Goal: Task Accomplishment & Management: Manage account settings

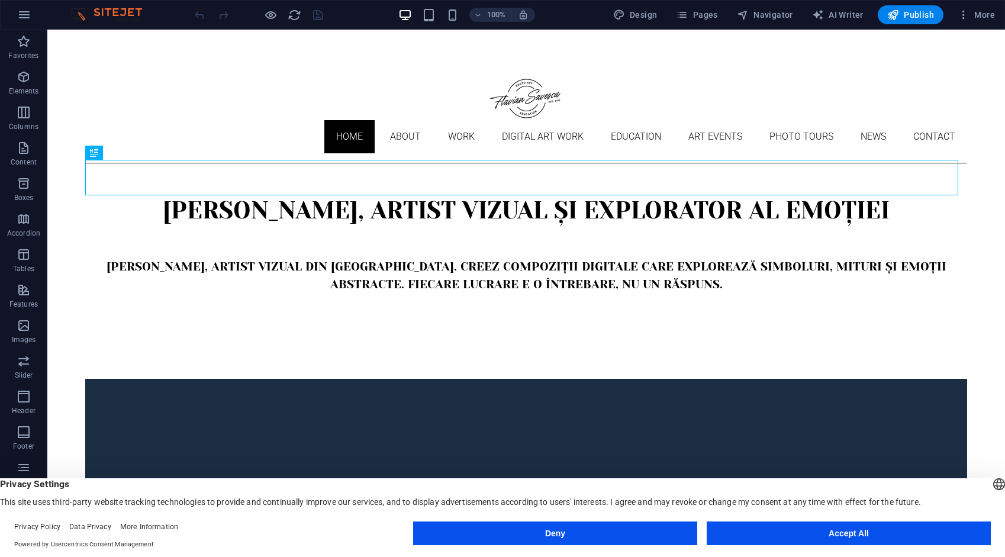
click at [873, 533] on button "Accept All" at bounding box center [849, 533] width 284 height 24
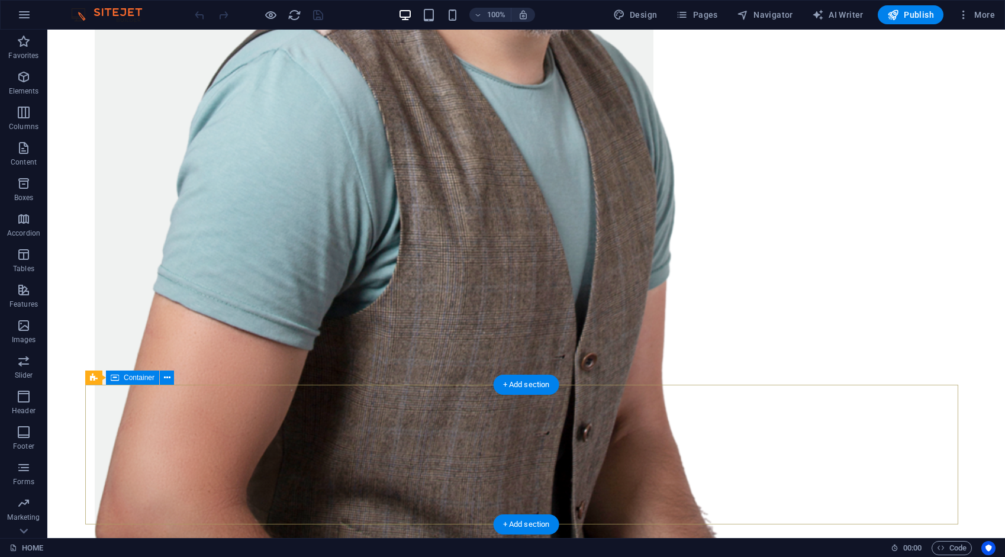
scroll to position [1705, 0]
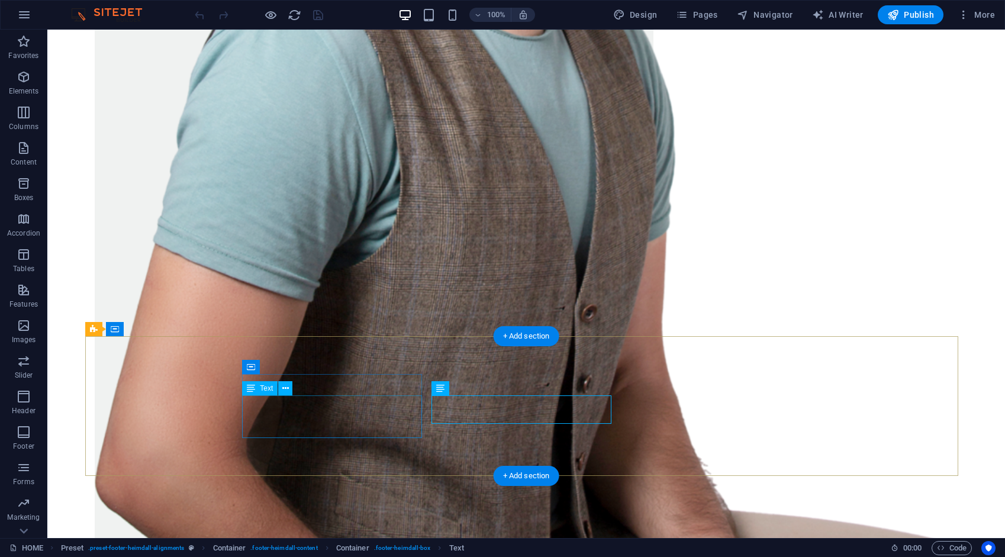
drag, startPoint x: 520, startPoint y: 386, endPoint x: 312, endPoint y: 386, distance: 208.3
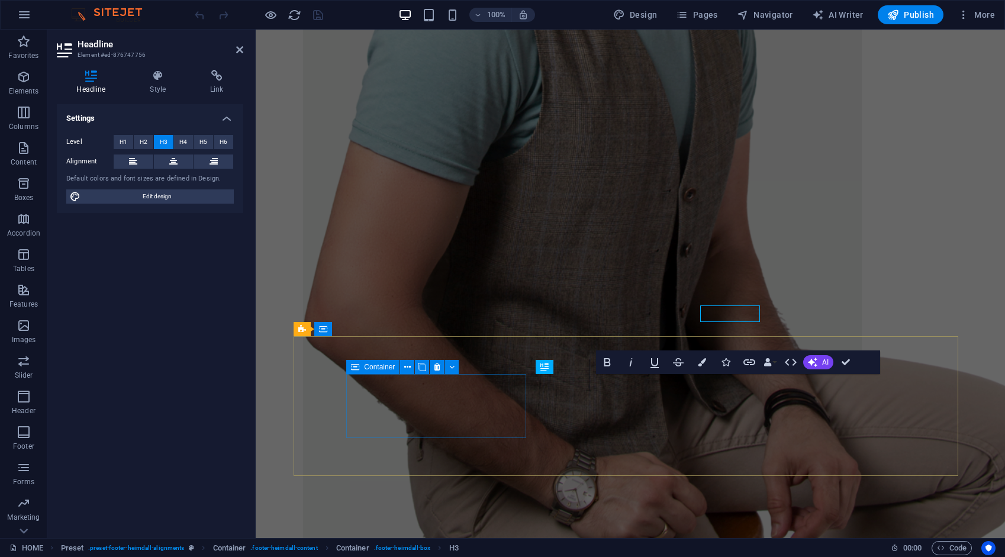
scroll to position [1774, 0]
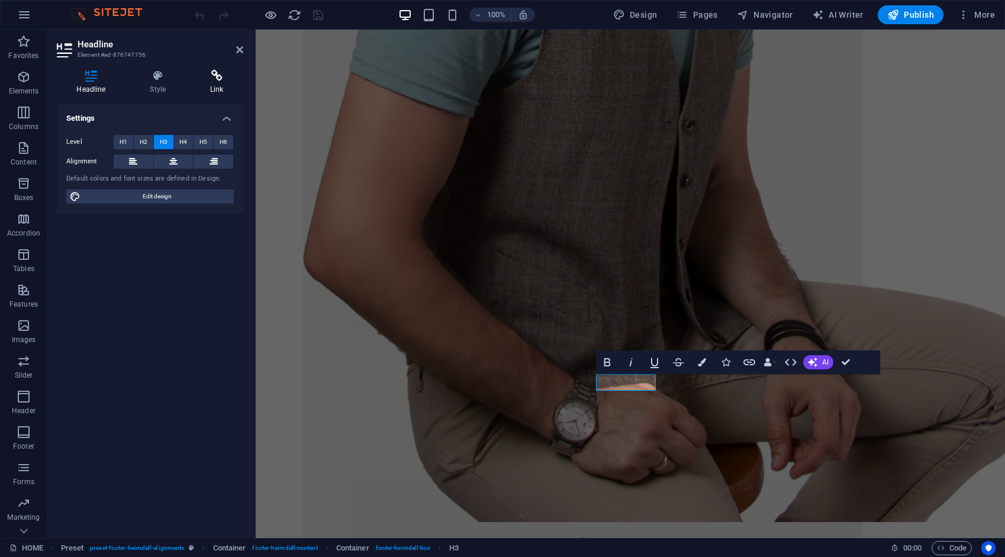
click at [219, 77] on icon at bounding box center [217, 76] width 53 height 12
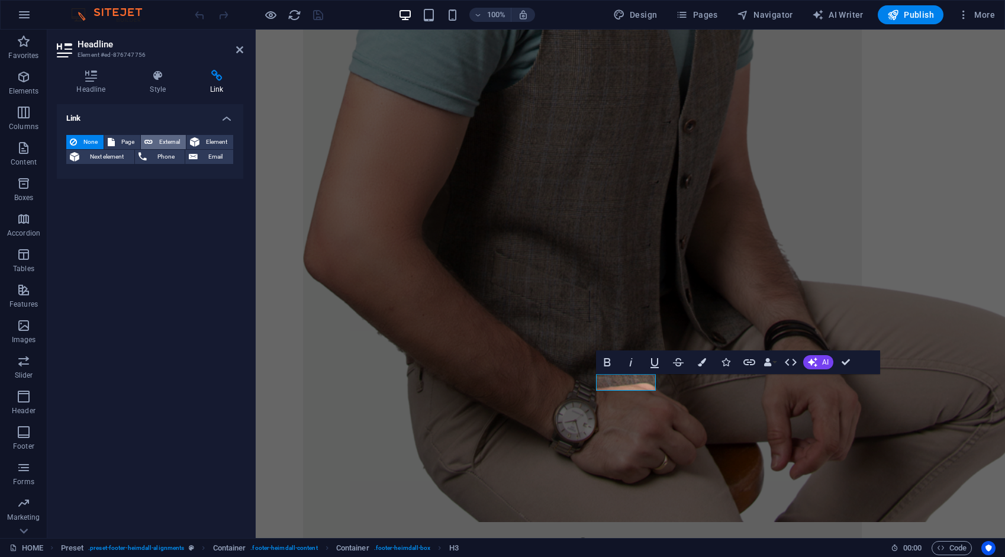
click at [164, 140] on span "External" at bounding box center [169, 142] width 26 height 14
select select "blank"
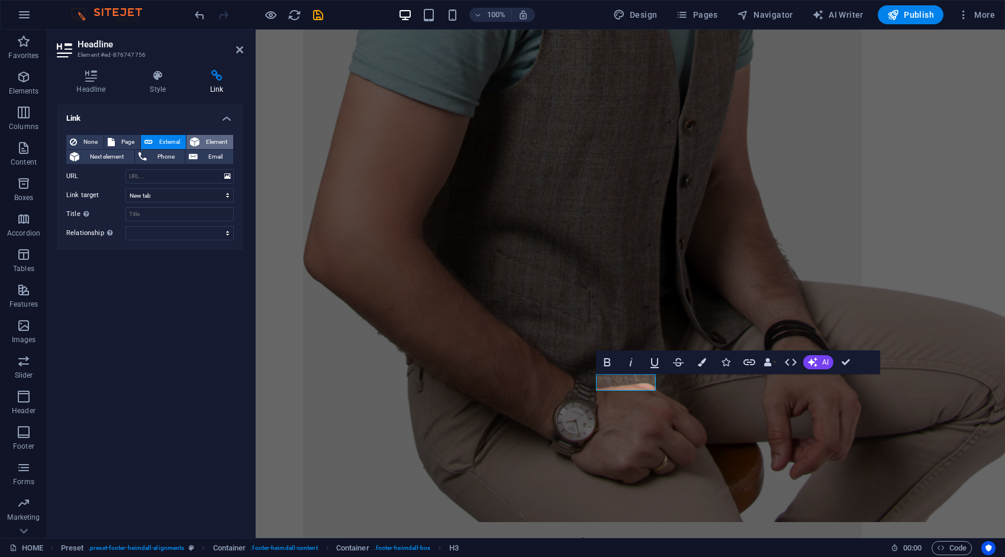
click at [225, 145] on span "Element" at bounding box center [216, 142] width 27 height 14
drag, startPoint x: 176, startPoint y: 142, endPoint x: 138, endPoint y: 146, distance: 37.4
click at [176, 142] on span "External" at bounding box center [169, 142] width 26 height 14
select select
select select "blank"
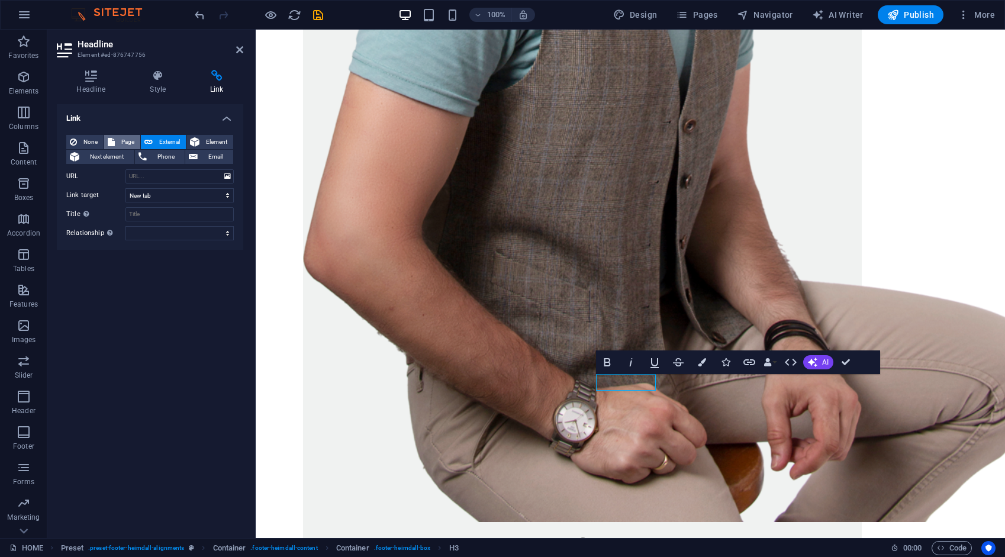
click at [125, 139] on span "Page" at bounding box center [127, 142] width 18 height 14
select select
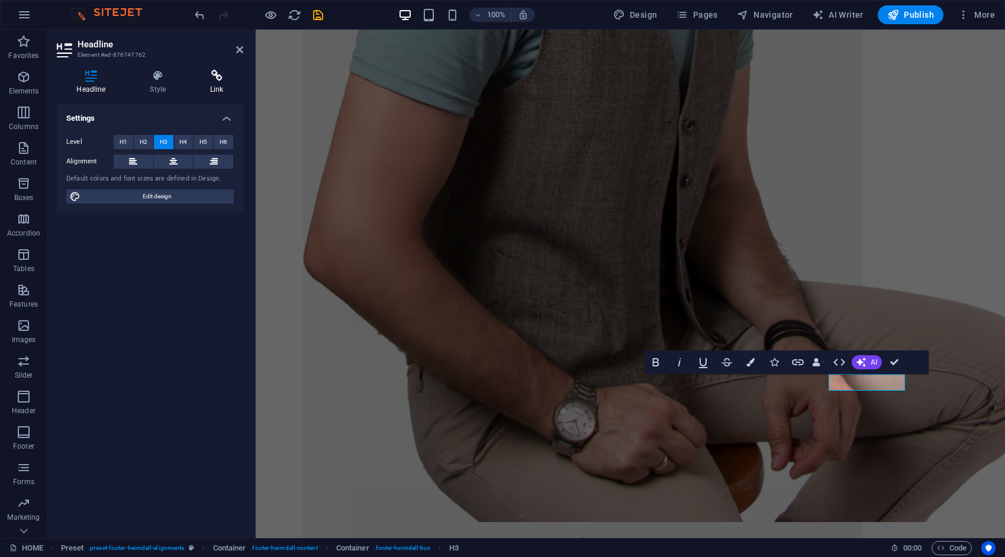
click at [221, 82] on h4 "Link" at bounding box center [217, 82] width 53 height 25
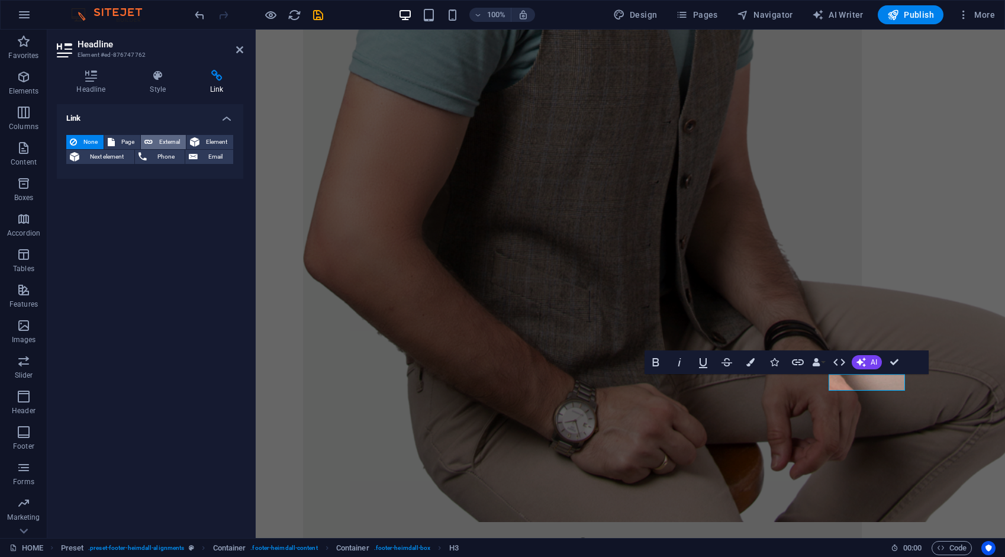
click at [174, 141] on span "External" at bounding box center [169, 142] width 26 height 14
select select "blank"
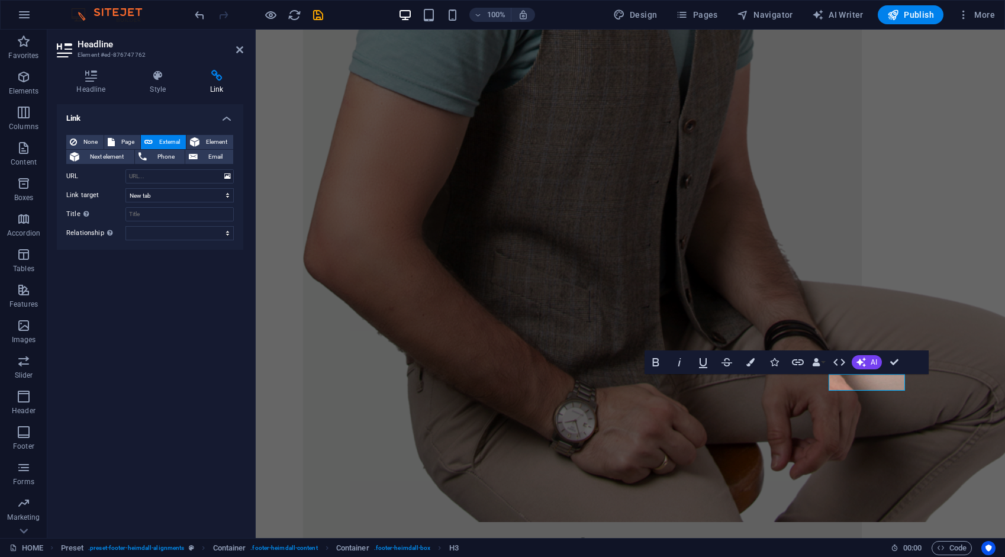
click at [196, 301] on div "Link None Page External Element Next element Phone Email Page HOME ABOUT WORK D…" at bounding box center [150, 316] width 186 height 424
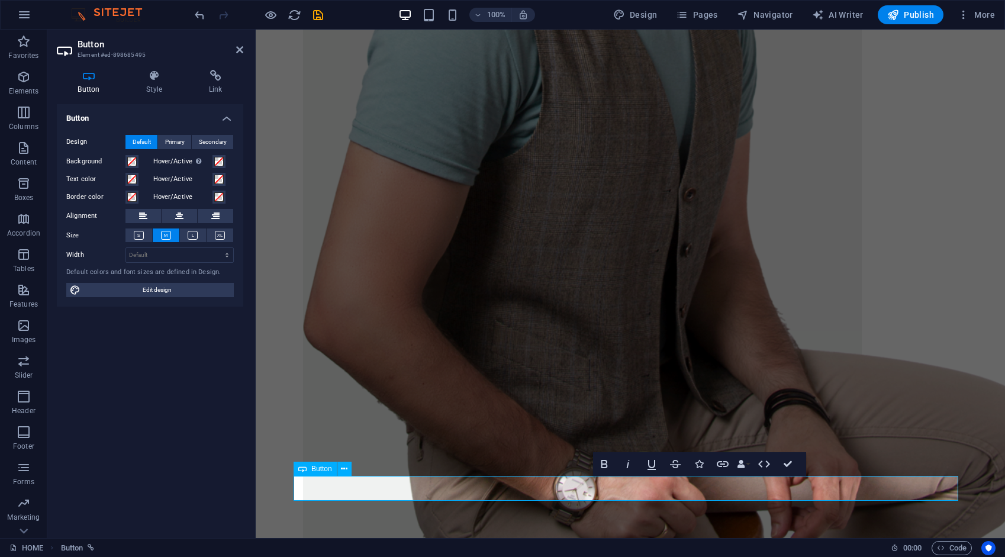
scroll to position [1774, 0]
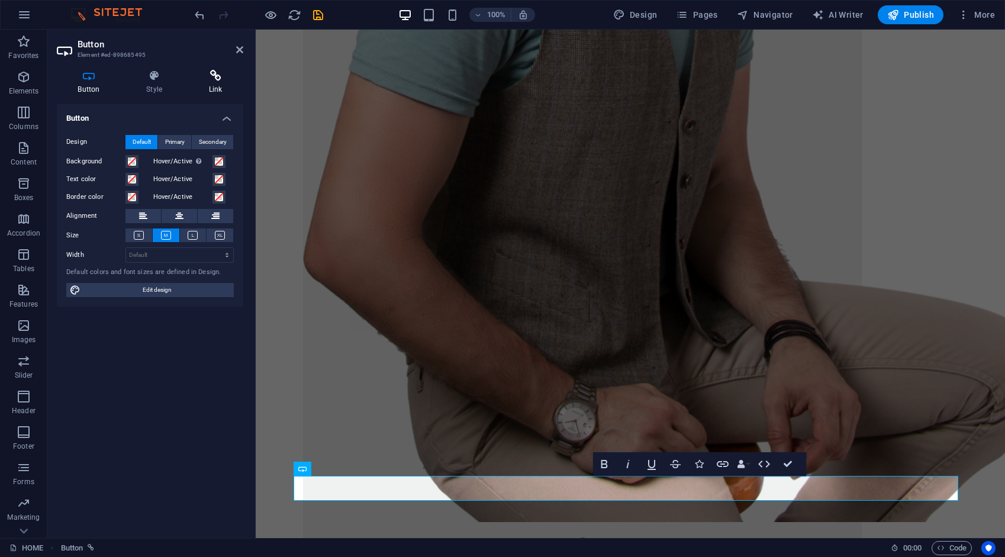
click at [217, 86] on h4 "Link" at bounding box center [216, 82] width 56 height 25
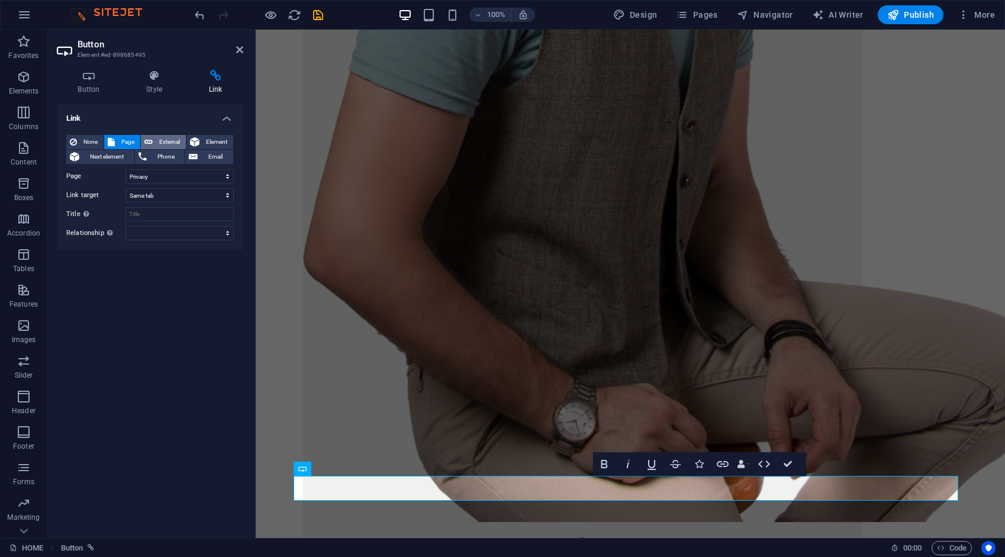
click at [162, 142] on span "External" at bounding box center [169, 142] width 26 height 14
select select "blank"
click at [214, 142] on span "Element" at bounding box center [216, 142] width 27 height 14
click at [125, 138] on span "Page" at bounding box center [127, 142] width 18 height 14
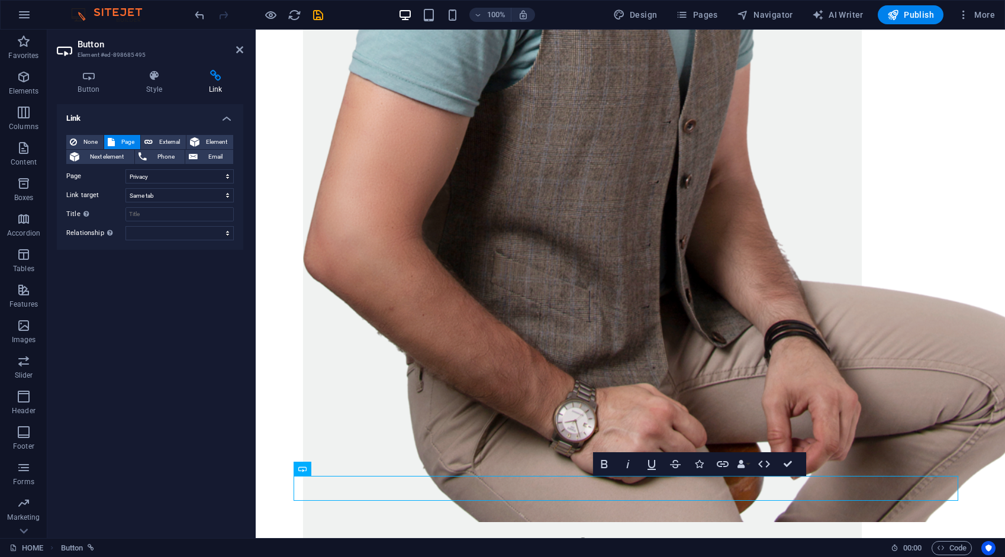
click at [137, 433] on div "Link None Page External Element Next element Phone Email Page HOME ABOUT WORK D…" at bounding box center [150, 316] width 186 height 424
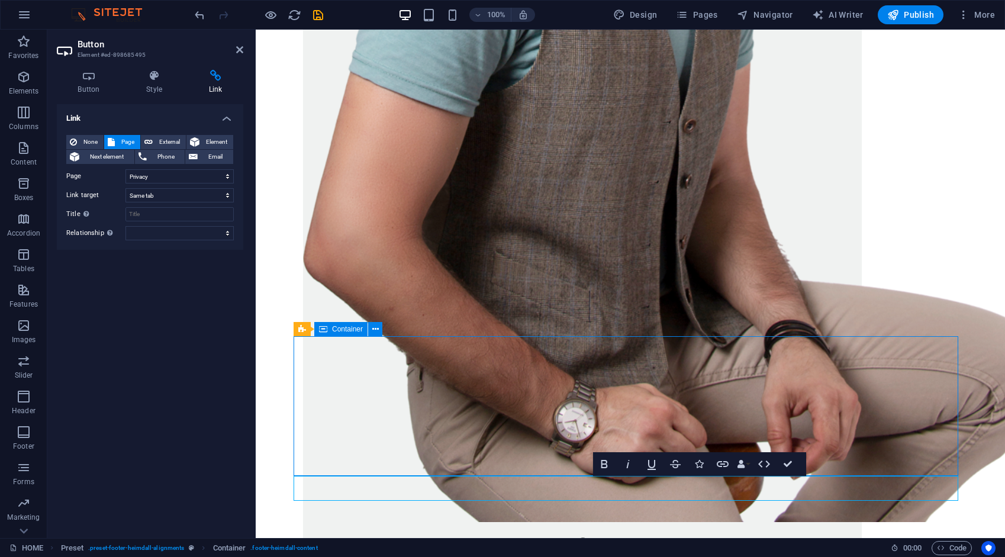
scroll to position [1705, 0]
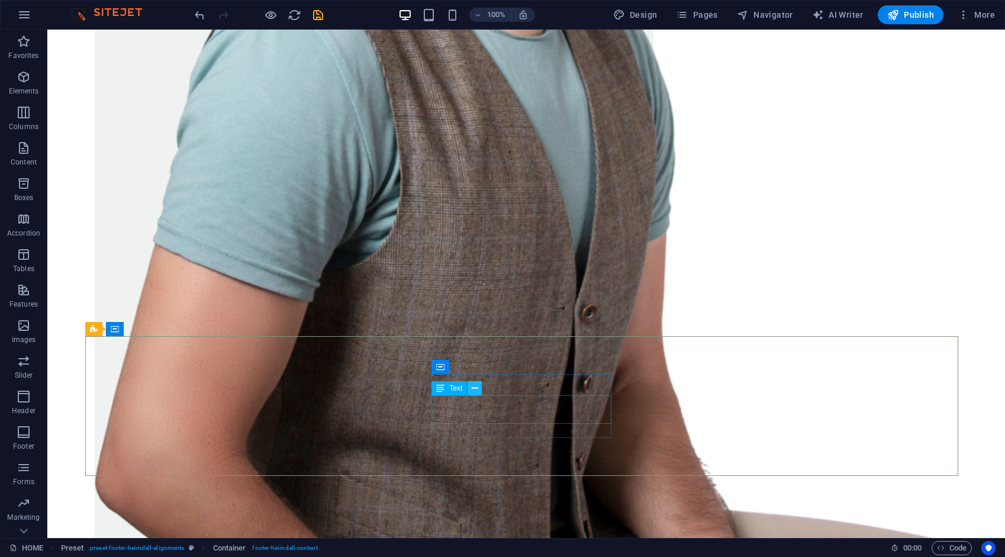
click at [475, 386] on icon at bounding box center [475, 388] width 7 height 12
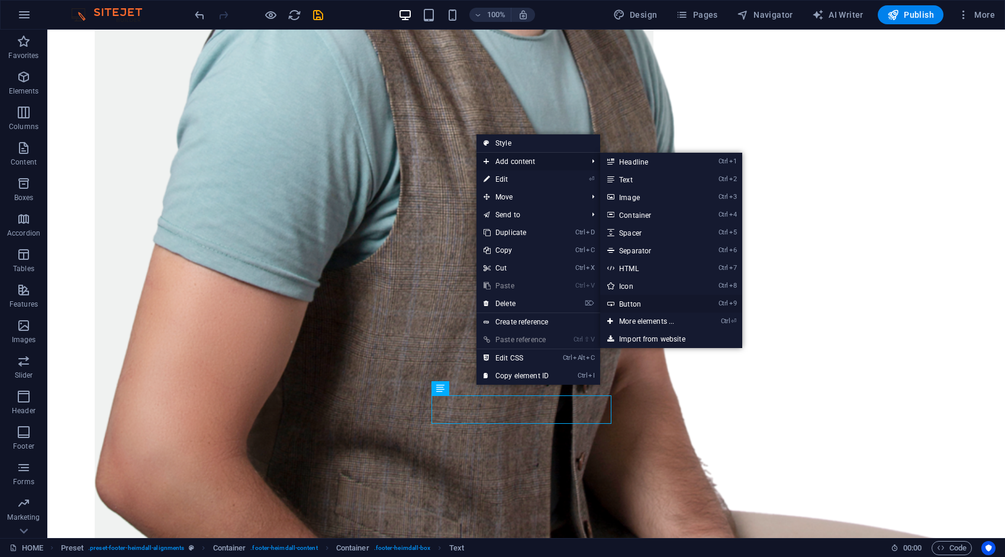
click at [635, 301] on link "Ctrl 9 Button" at bounding box center [649, 304] width 98 height 18
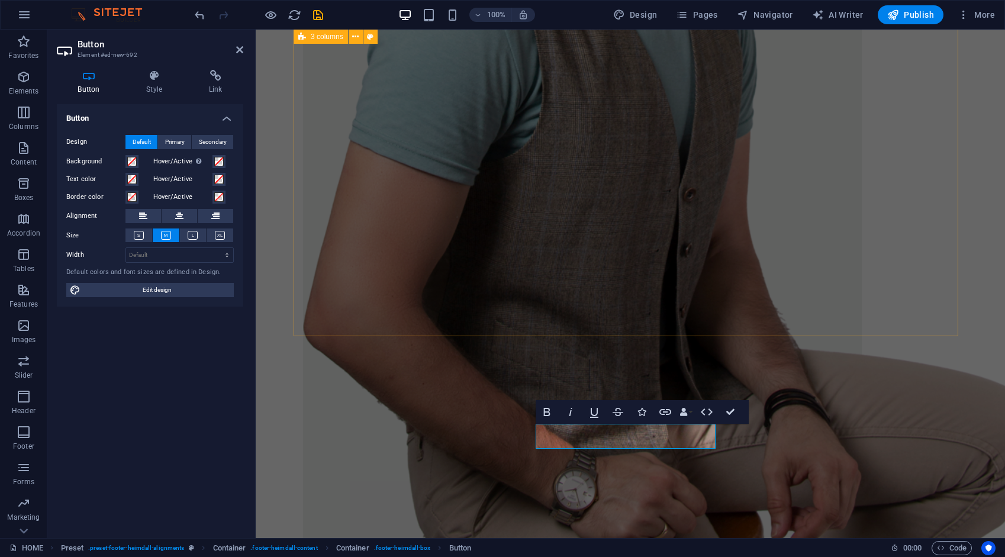
scroll to position [1774, 0]
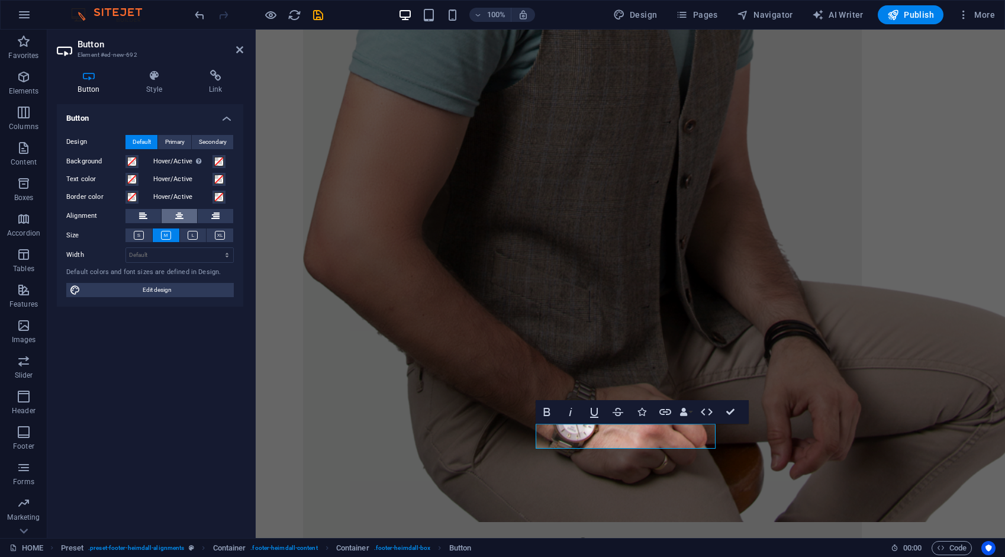
click at [176, 214] on icon at bounding box center [179, 216] width 8 height 14
drag, startPoint x: 677, startPoint y: 441, endPoint x: 602, endPoint y: 436, distance: 74.7
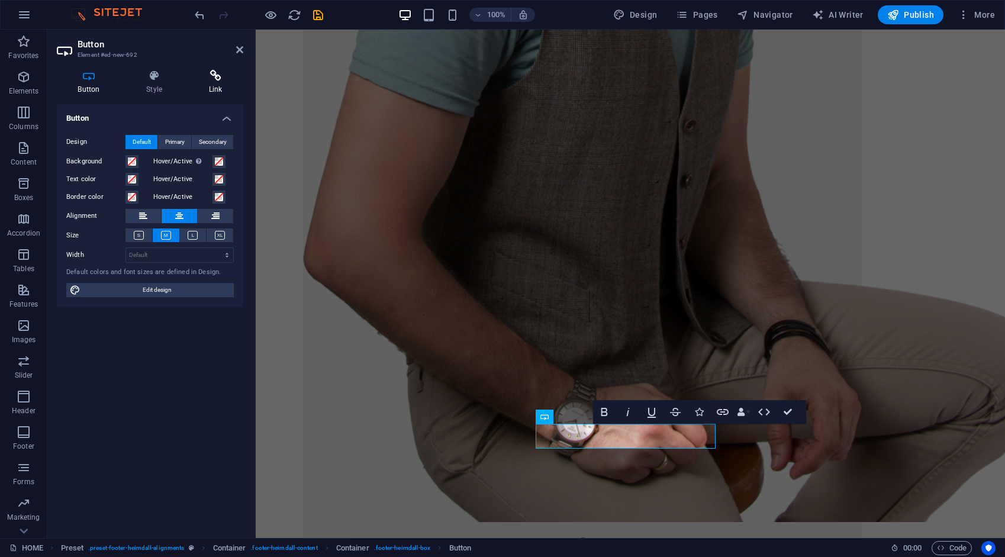
click at [215, 75] on icon at bounding box center [216, 76] width 56 height 12
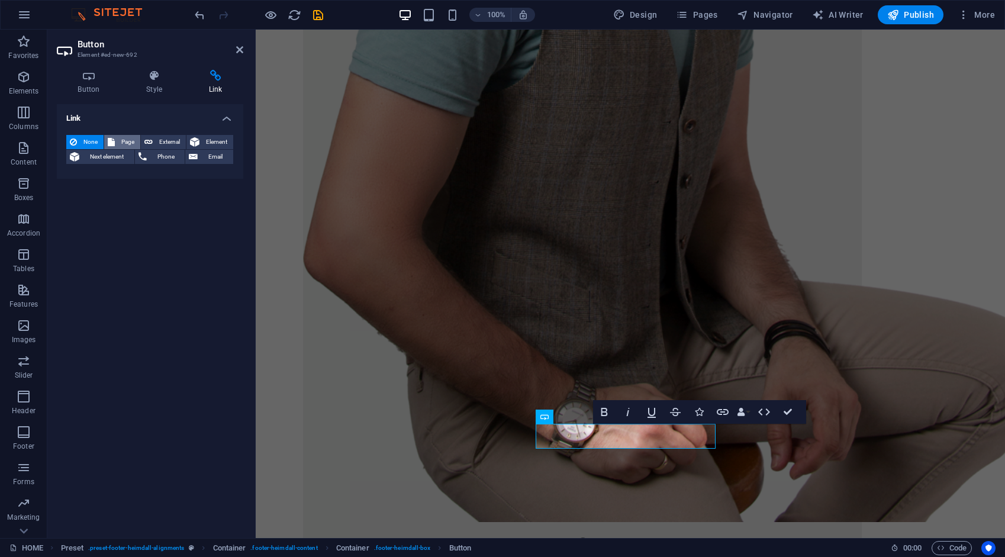
click at [124, 140] on span "Page" at bounding box center [127, 142] width 18 height 14
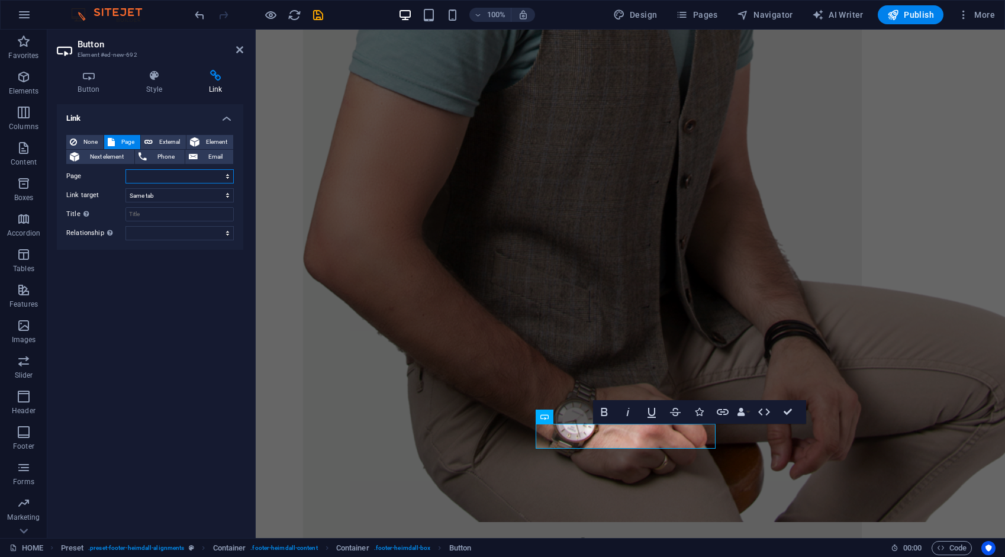
click at [137, 174] on select "HOME ABOUT WORK DIGITAL ART WORK EDUCATION NEWS Contact Legal Notice Privacy AR…" at bounding box center [179, 176] width 108 height 14
select select "8"
click at [125, 169] on select "HOME ABOUT WORK DIGITAL ART WORK EDUCATION NEWS Contact Legal Notice Privacy AR…" at bounding box center [179, 176] width 108 height 14
click at [167, 138] on span "External" at bounding box center [169, 142] width 26 height 14
select select "blank"
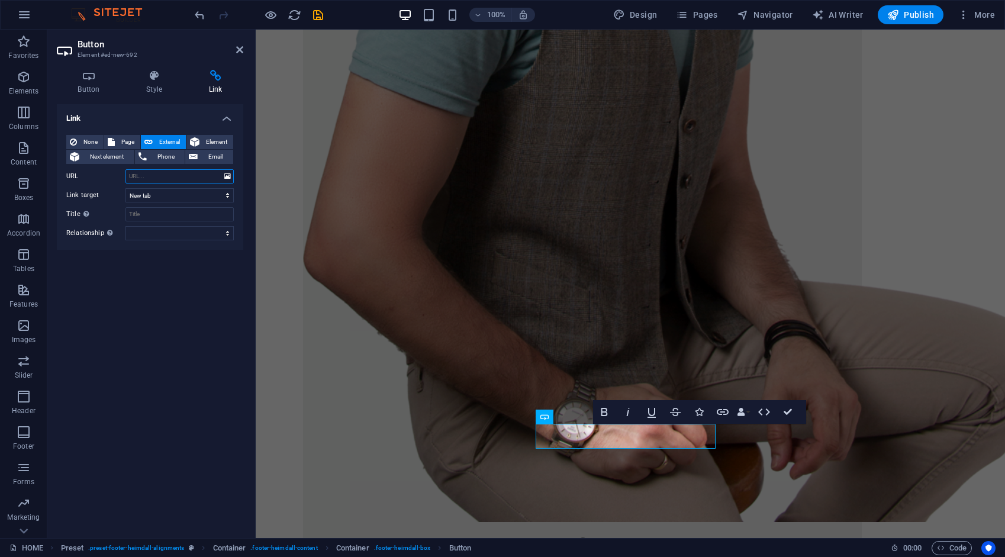
click at [174, 181] on input "URL" at bounding box center [179, 176] width 108 height 14
click at [173, 178] on input "URL" at bounding box center [179, 176] width 108 height 14
type input "/privacy"
click at [316, 14] on icon "save" at bounding box center [318, 15] width 14 height 14
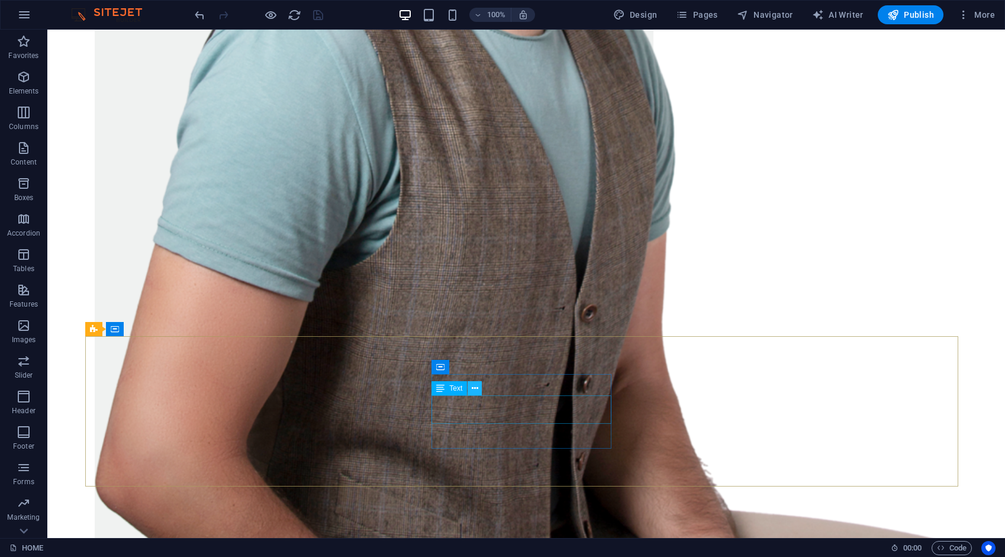
click at [475, 386] on icon at bounding box center [475, 388] width 7 height 12
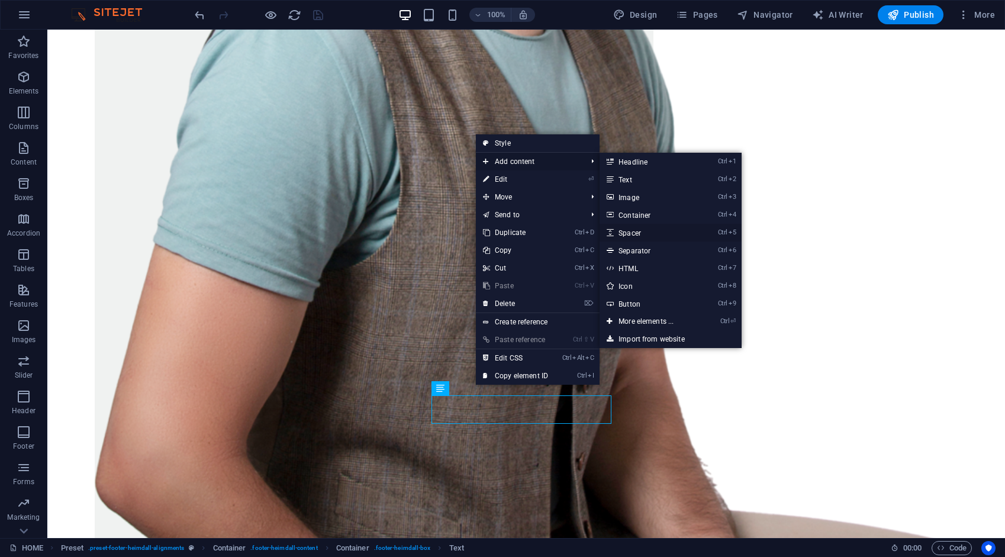
click at [637, 231] on link "Ctrl 5 Spacer" at bounding box center [648, 233] width 98 height 18
select select "px"
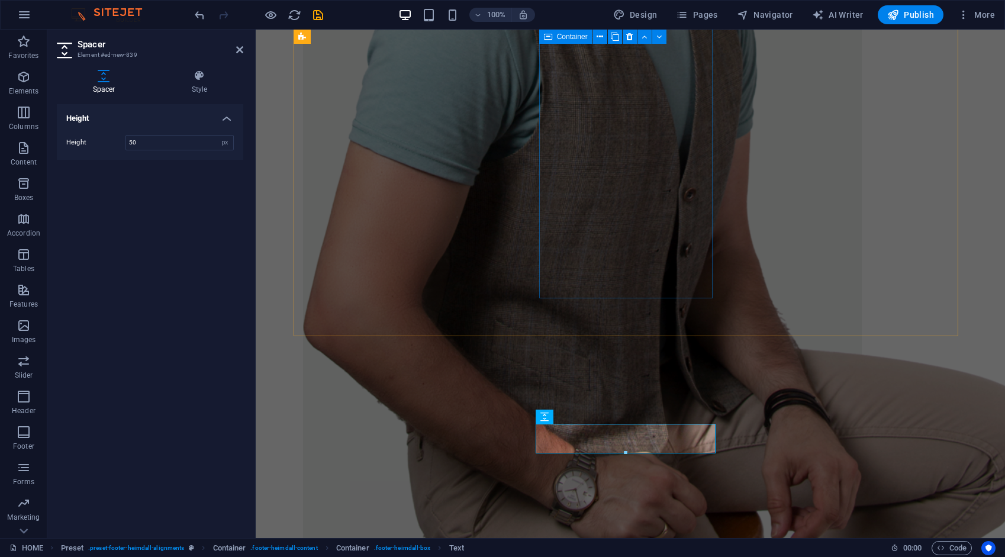
scroll to position [1774, 0]
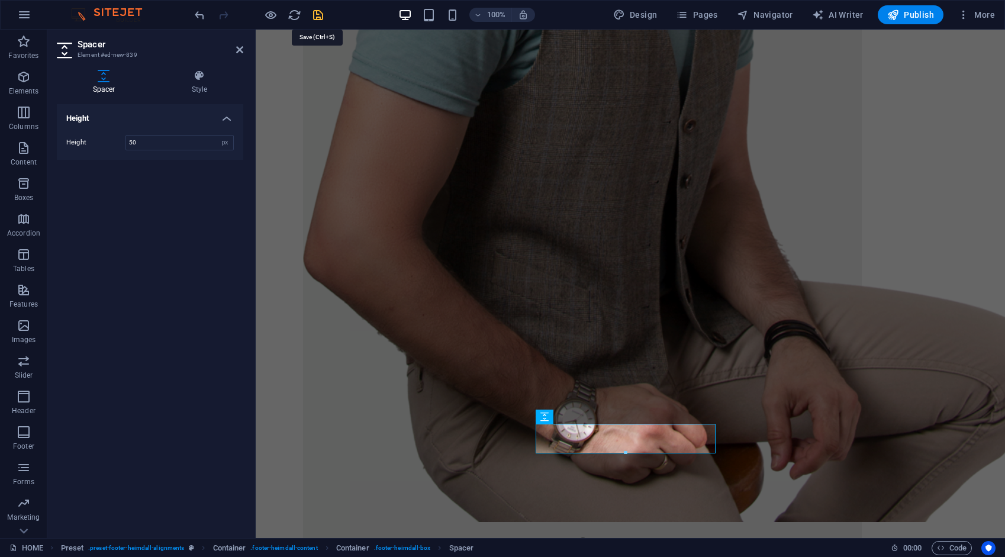
click at [318, 17] on icon "save" at bounding box center [318, 15] width 14 height 14
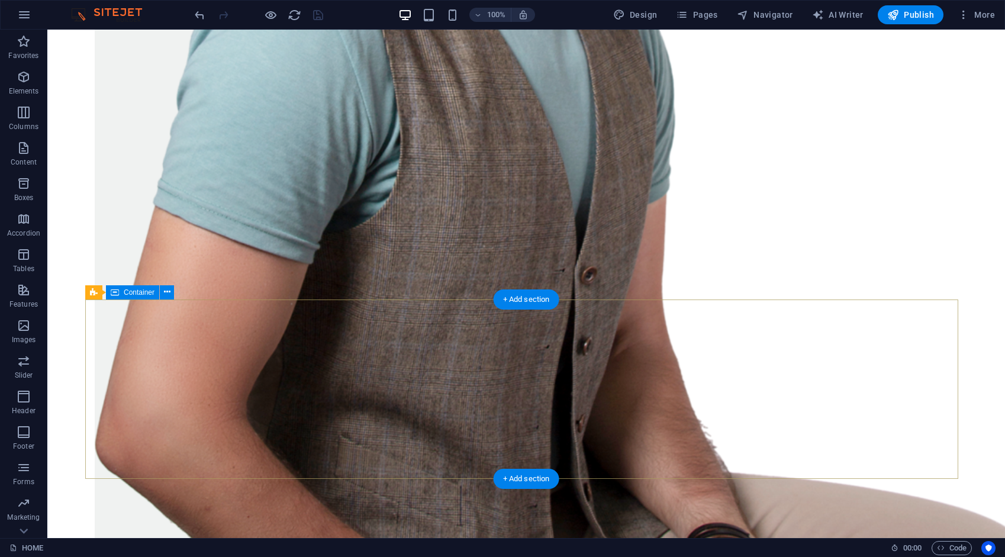
scroll to position [1745, 0]
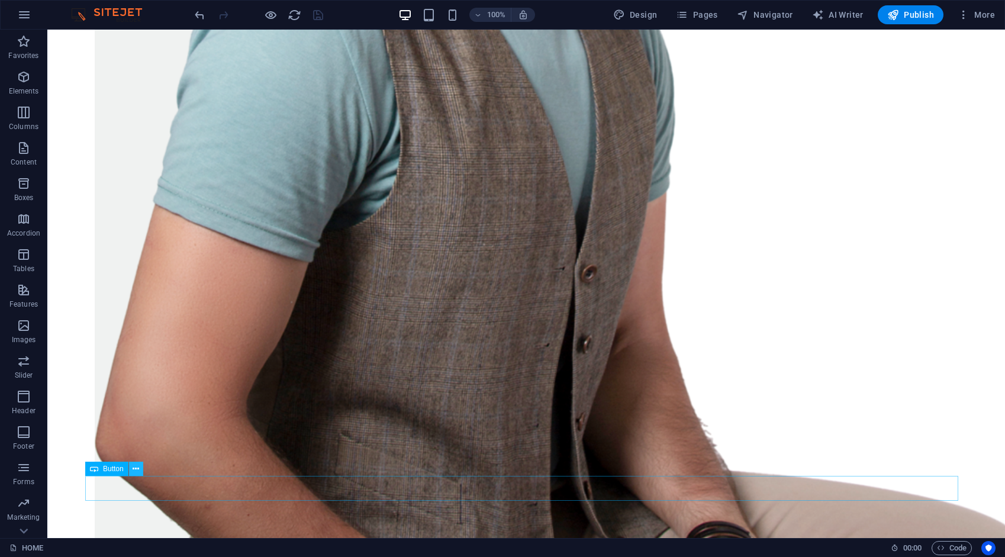
click at [135, 470] on icon at bounding box center [136, 469] width 7 height 12
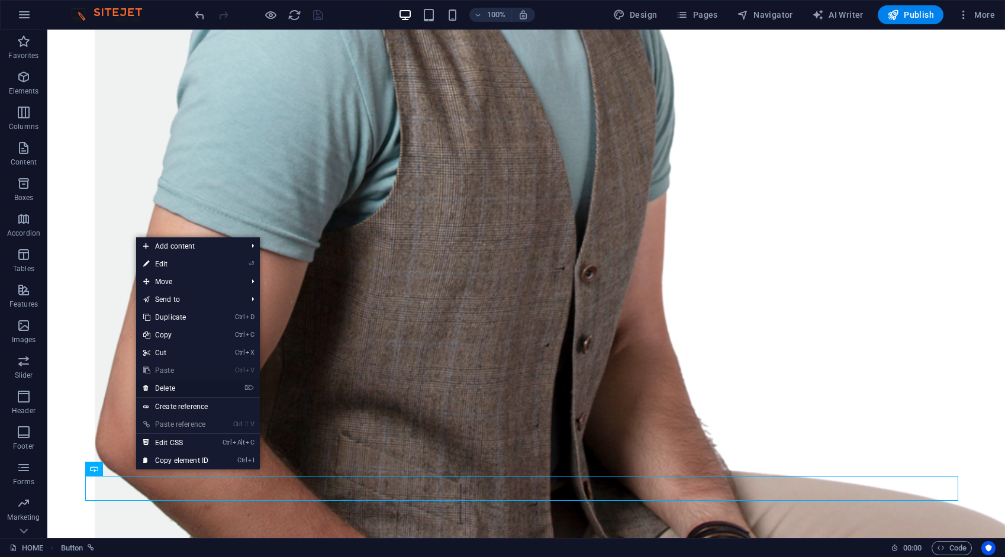
drag, startPoint x: 123, startPoint y: 358, endPoint x: 170, endPoint y: 388, distance: 56.1
click at [170, 388] on link "⌦ Delete" at bounding box center [175, 388] width 79 height 18
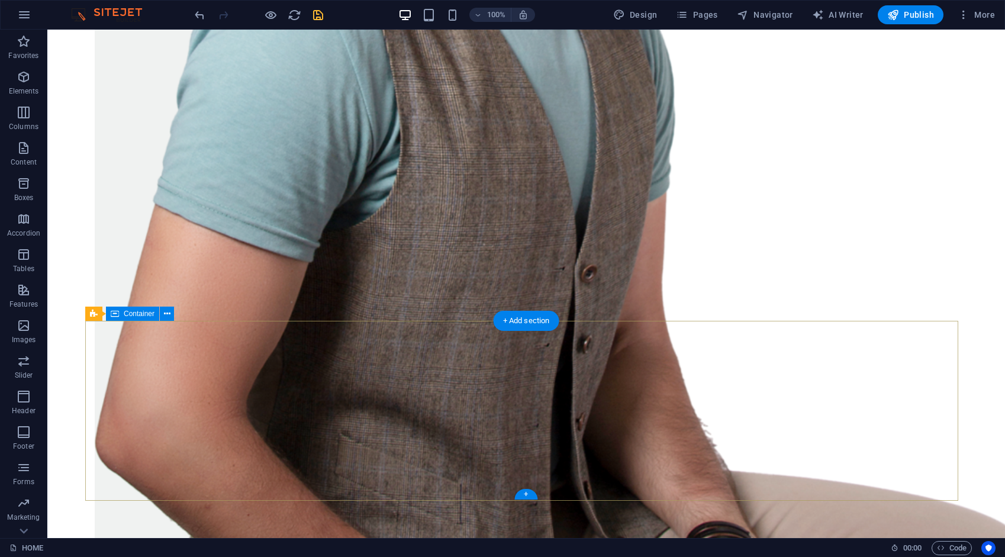
scroll to position [1721, 0]
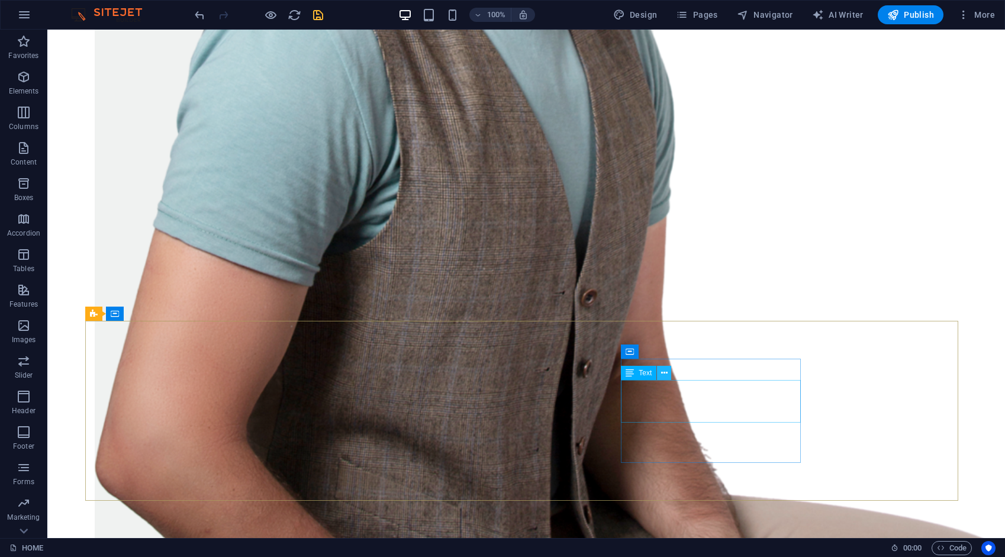
click at [665, 372] on icon at bounding box center [664, 373] width 7 height 12
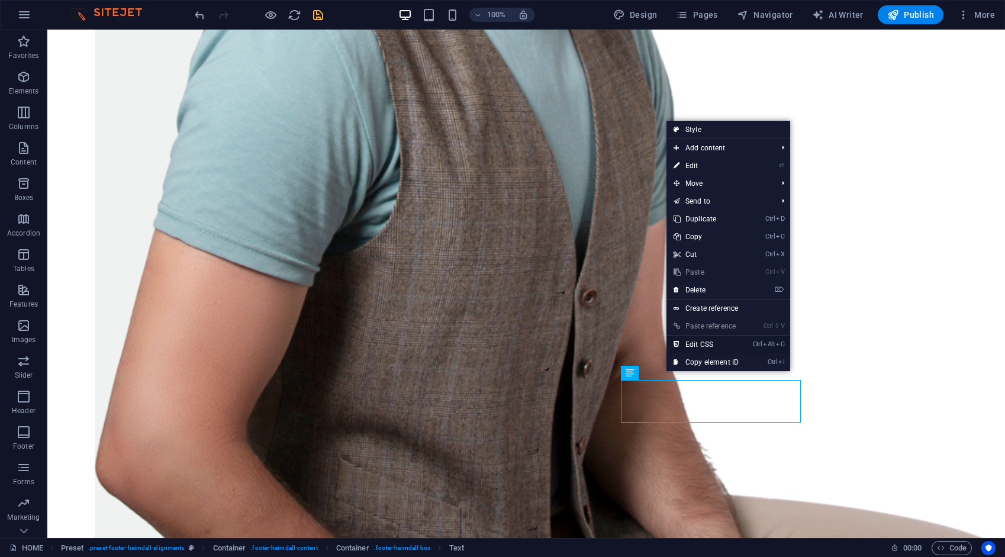
click at [715, 343] on link "Ctrl Alt C Edit CSS" at bounding box center [705, 345] width 79 height 18
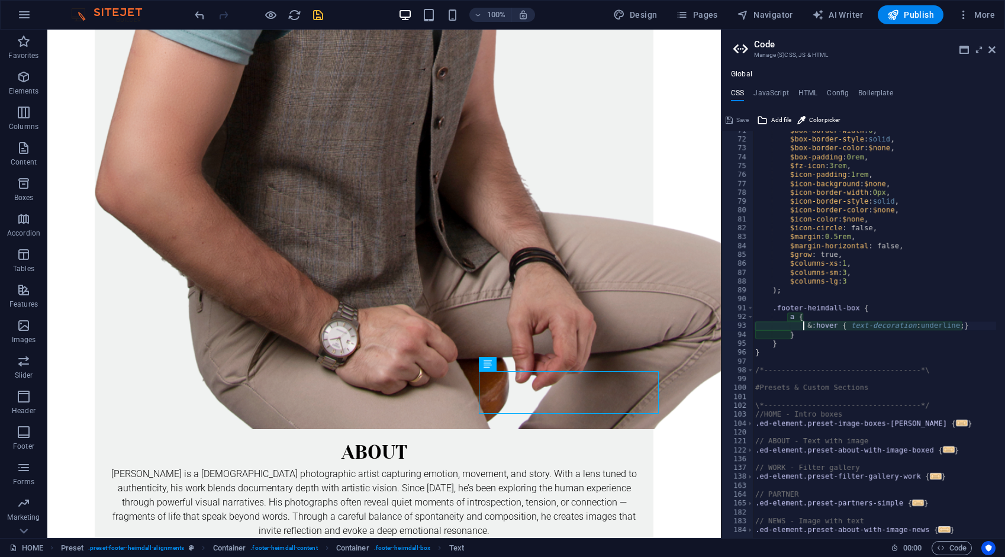
scroll to position [493, 0]
click at [989, 51] on icon at bounding box center [991, 49] width 7 height 9
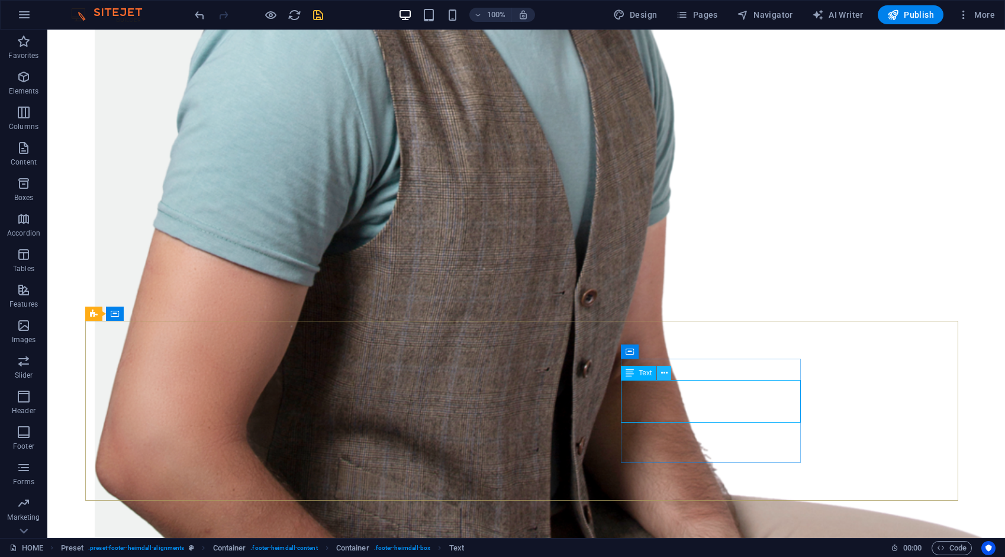
click at [665, 375] on icon at bounding box center [664, 373] width 7 height 12
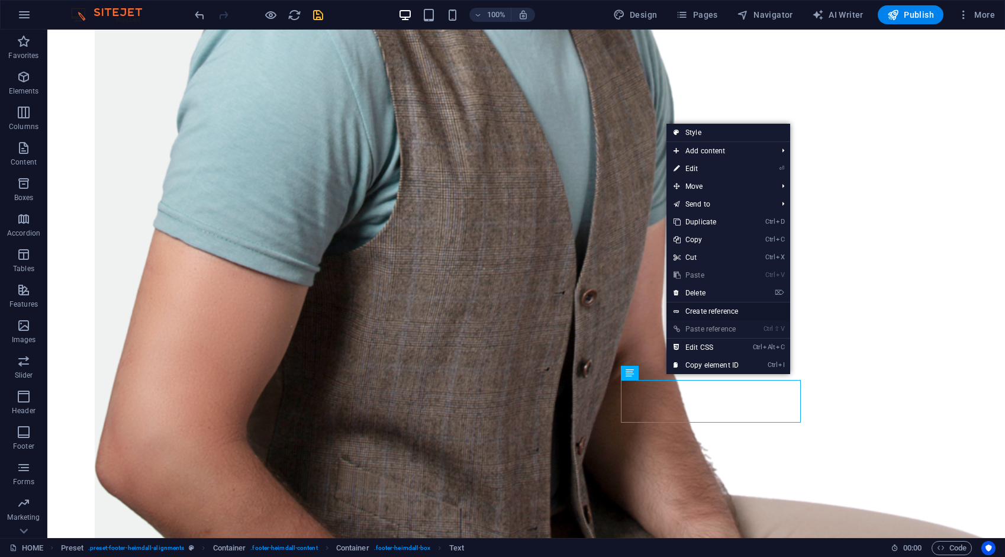
click at [723, 310] on link "Create reference" at bounding box center [728, 311] width 124 height 18
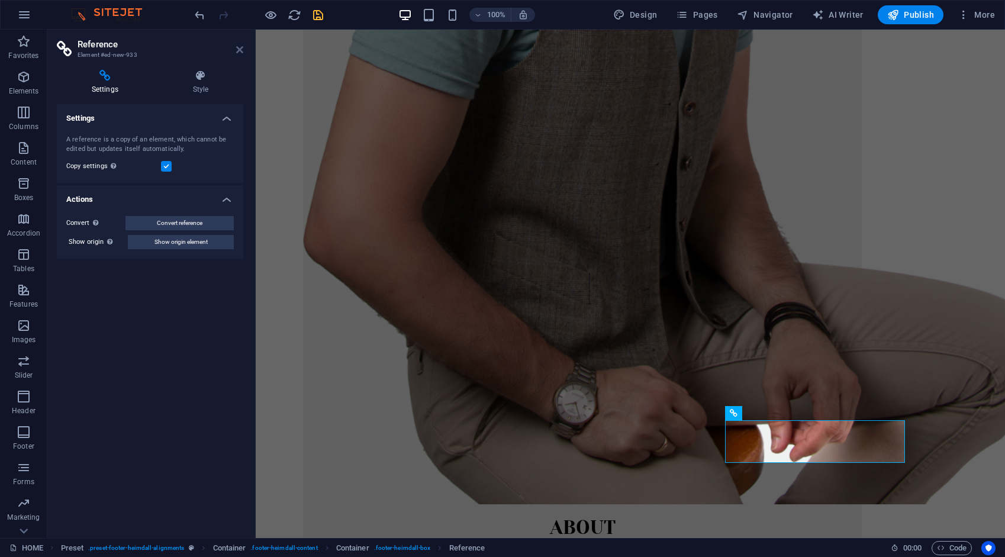
click at [241, 49] on icon at bounding box center [239, 49] width 7 height 9
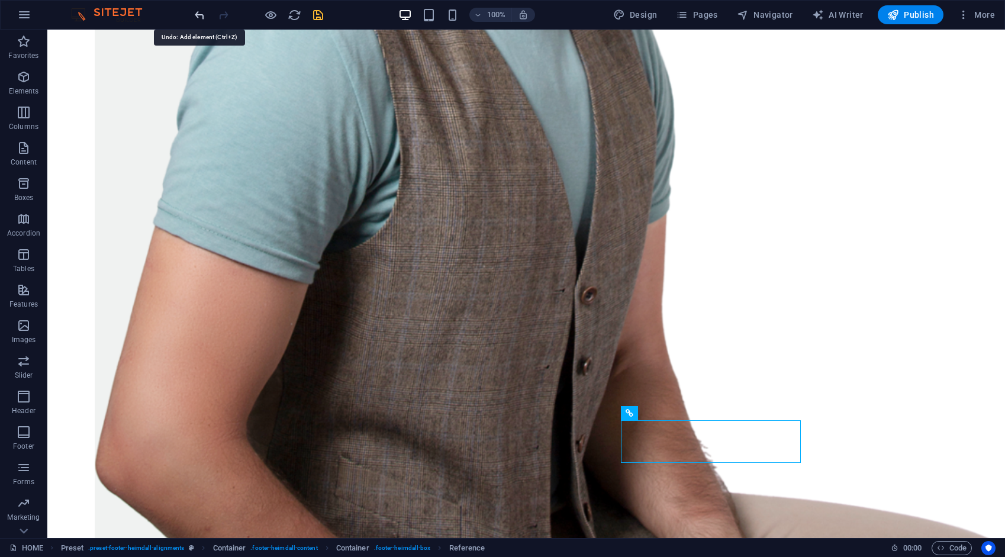
click at [201, 19] on icon "undo" at bounding box center [200, 15] width 14 height 14
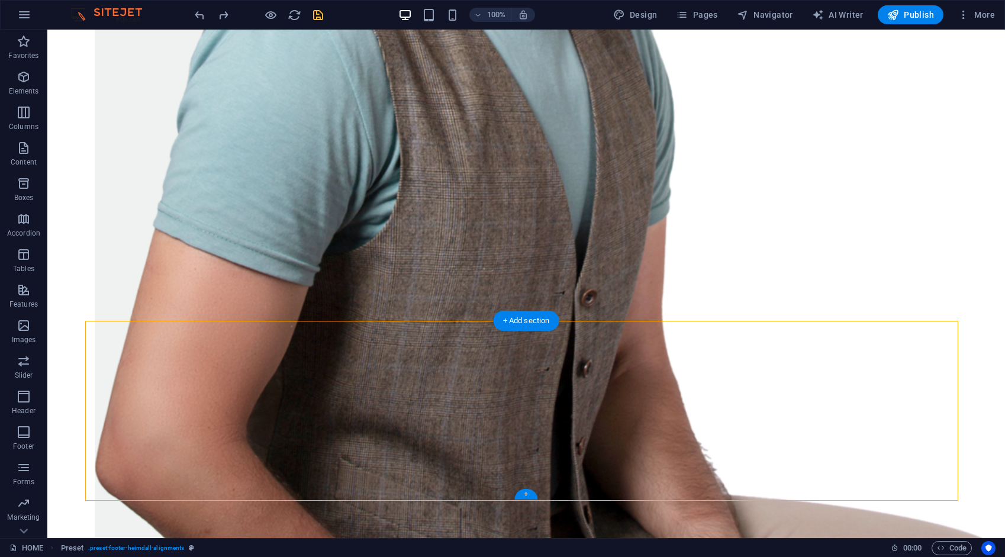
drag, startPoint x: 567, startPoint y: 422, endPoint x: 696, endPoint y: 410, distance: 130.2
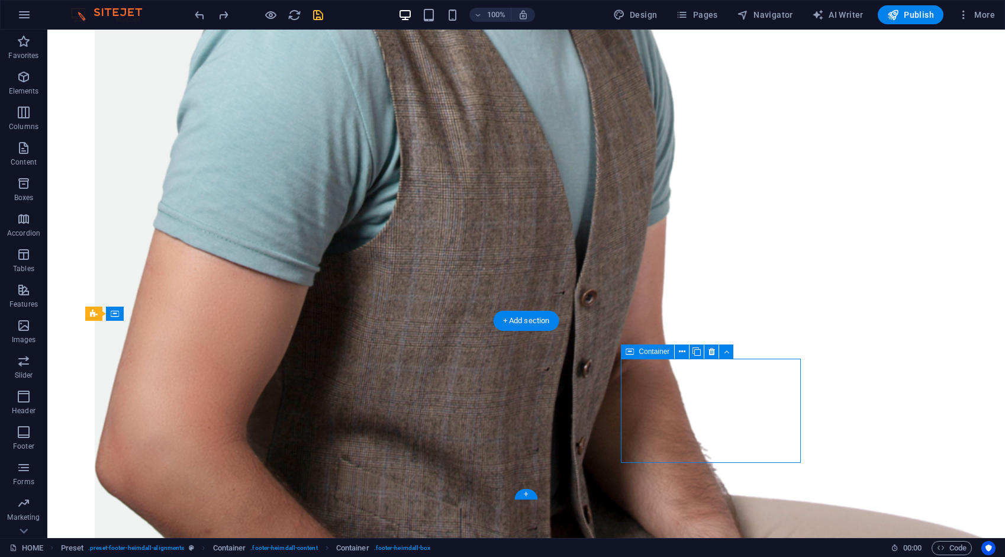
click at [684, 349] on icon at bounding box center [682, 352] width 7 height 12
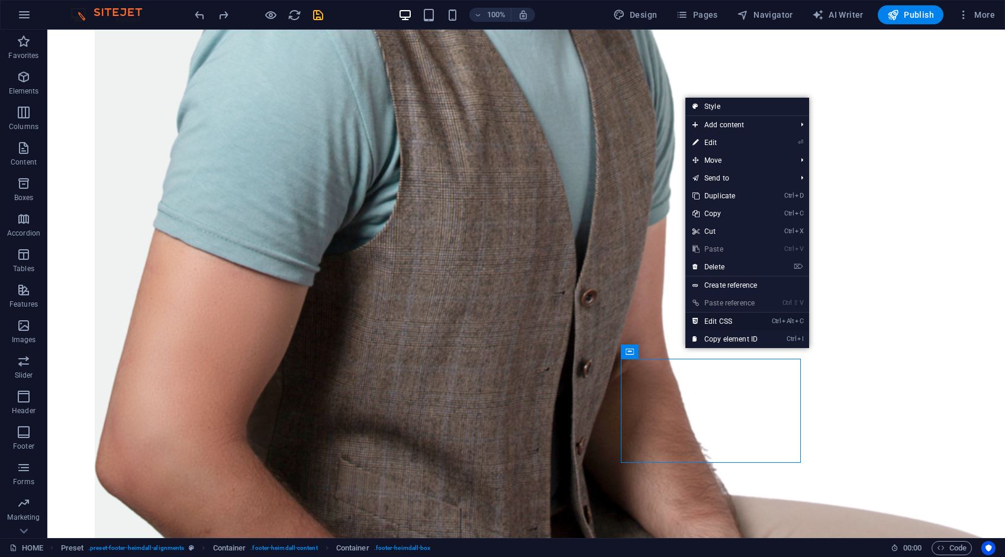
click at [722, 317] on link "Ctrl Alt C Edit CSS" at bounding box center [724, 321] width 79 height 18
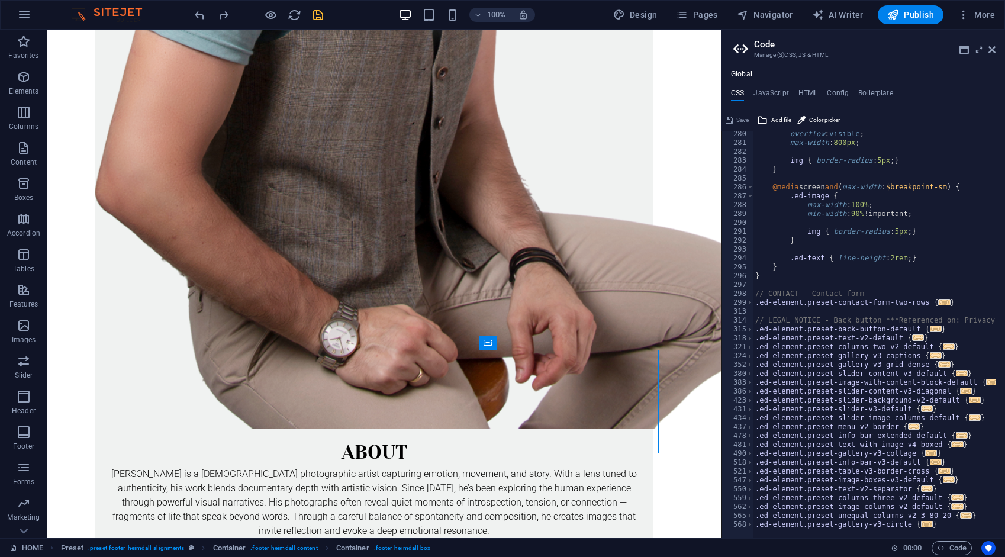
scroll to position [951, 0]
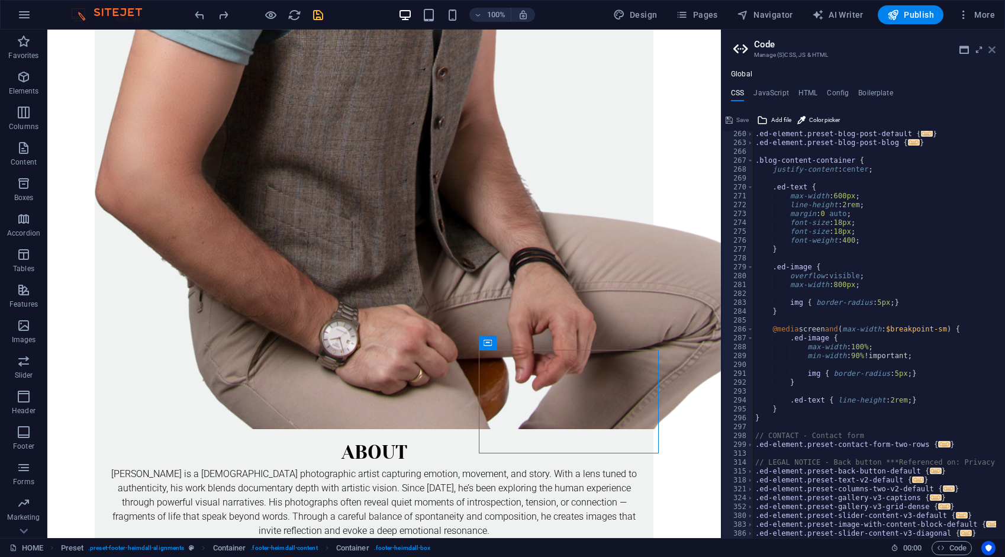
click at [989, 49] on icon at bounding box center [991, 49] width 7 height 9
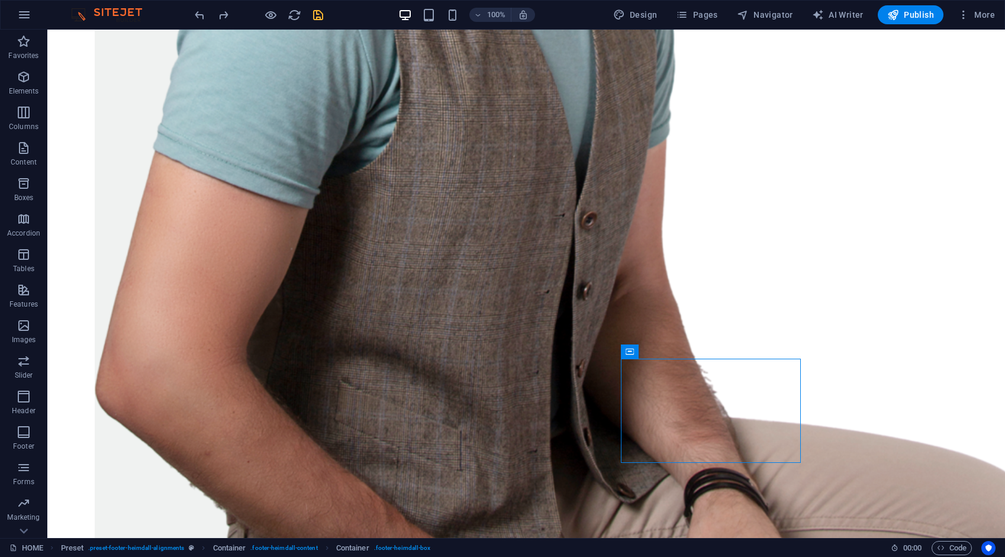
scroll to position [1721, 0]
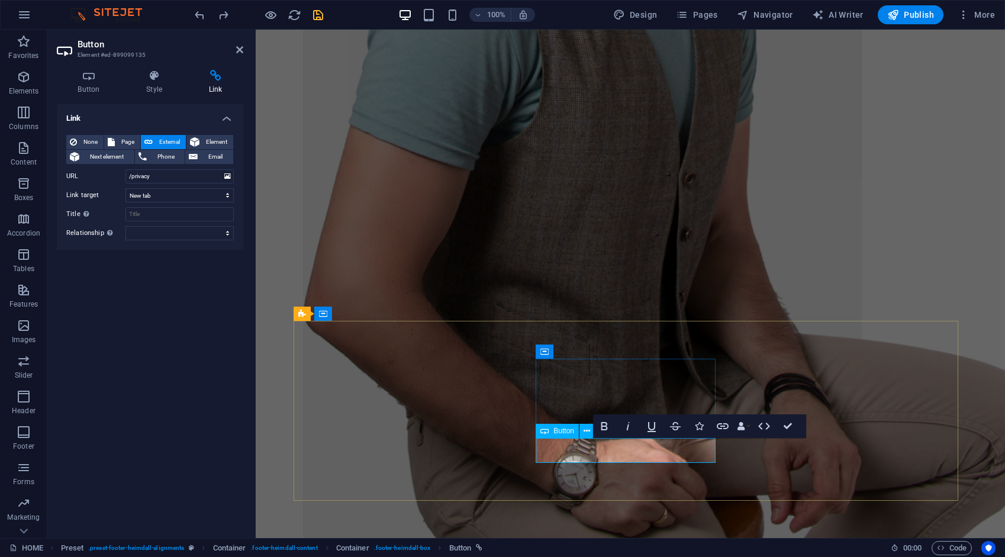
scroll to position [1789, 0]
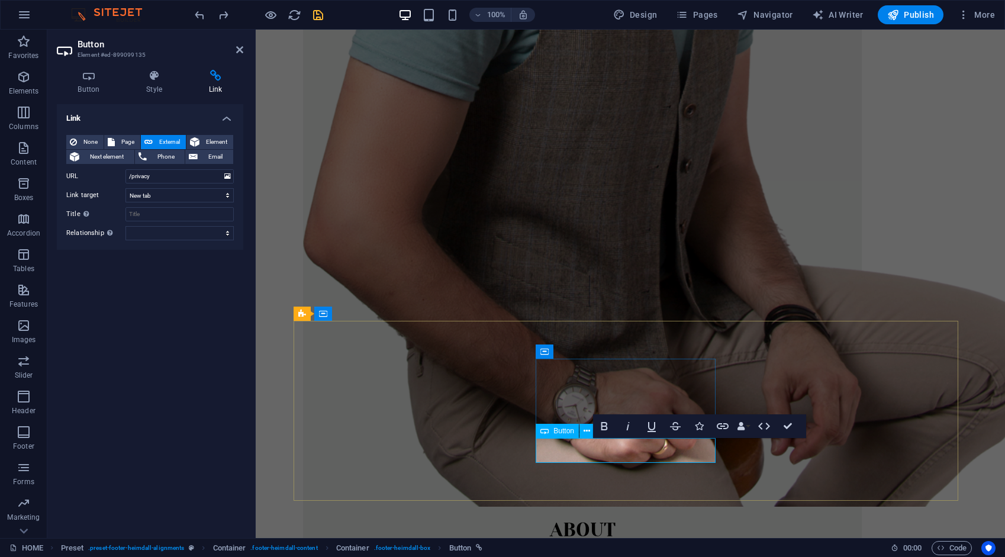
drag, startPoint x: 554, startPoint y: 447, endPoint x: 627, endPoint y: 481, distance: 80.2
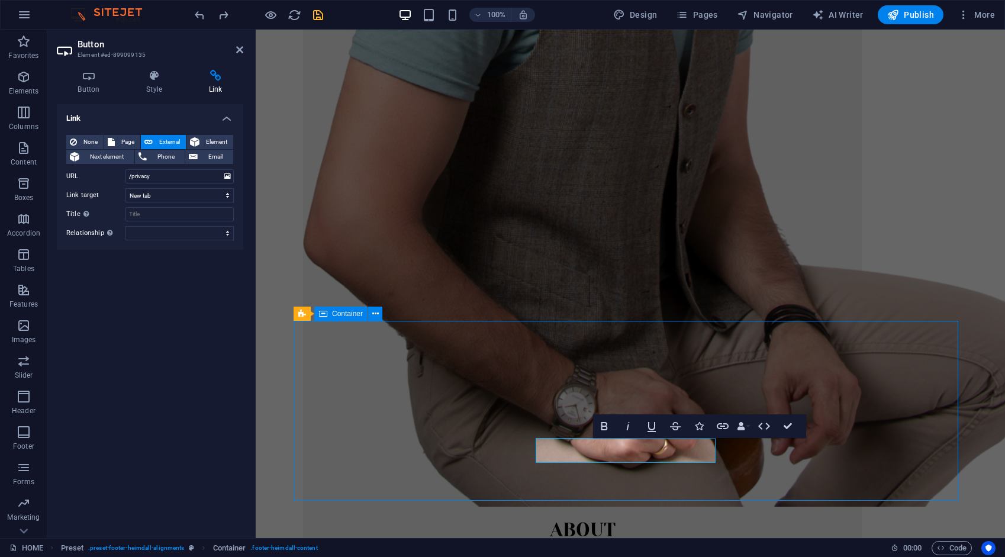
scroll to position [1721, 0]
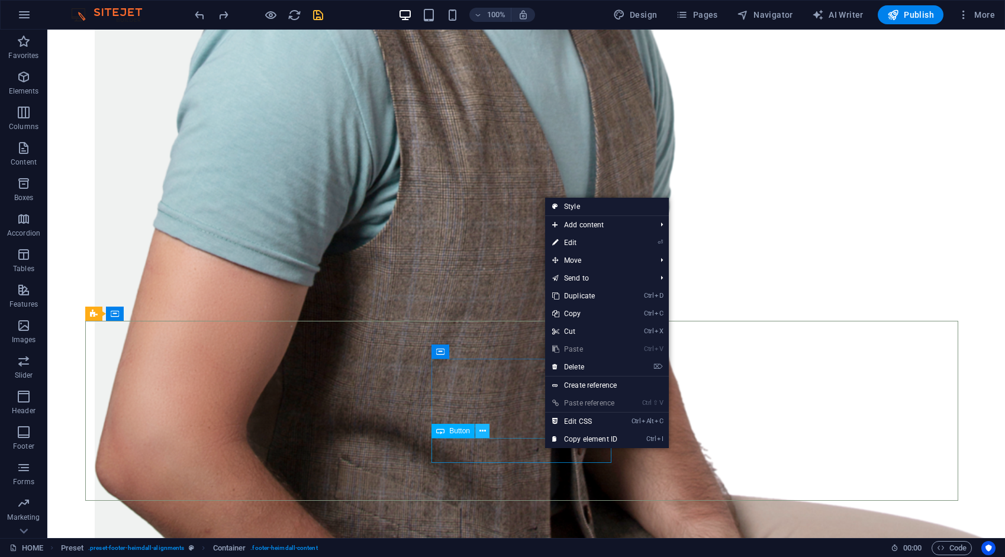
click at [480, 428] on icon at bounding box center [482, 431] width 7 height 12
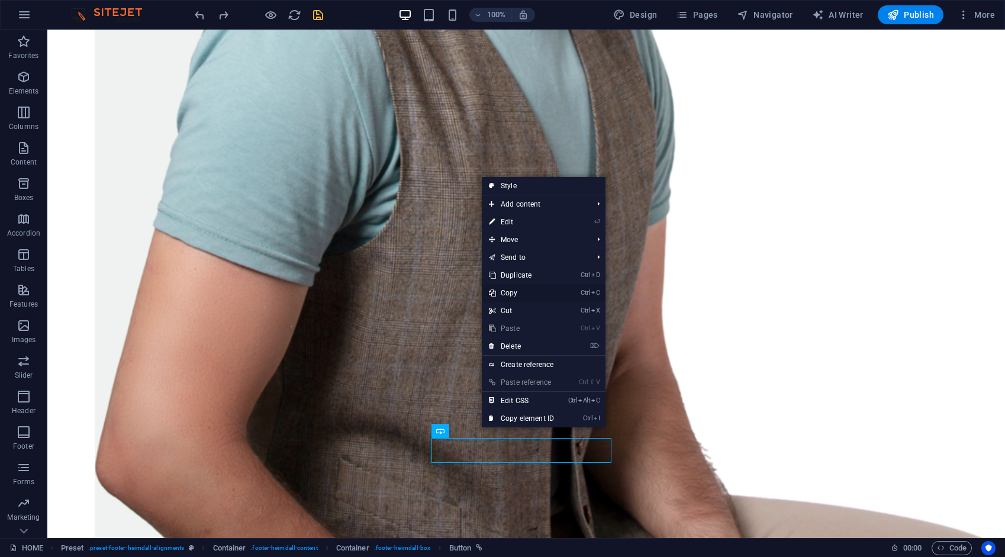
click at [510, 291] on link "Ctrl C Copy" at bounding box center [521, 293] width 79 height 18
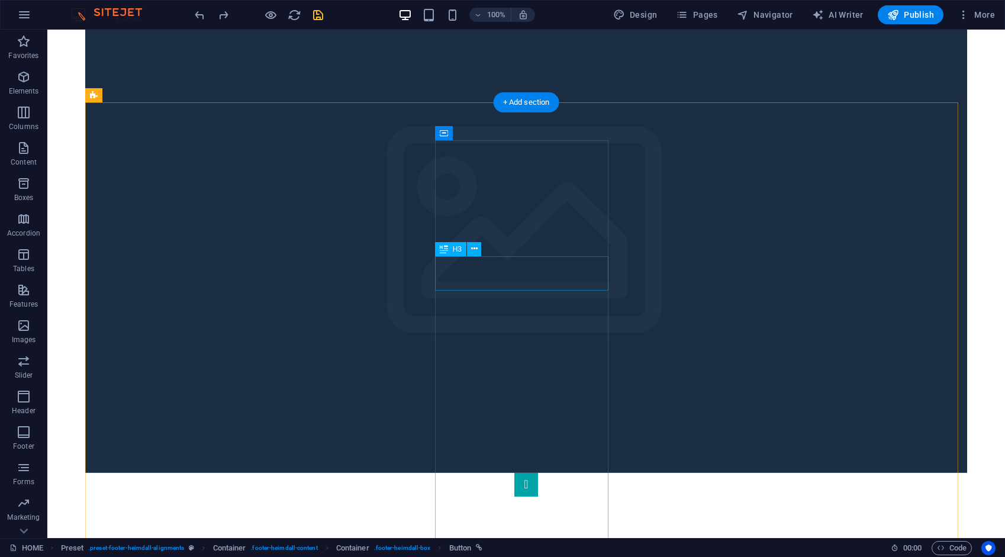
scroll to position [360, 0]
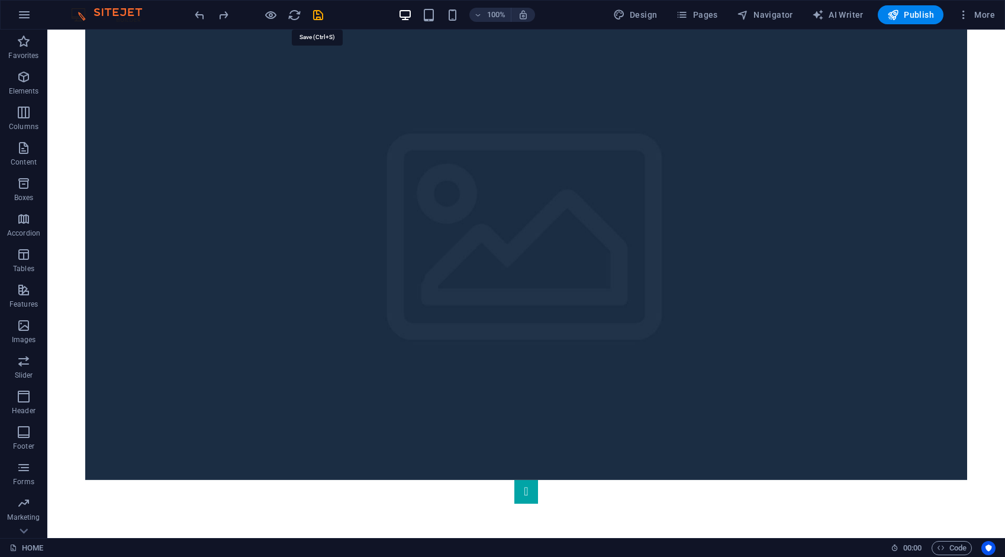
click at [317, 13] on icon "save" at bounding box center [318, 15] width 14 height 14
click at [715, 17] on span "Pages" at bounding box center [696, 15] width 41 height 12
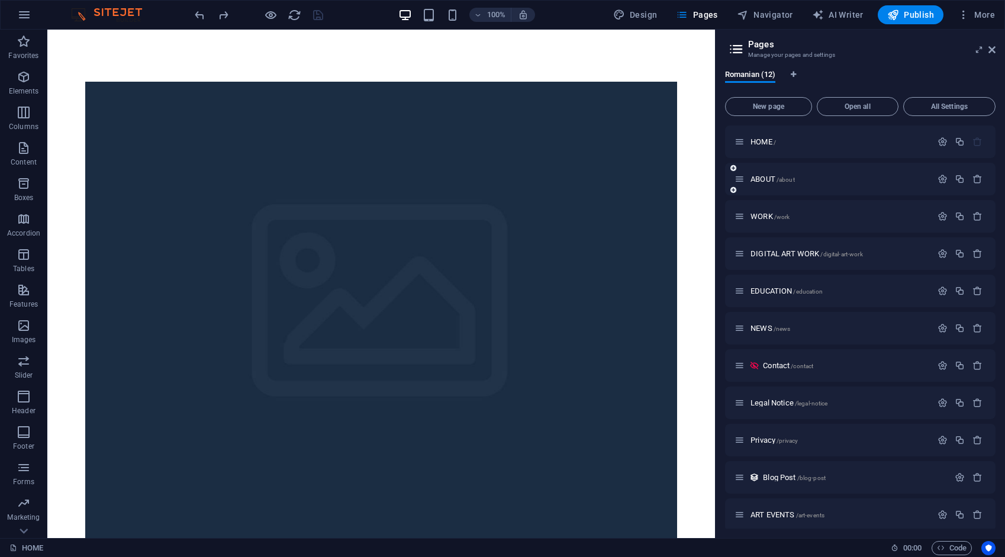
click at [771, 179] on span "ABOUT /about" at bounding box center [772, 179] width 44 height 9
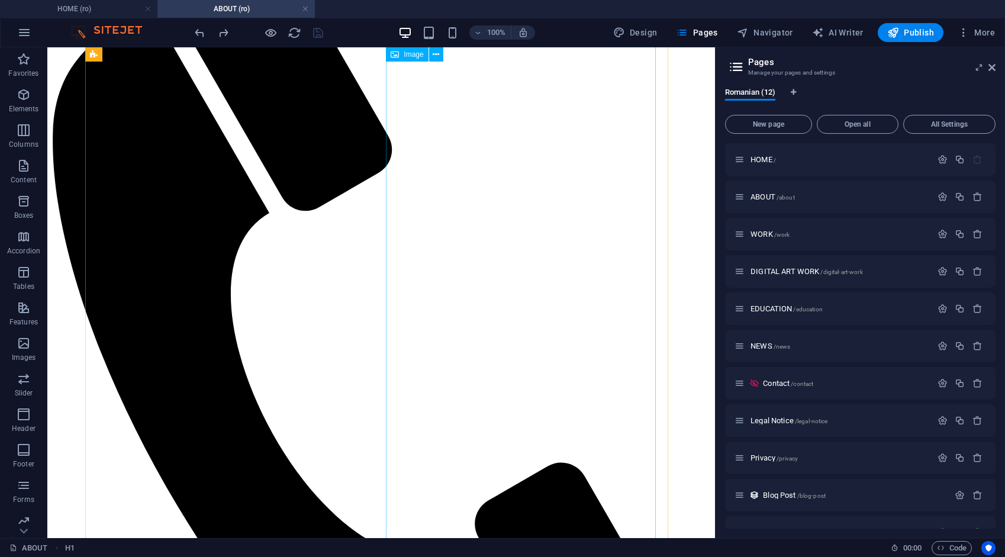
scroll to position [565, 0]
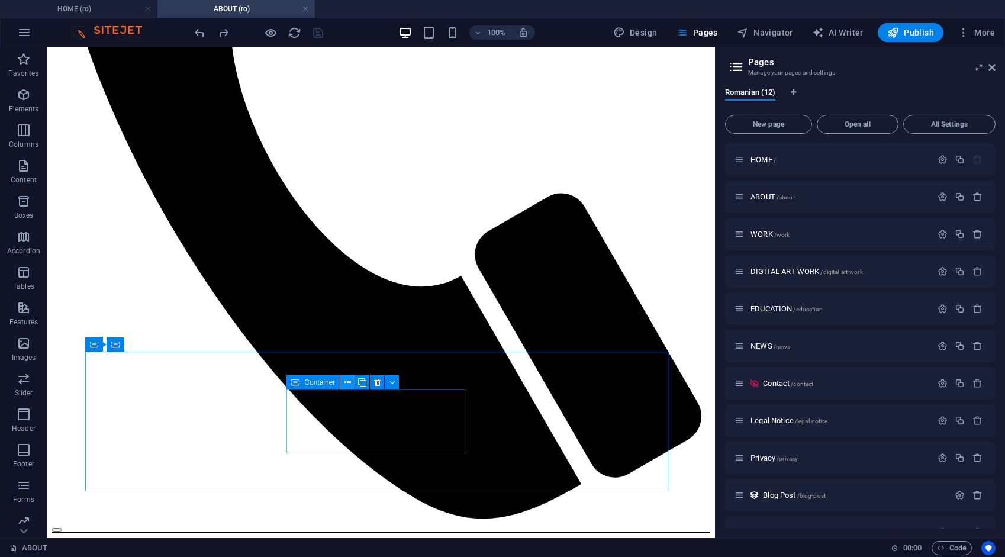
click at [348, 383] on icon at bounding box center [347, 382] width 7 height 12
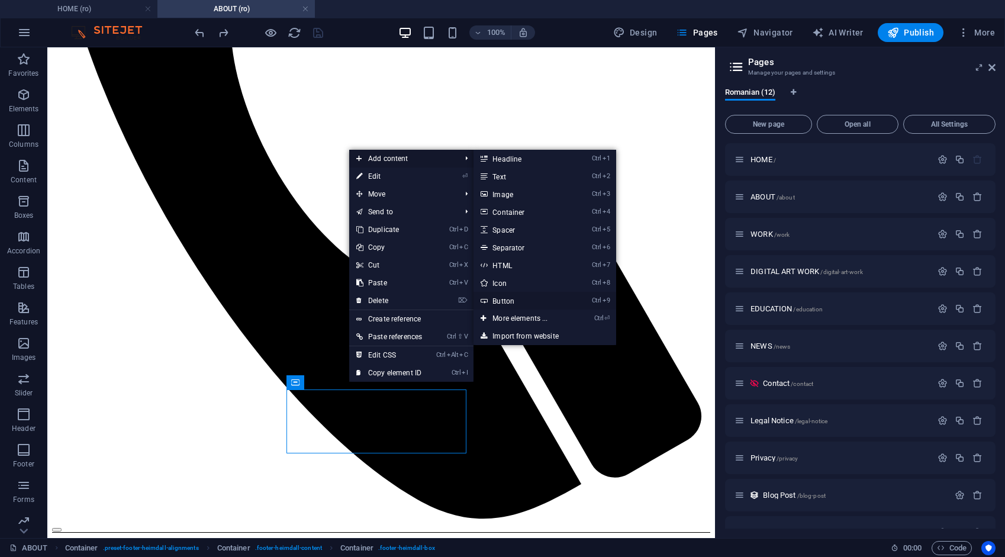
click at [511, 301] on link "Ctrl 9 Button" at bounding box center [522, 301] width 98 height 18
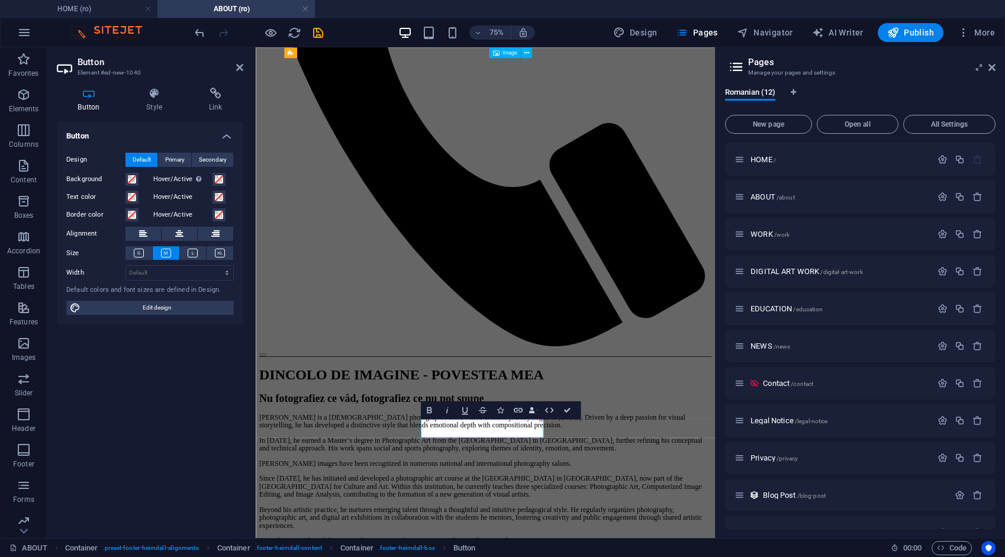
scroll to position [440, 0]
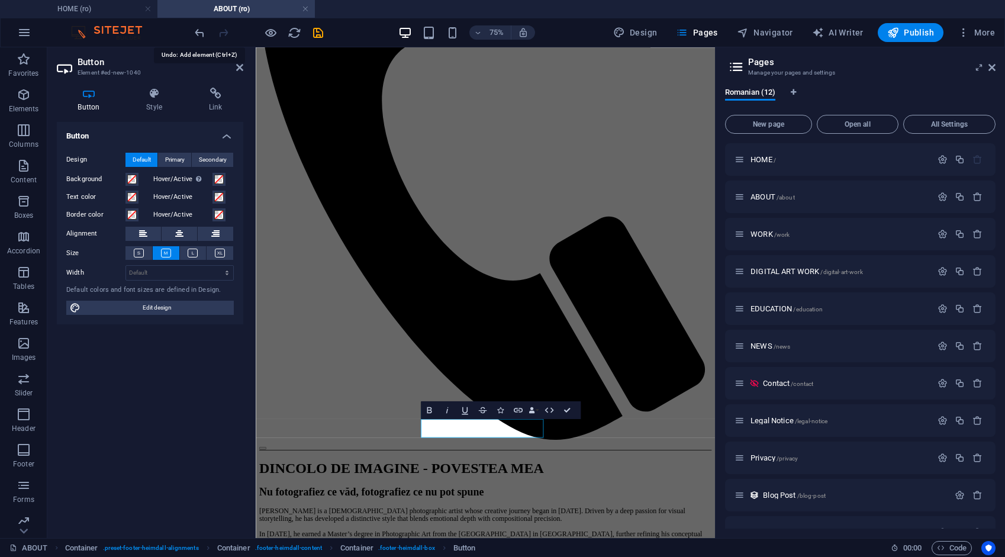
click at [196, 31] on icon "undo" at bounding box center [200, 33] width 14 height 14
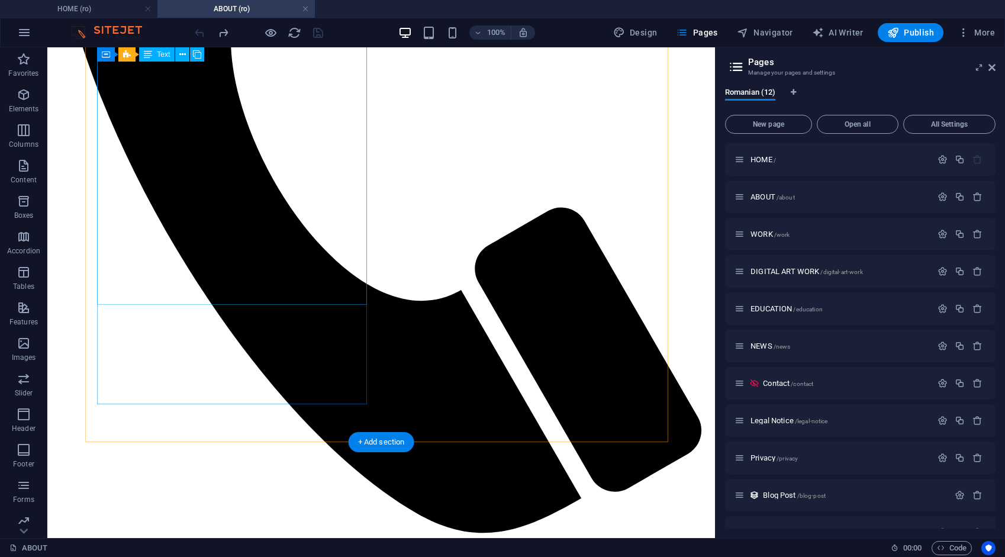
scroll to position [565, 0]
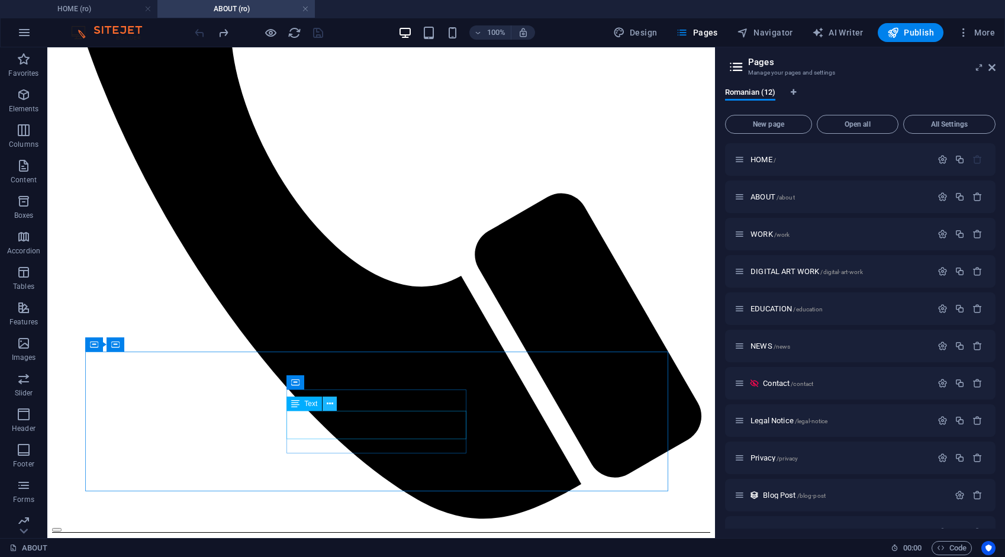
click at [331, 404] on icon at bounding box center [330, 404] width 7 height 12
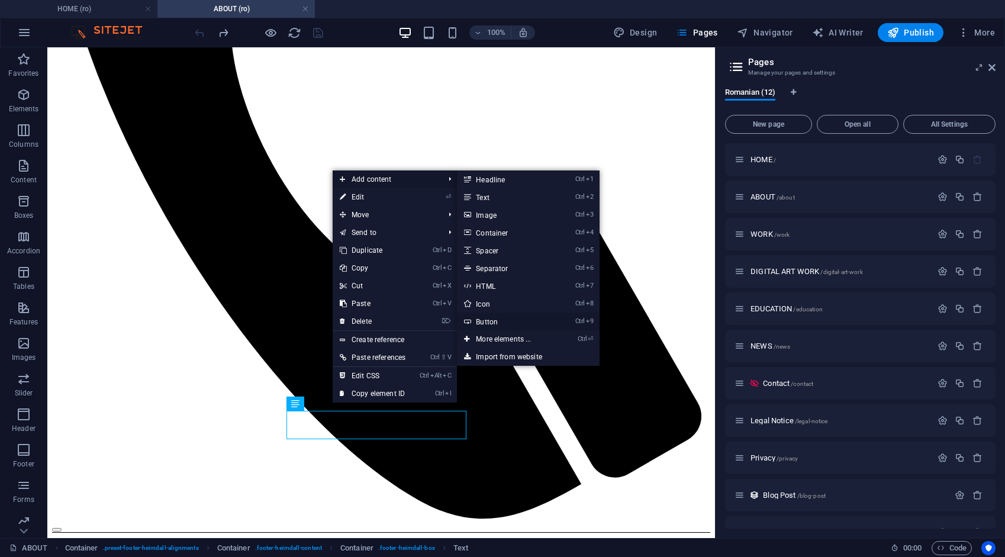
drag, startPoint x: 496, startPoint y: 322, endPoint x: 319, endPoint y: 364, distance: 182.0
click at [496, 321] on link "Ctrl 9 Button" at bounding box center [506, 321] width 98 height 18
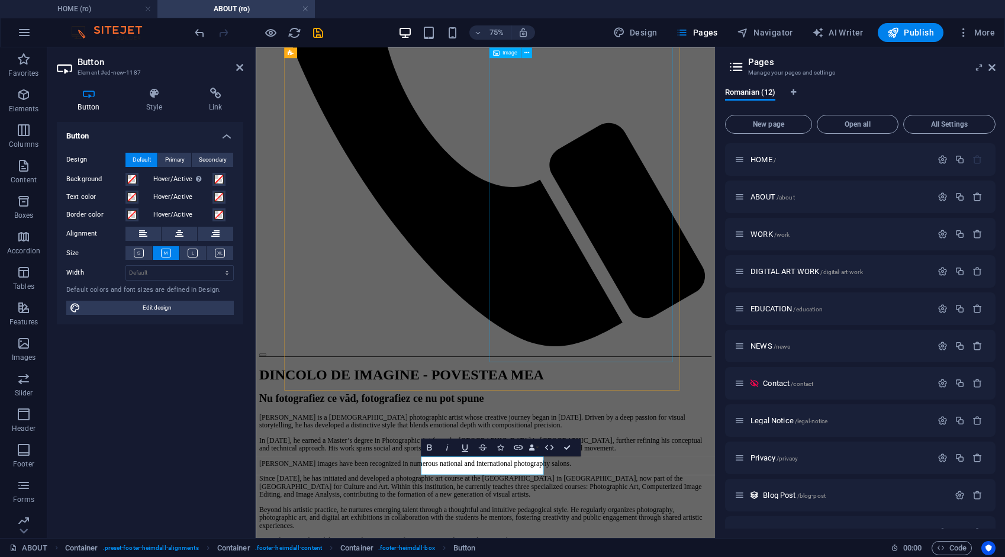
scroll to position [440, 0]
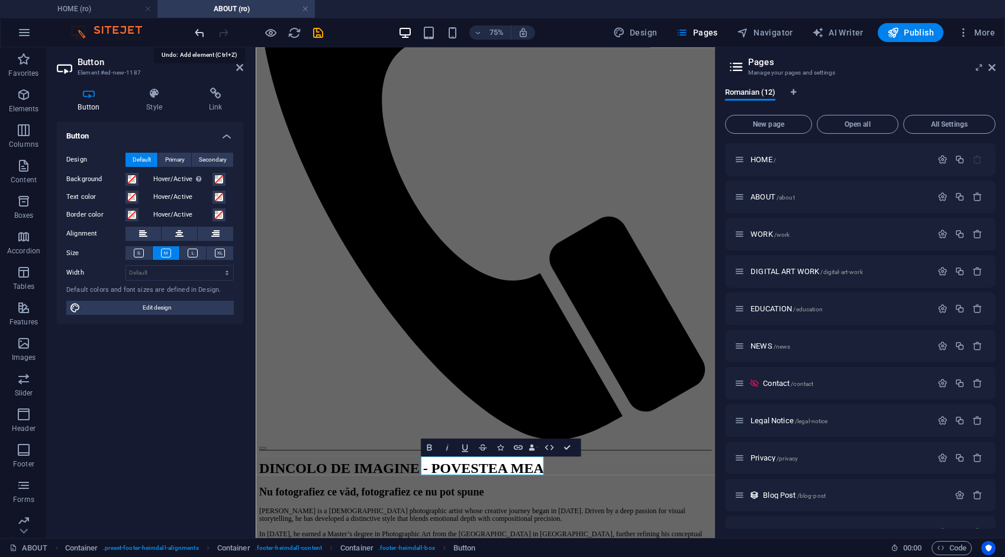
click at [202, 37] on icon "undo" at bounding box center [200, 33] width 14 height 14
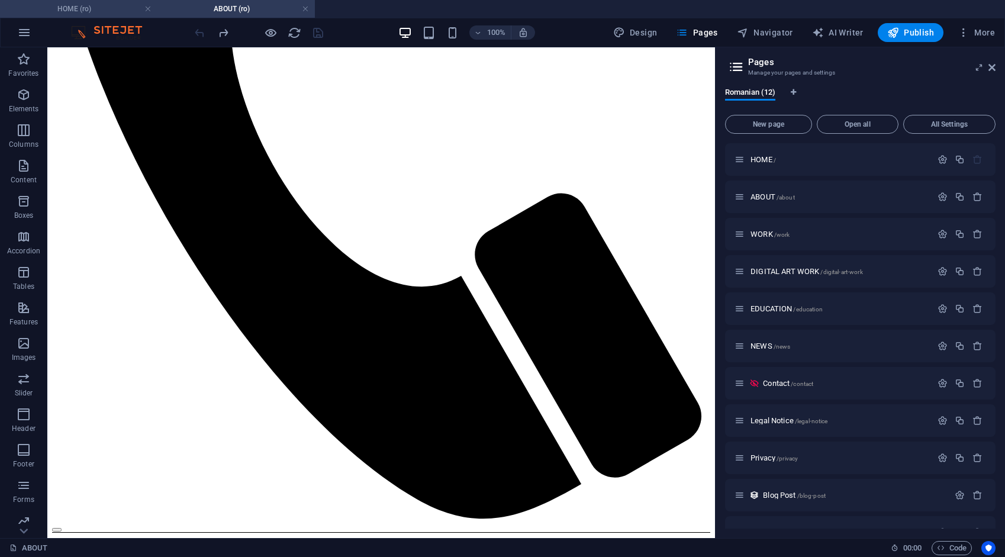
click at [112, 10] on h4 "HOME (ro)" at bounding box center [78, 8] width 157 height 13
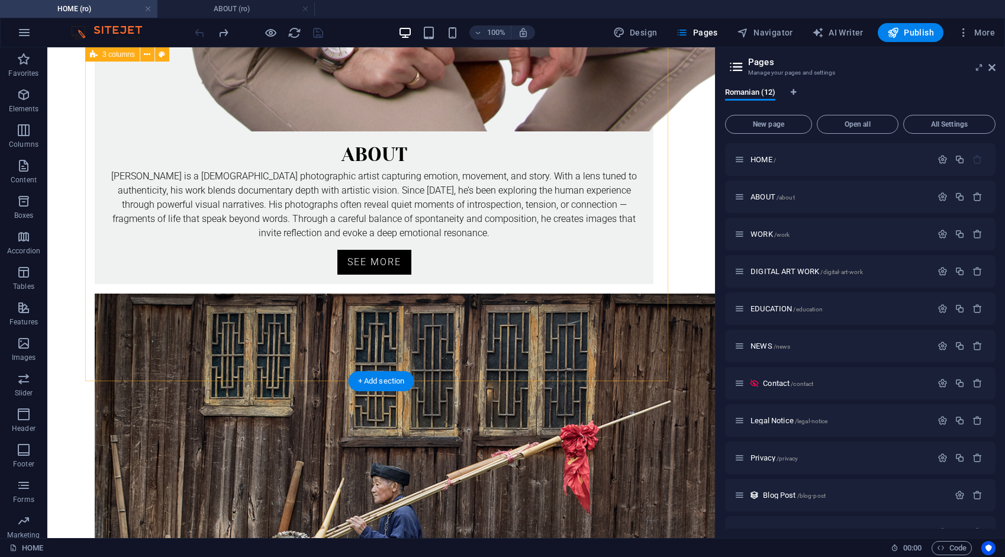
scroll to position [1816, 0]
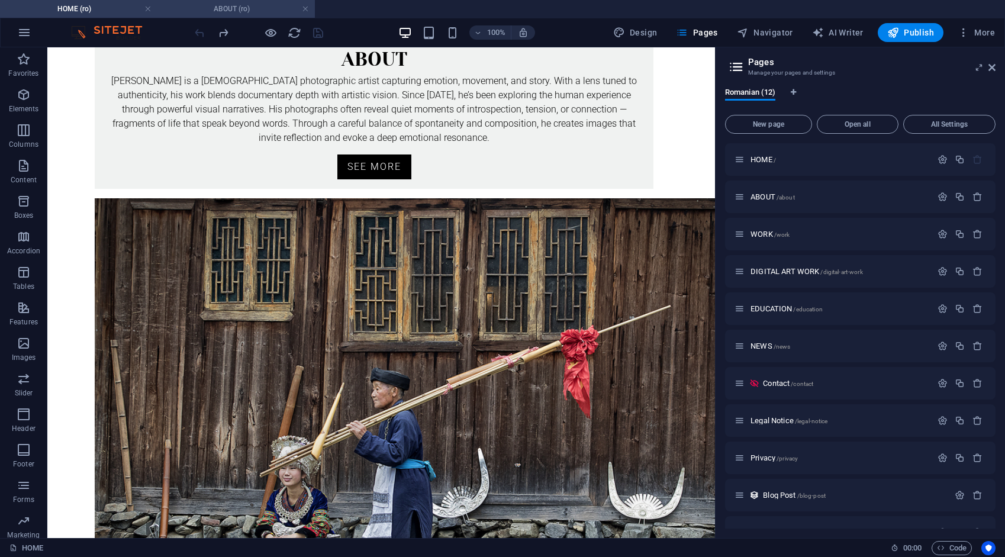
click at [232, 4] on h4 "ABOUT (ro)" at bounding box center [235, 8] width 157 height 13
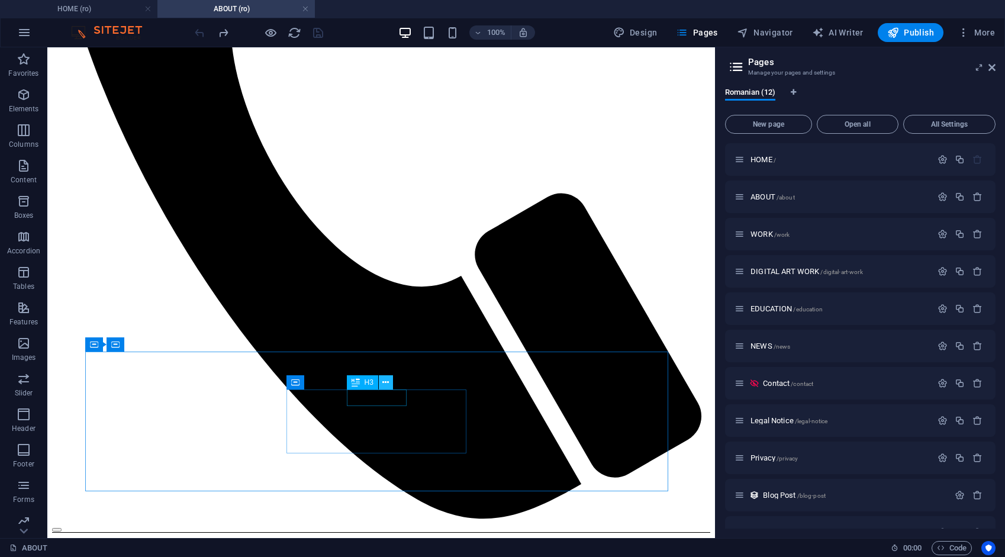
click at [383, 382] on icon at bounding box center [385, 382] width 7 height 12
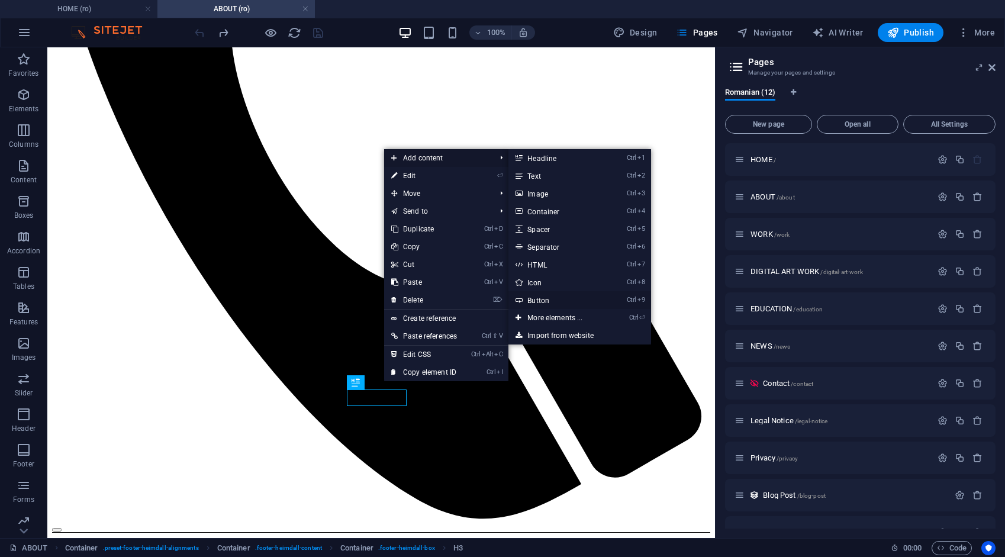
click at [555, 301] on link "Ctrl 9 Button" at bounding box center [557, 300] width 98 height 18
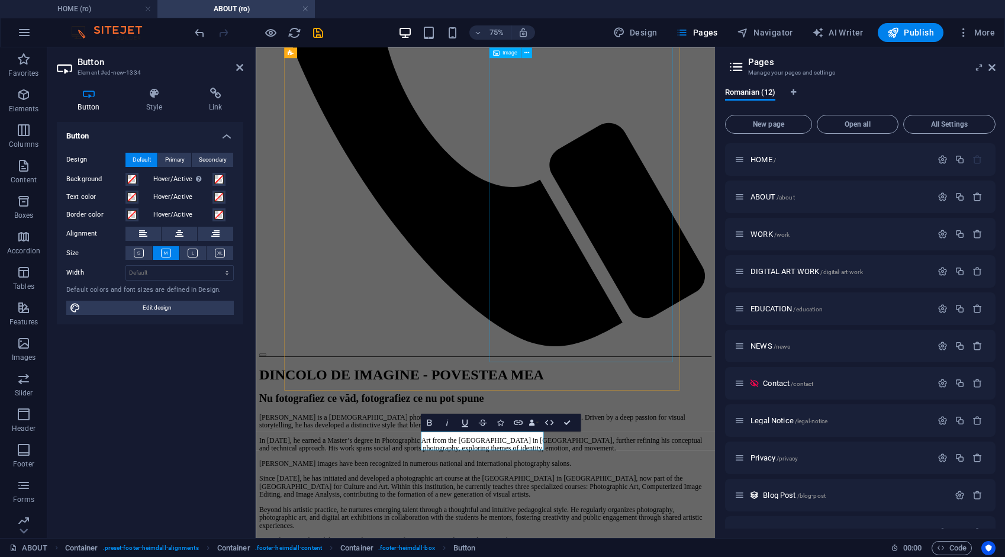
scroll to position [440, 0]
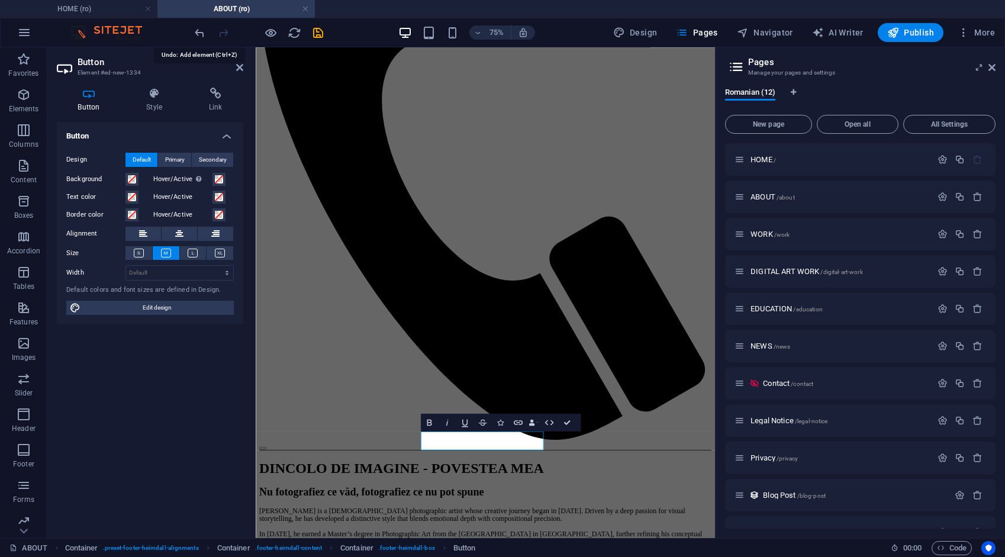
click at [201, 33] on icon "undo" at bounding box center [200, 33] width 14 height 14
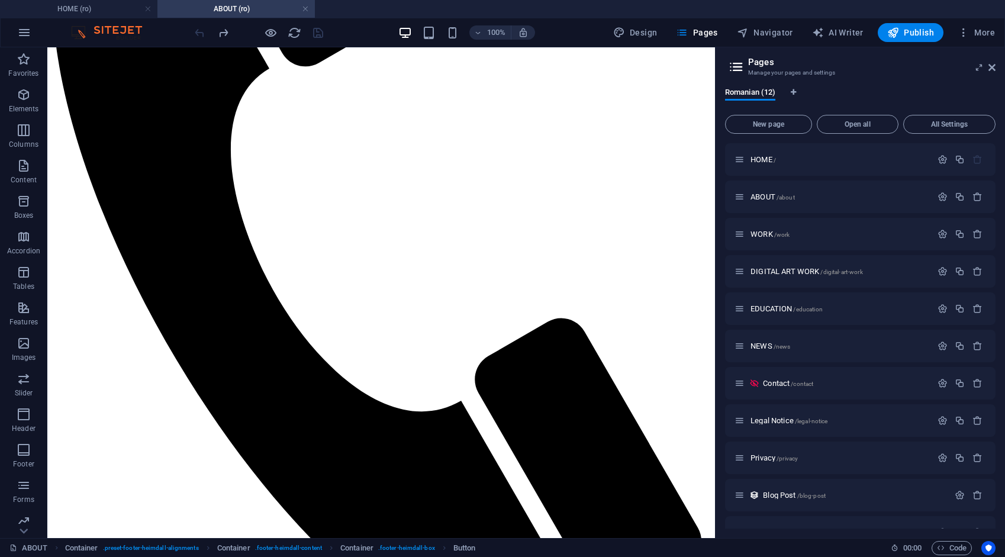
scroll to position [565, 0]
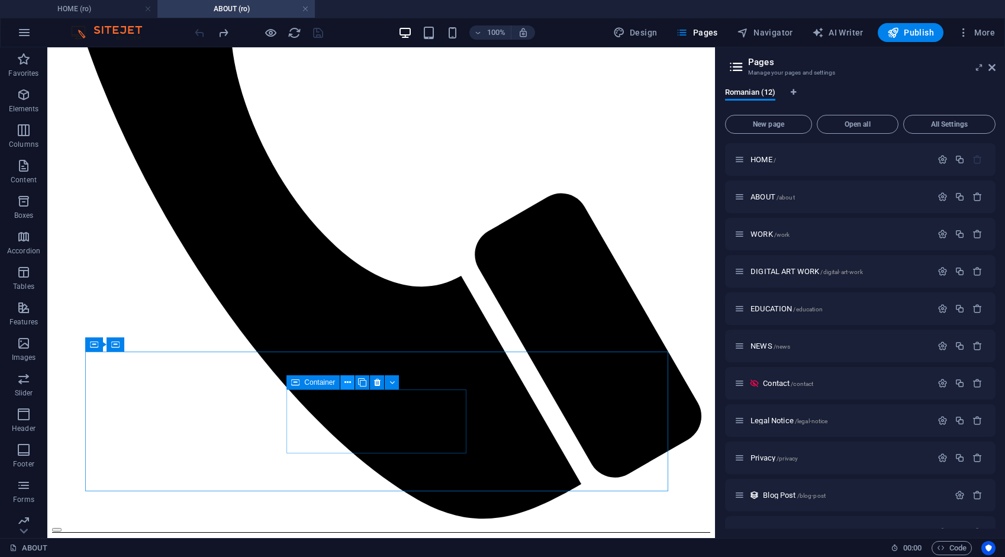
click at [344, 382] on icon at bounding box center [347, 382] width 7 height 12
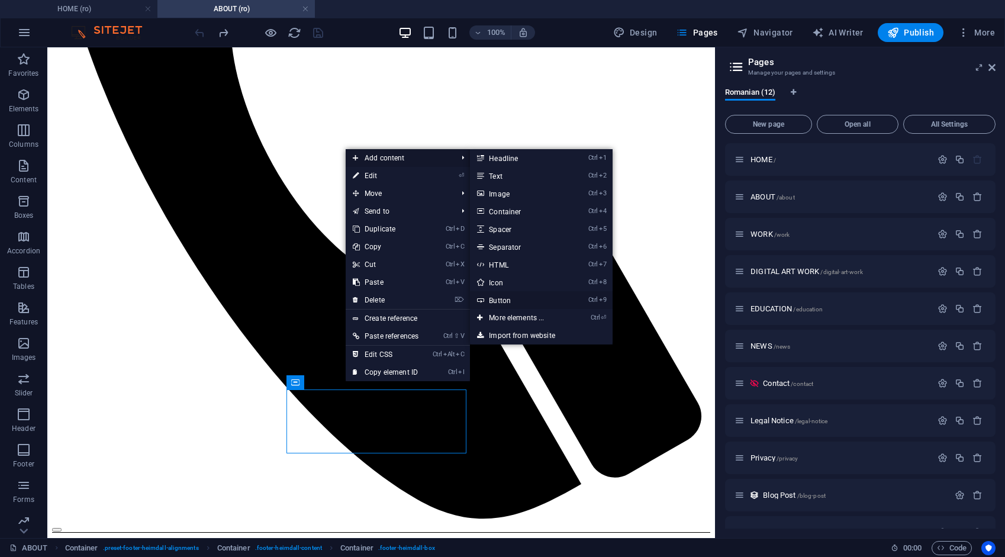
click at [513, 299] on link "Ctrl 9 Button" at bounding box center [519, 300] width 98 height 18
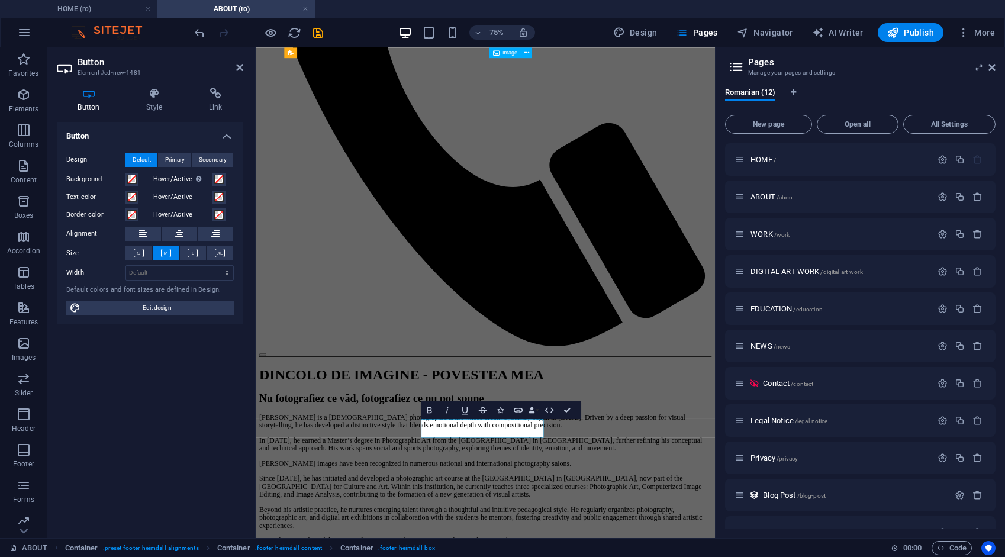
scroll to position [440, 0]
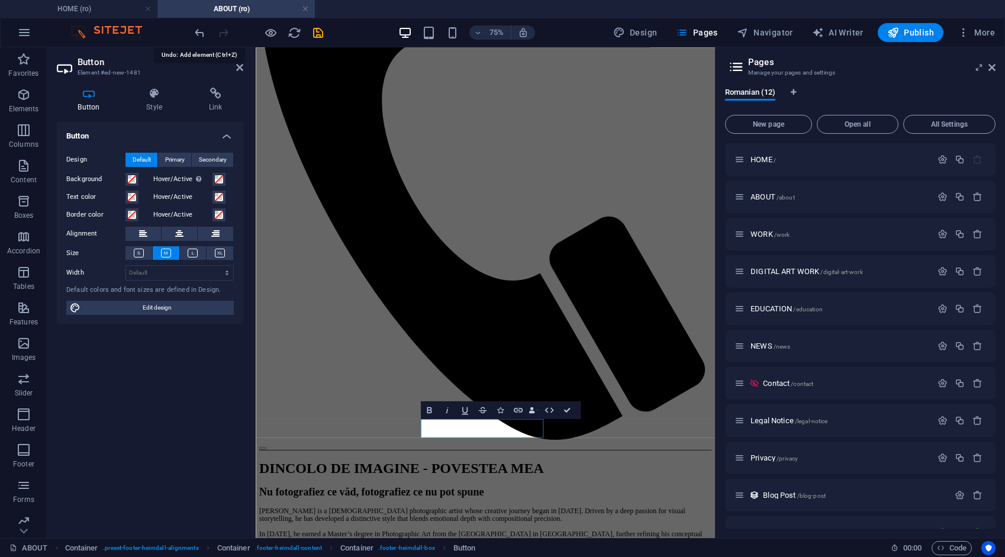
click at [202, 36] on icon "undo" at bounding box center [200, 33] width 14 height 14
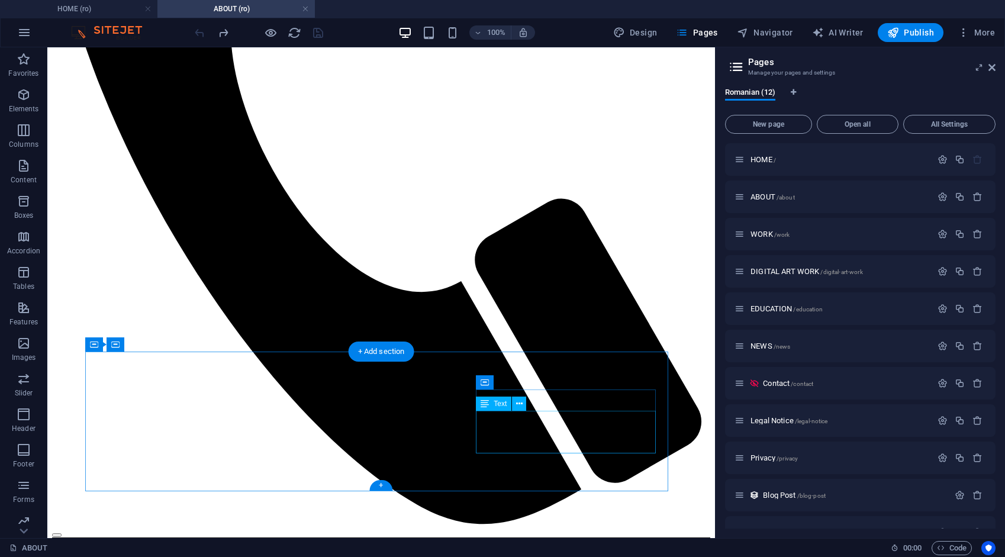
scroll to position [565, 0]
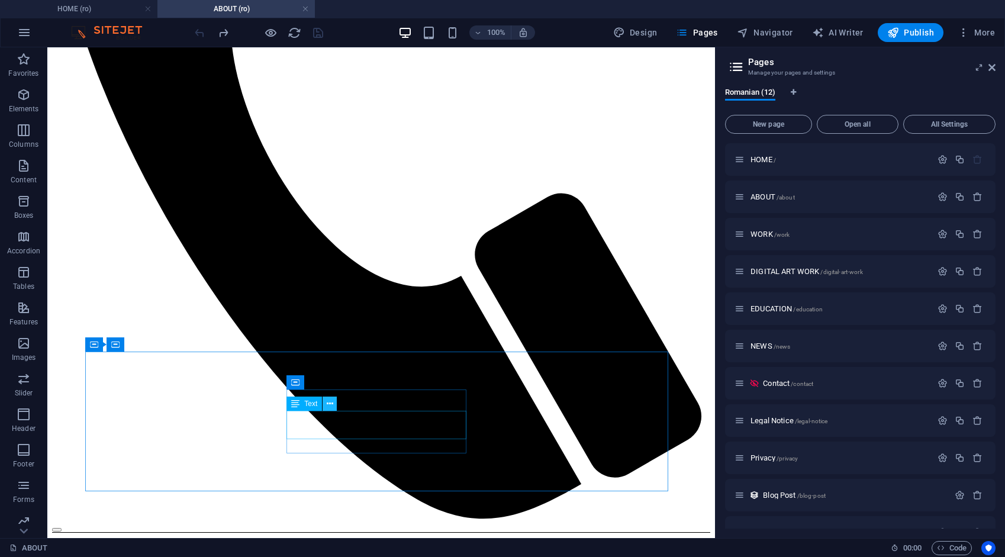
click at [329, 402] on icon at bounding box center [330, 404] width 7 height 12
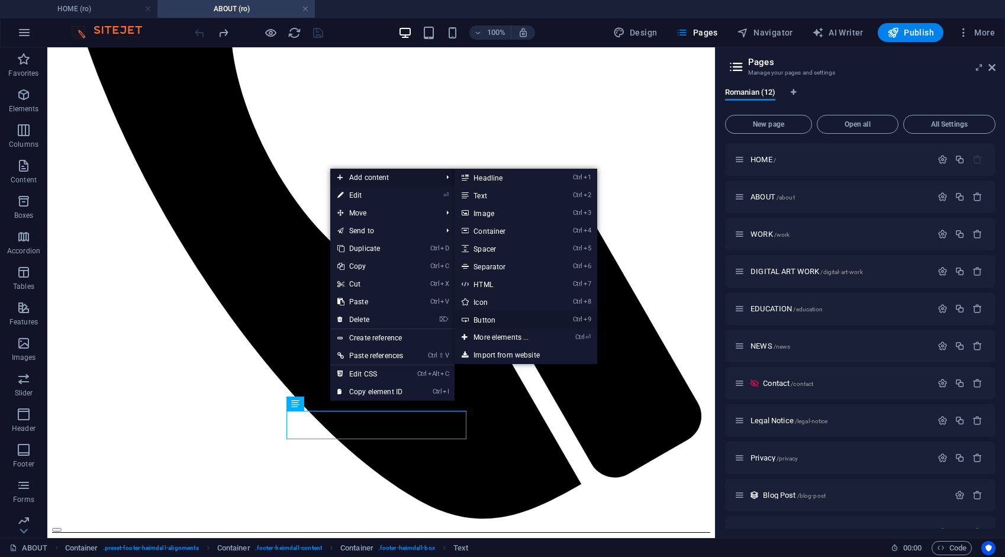
click at [491, 318] on link "Ctrl 9 Button" at bounding box center [503, 320] width 98 height 18
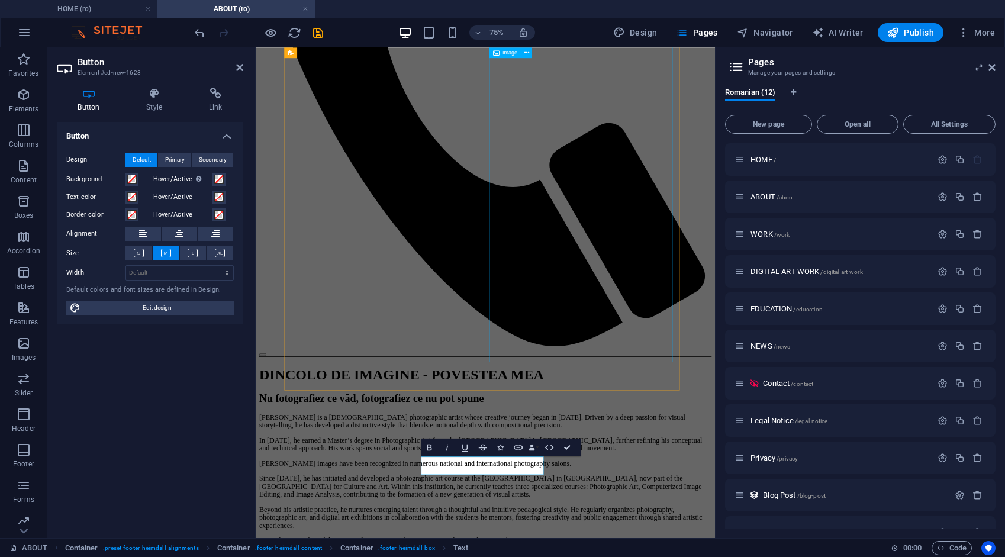
scroll to position [440, 0]
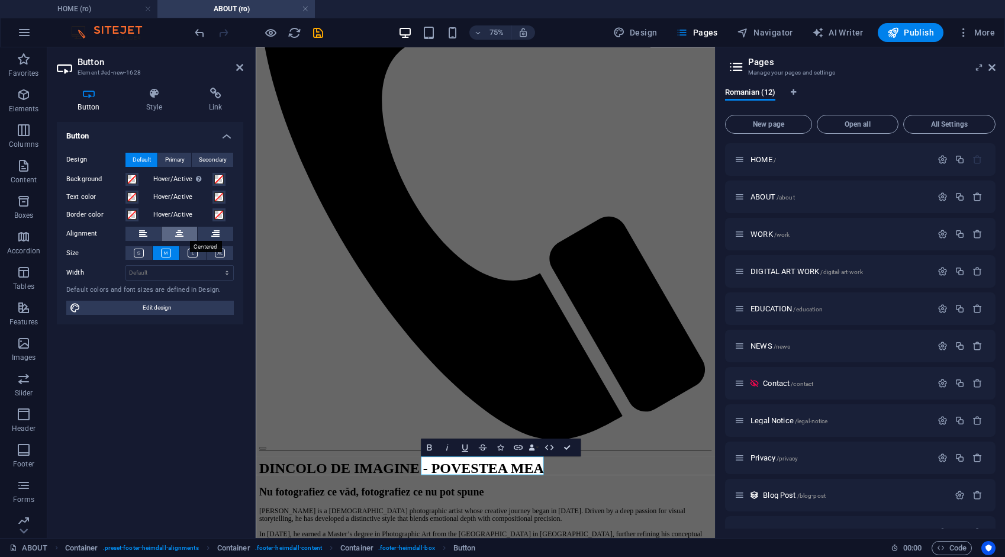
click at [185, 235] on button at bounding box center [180, 234] width 36 height 14
drag, startPoint x: 502, startPoint y: 612, endPoint x: 612, endPoint y: 398, distance: 240.8
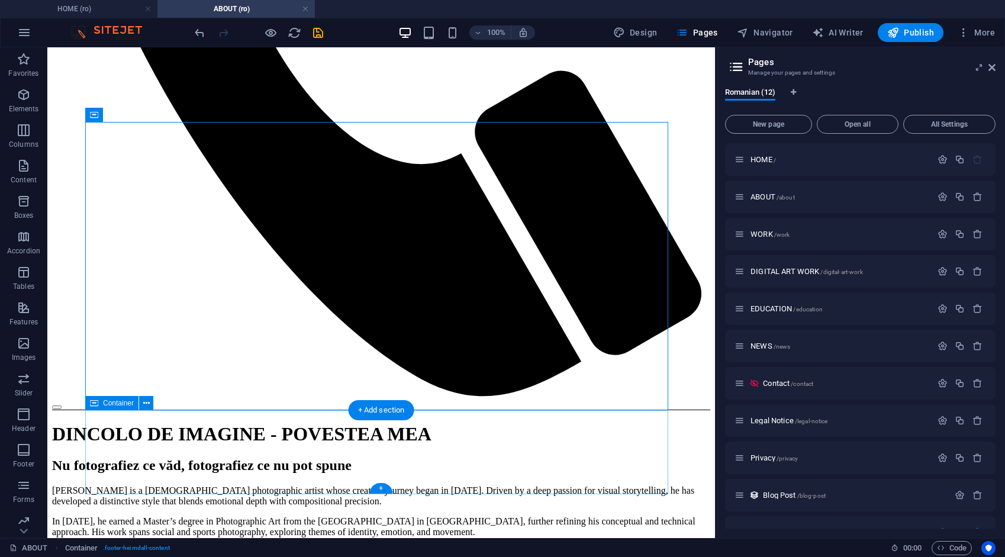
scroll to position [677, 0]
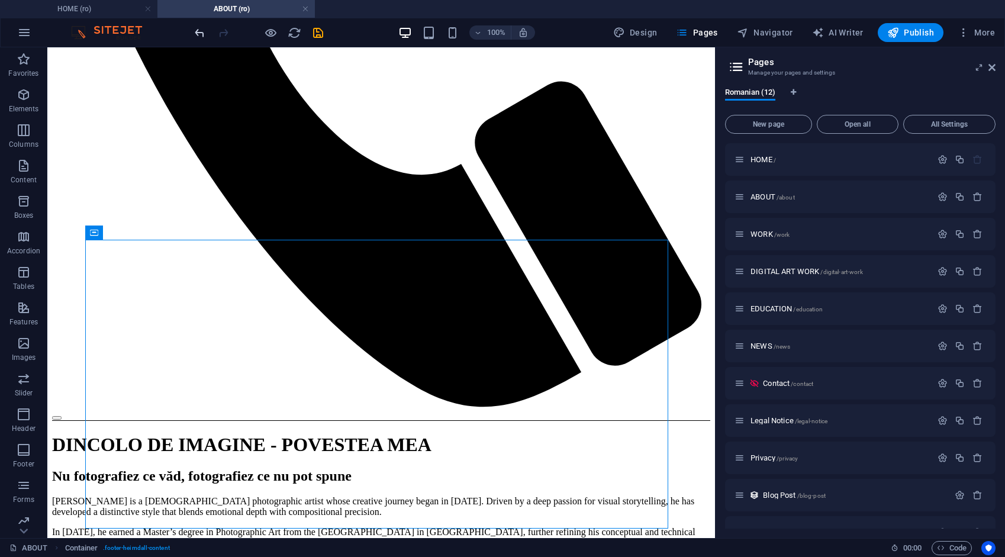
click at [199, 30] on icon "undo" at bounding box center [200, 33] width 14 height 14
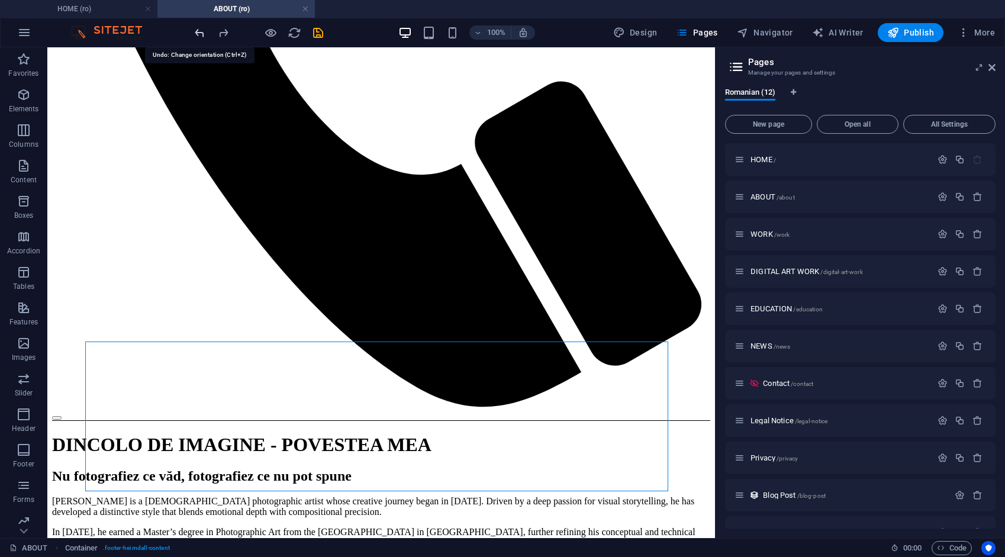
scroll to position [575, 0]
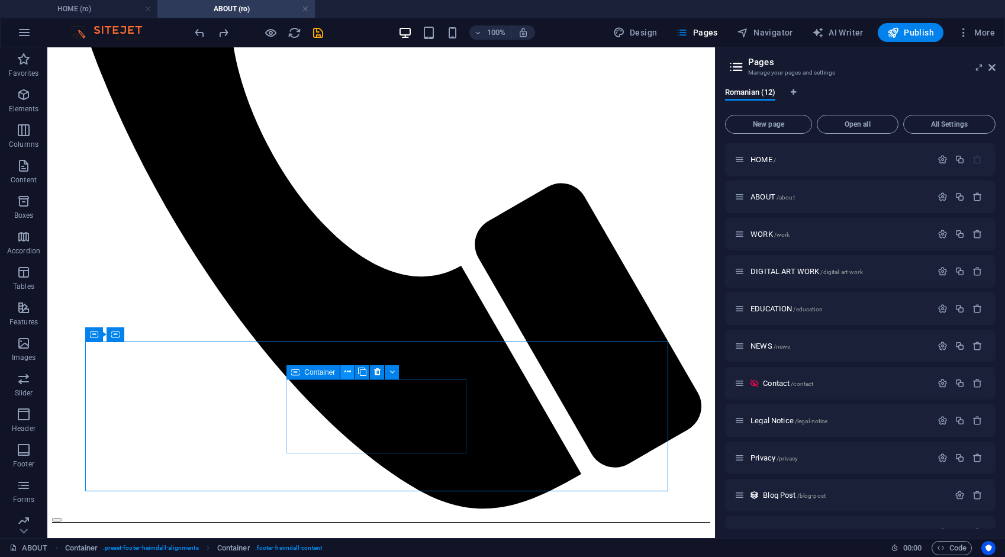
click at [350, 372] on icon at bounding box center [347, 372] width 7 height 12
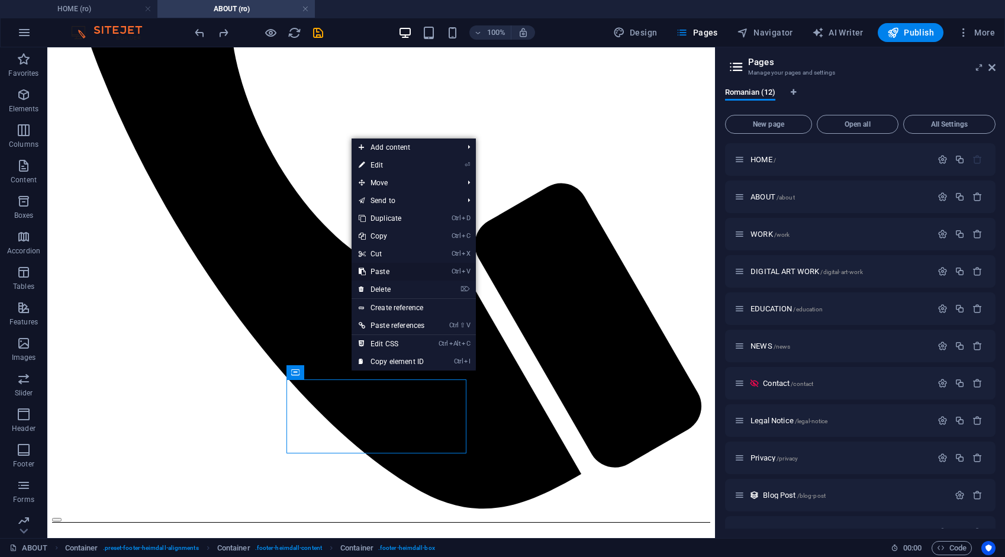
click at [380, 271] on link "Ctrl V Paste" at bounding box center [391, 272] width 80 height 18
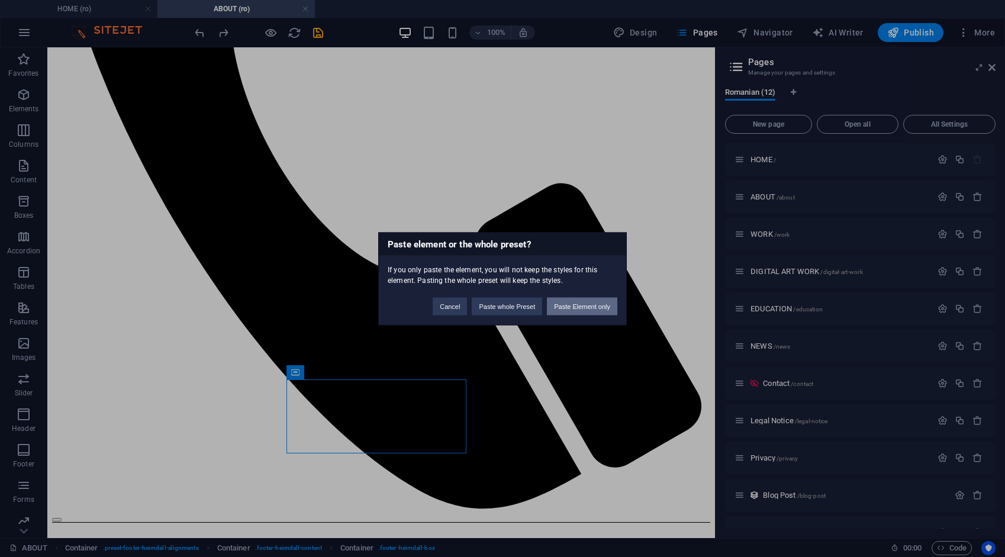
click at [576, 302] on button "Paste Element only" at bounding box center [582, 306] width 70 height 18
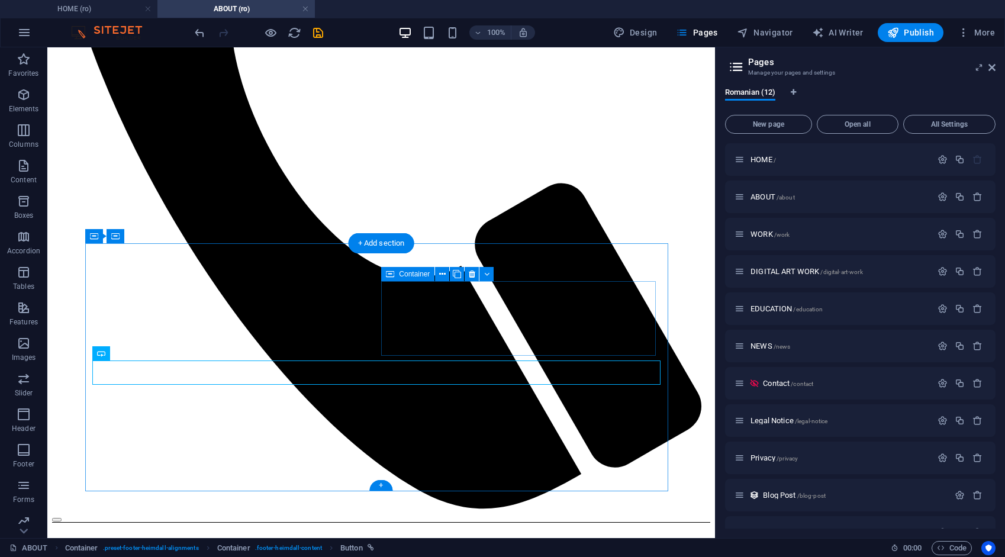
scroll to position [673, 0]
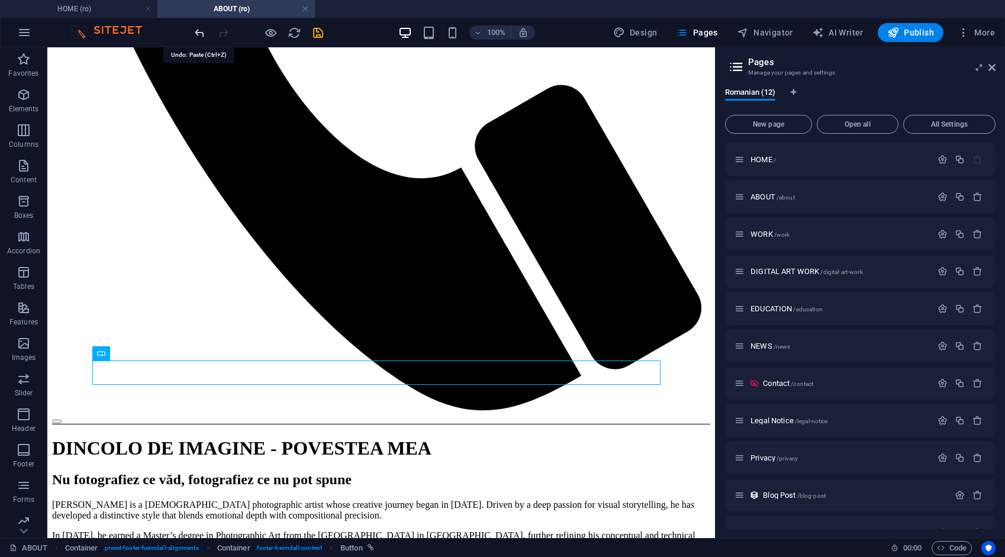
click at [200, 33] on icon "undo" at bounding box center [200, 33] width 14 height 14
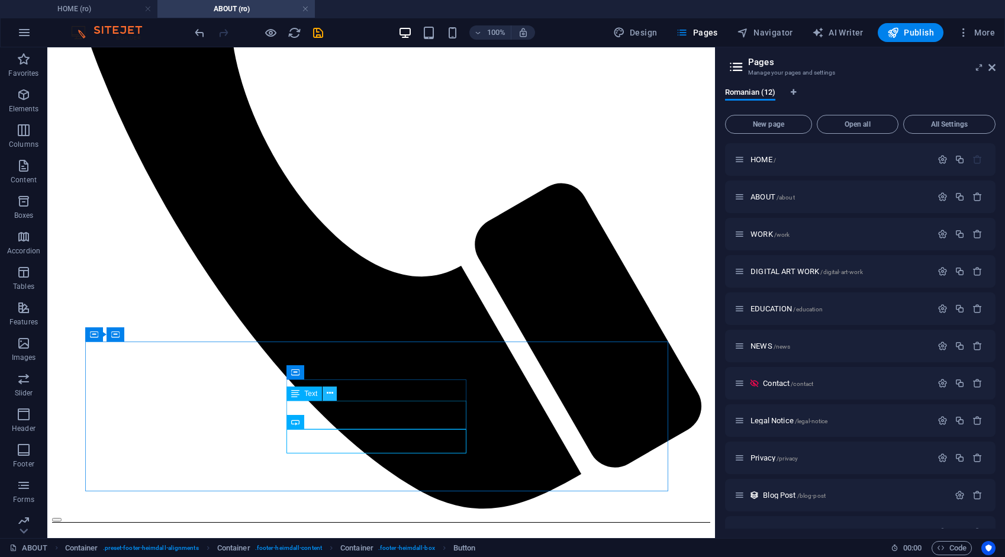
click at [336, 395] on button at bounding box center [329, 393] width 14 height 14
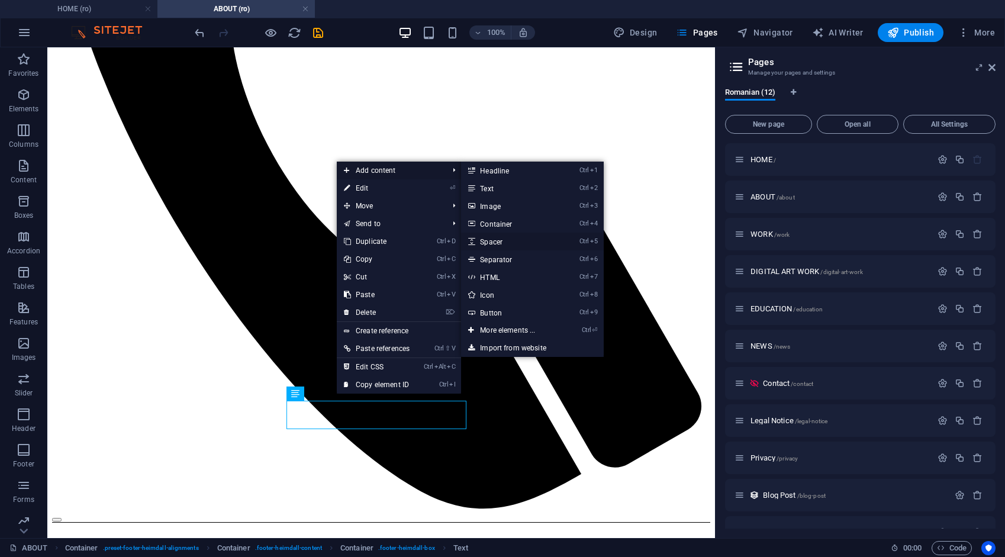
drag, startPoint x: 324, startPoint y: 259, endPoint x: 499, endPoint y: 242, distance: 175.4
click at [499, 242] on link "Ctrl 5 Spacer" at bounding box center [510, 242] width 98 height 18
select select "px"
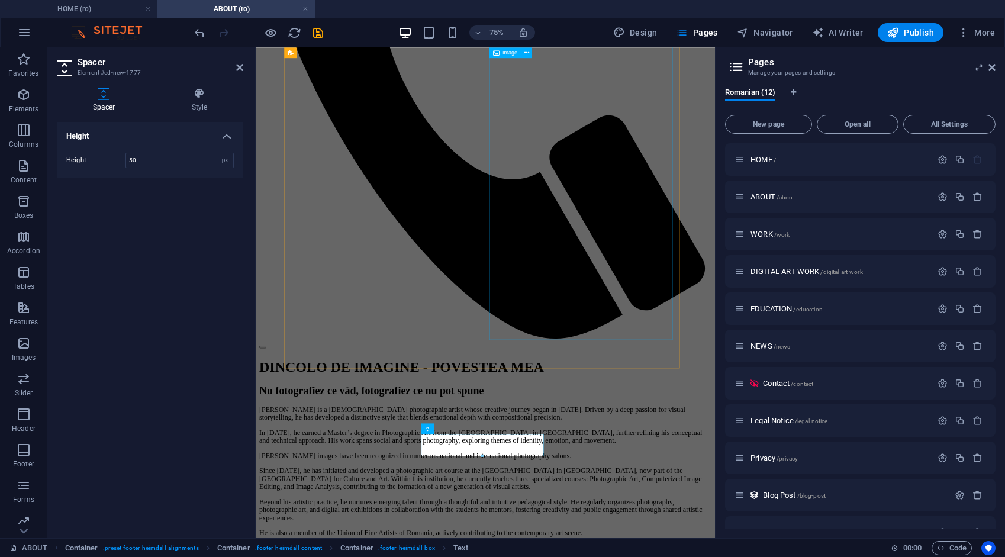
scroll to position [470, 0]
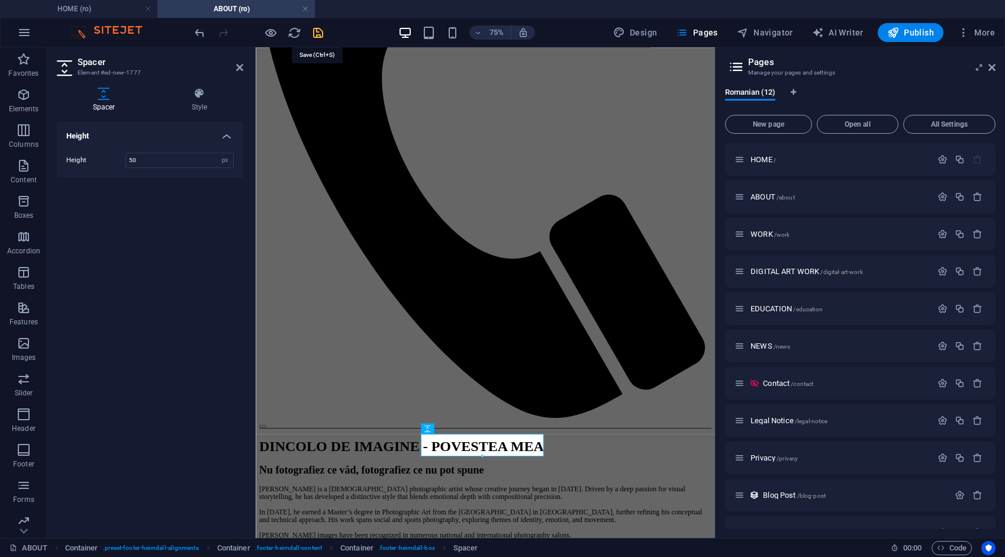
click at [315, 31] on icon "save" at bounding box center [318, 33] width 14 height 14
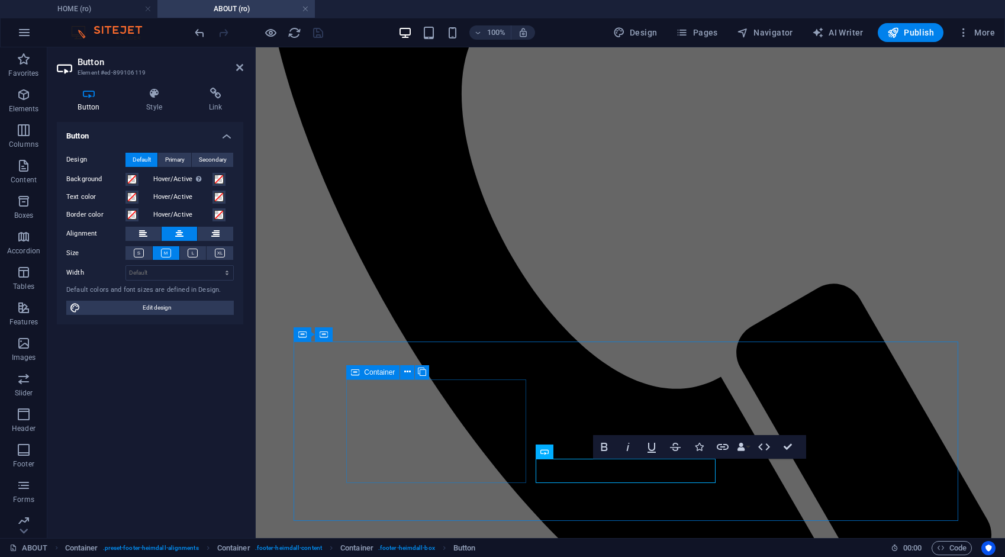
scroll to position [575, 0]
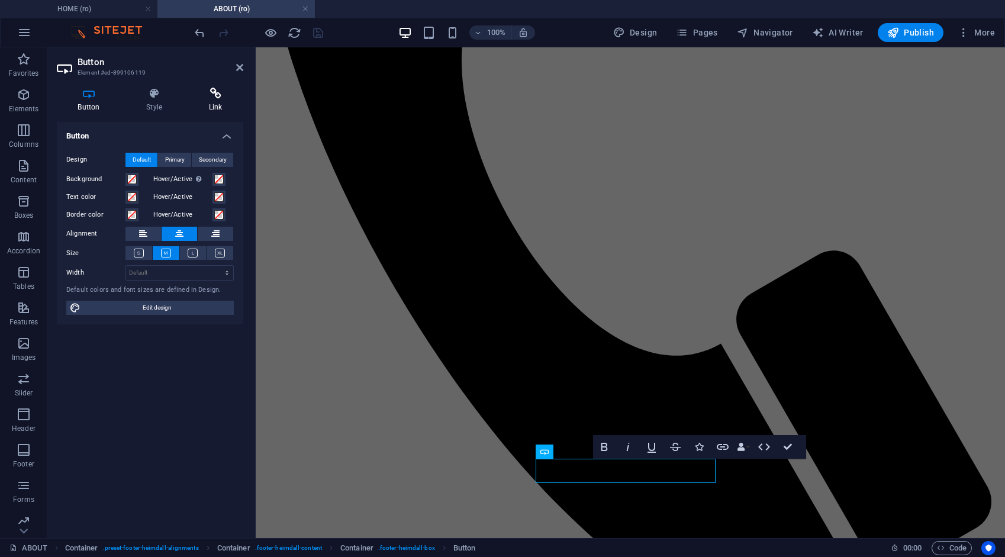
click at [217, 98] on icon at bounding box center [216, 94] width 56 height 12
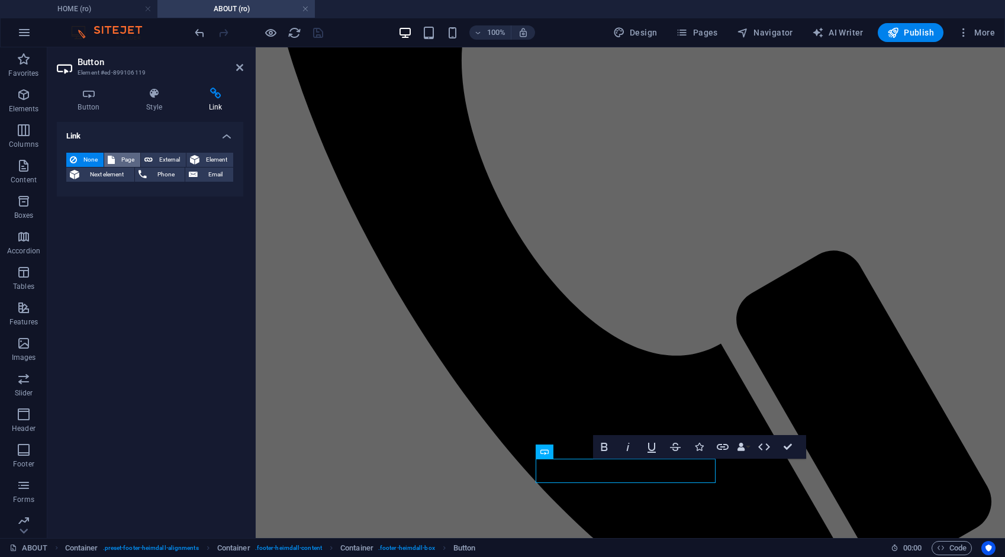
click at [127, 159] on span "Page" at bounding box center [127, 160] width 18 height 14
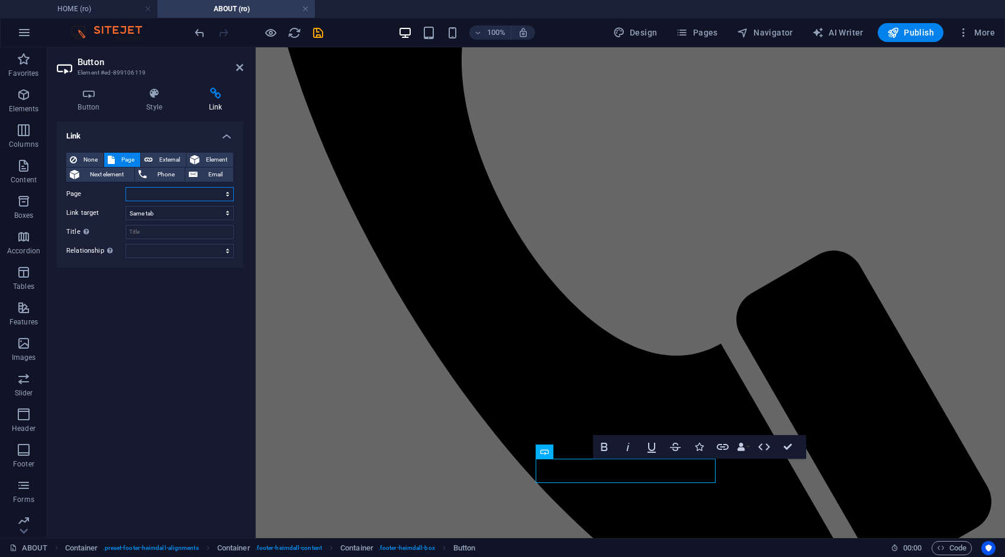
click at [147, 192] on select "HOME ABOUT WORK DIGITAL ART WORK EDUCATION NEWS Contact Legal Notice Privacy AR…" at bounding box center [179, 194] width 108 height 14
select select "8"
click at [125, 187] on select "HOME ABOUT WORK DIGITAL ART WORK EDUCATION NEWS Contact Legal Notice Privacy AR…" at bounding box center [179, 194] width 108 height 14
click at [170, 162] on span "External" at bounding box center [169, 160] width 26 height 14
select select "blank"
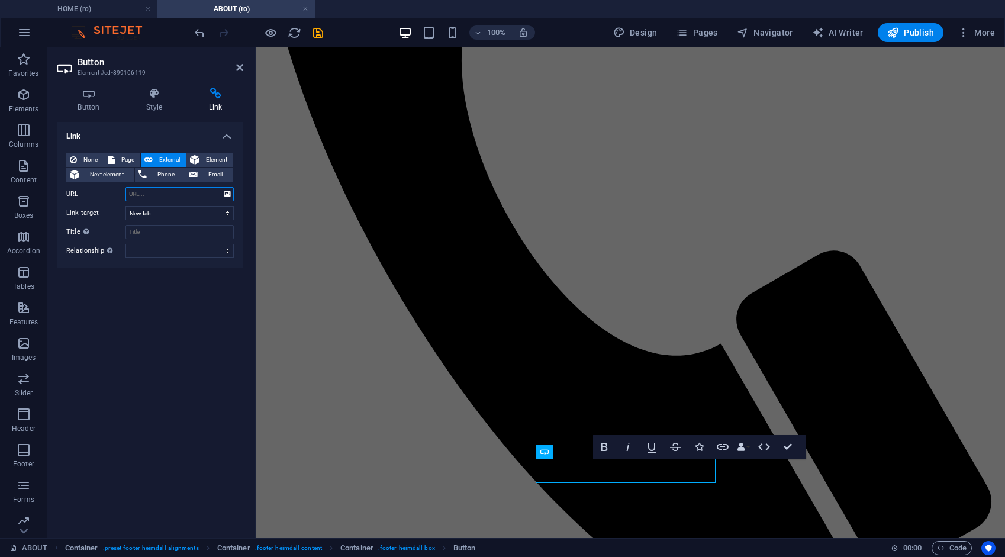
click at [162, 192] on input "URL" at bounding box center [179, 194] width 108 height 14
type input "/privacy"
click at [317, 30] on icon "save" at bounding box center [318, 33] width 14 height 14
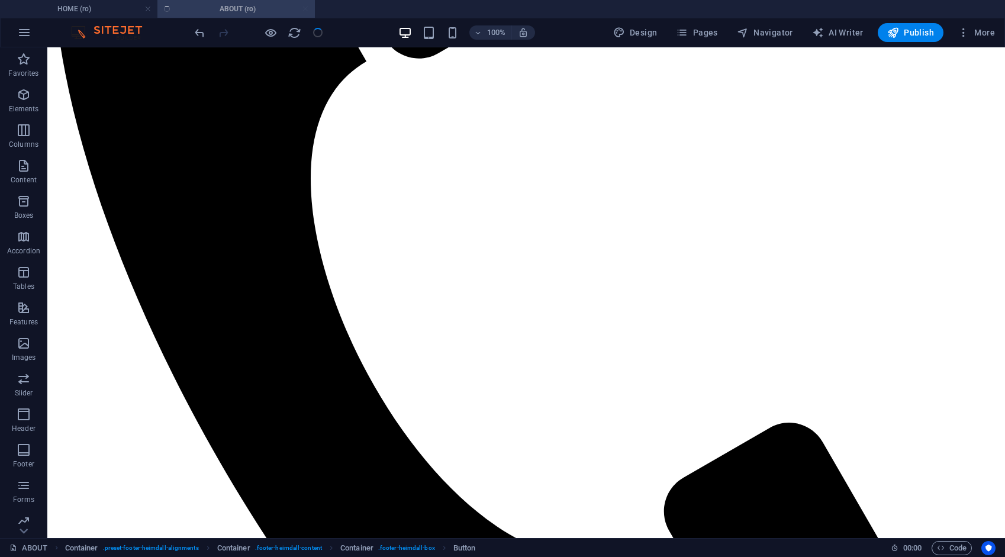
scroll to position [542, 0]
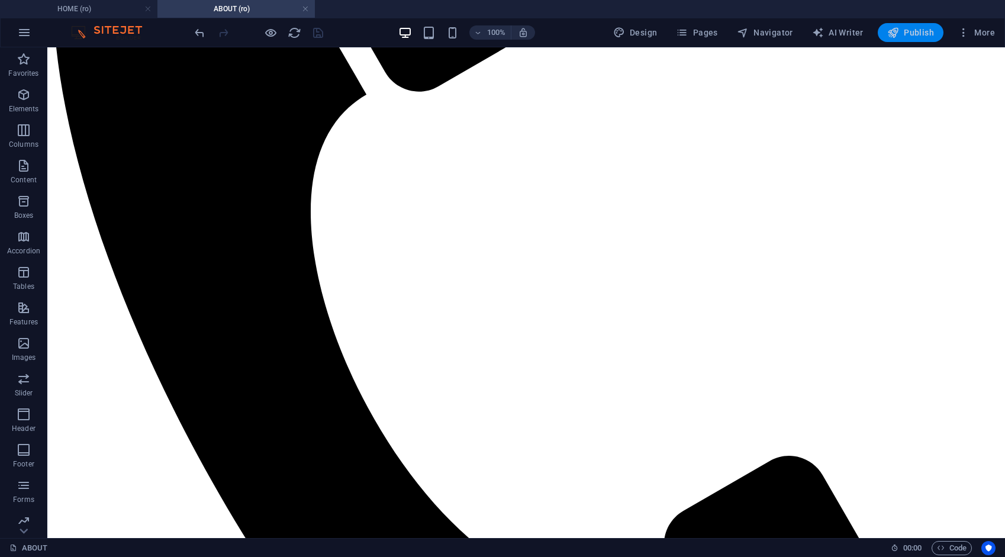
click at [917, 33] on span "Publish" at bounding box center [910, 33] width 47 height 12
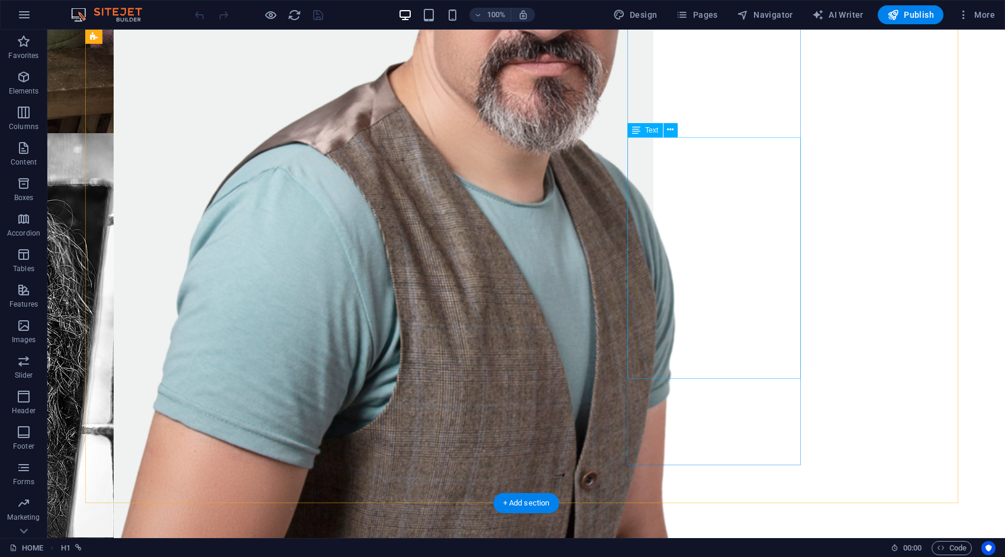
scroll to position [1721, 0]
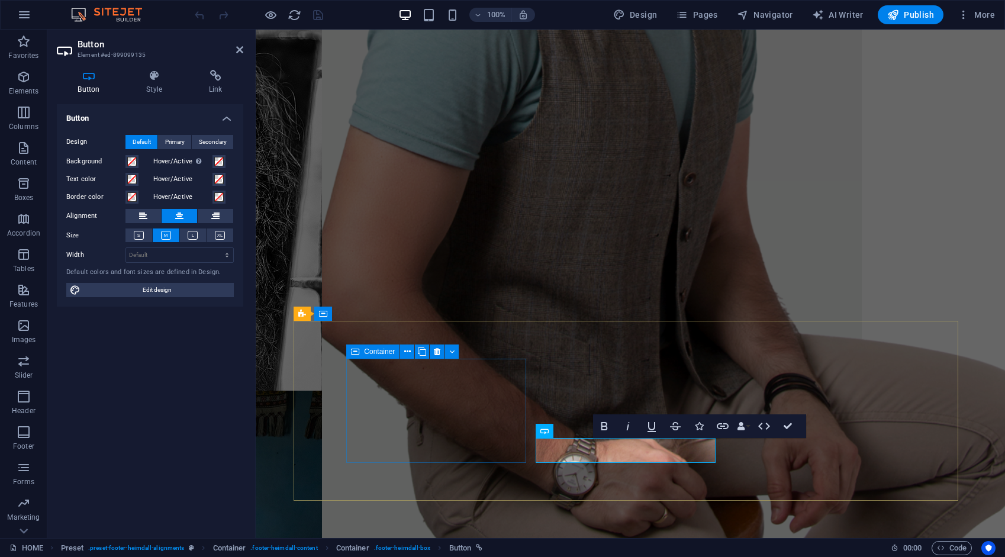
scroll to position [1789, 0]
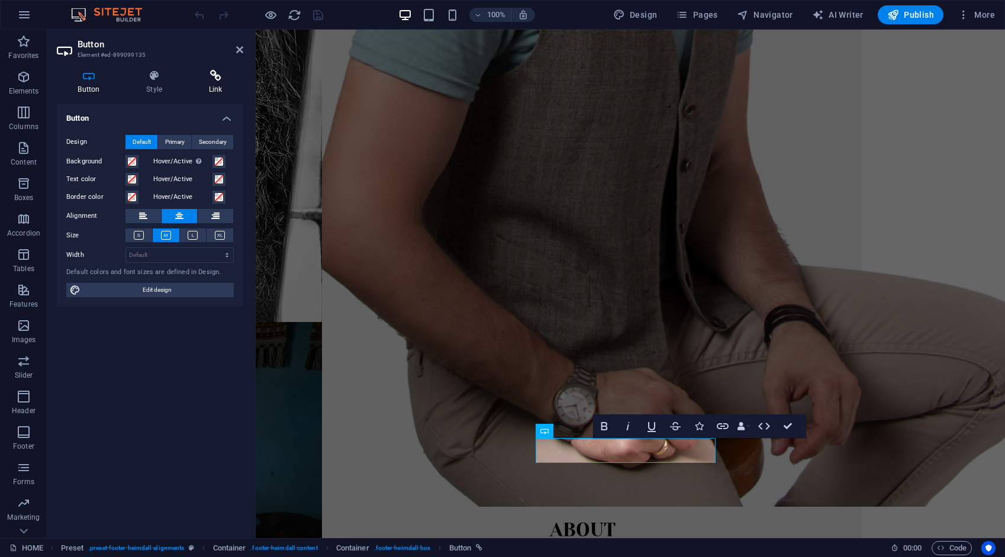
click at [218, 80] on icon at bounding box center [216, 76] width 56 height 12
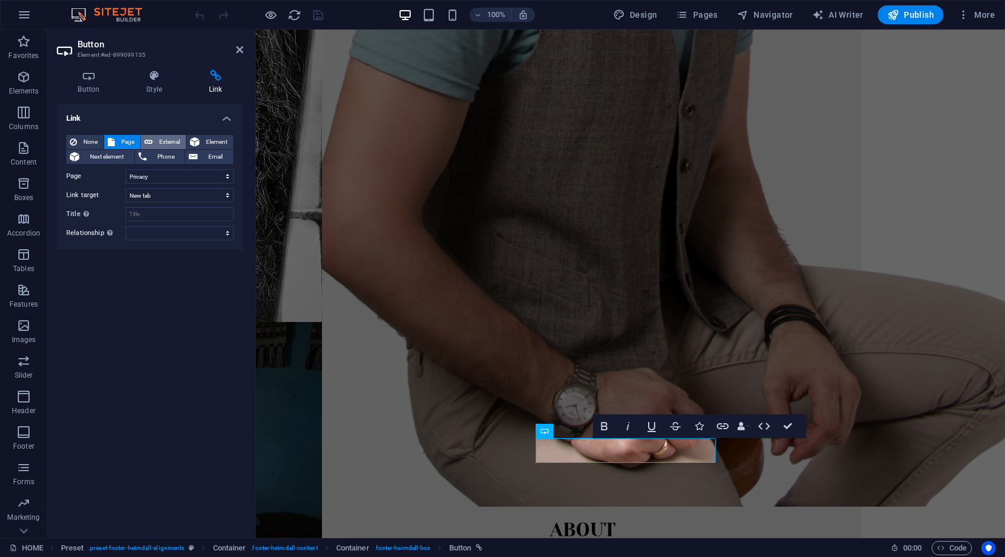
click at [173, 143] on span "External" at bounding box center [169, 142] width 26 height 14
click at [125, 141] on span "Page" at bounding box center [127, 142] width 18 height 14
click at [162, 140] on span "External" at bounding box center [169, 142] width 26 height 14
select select "blank"
click at [705, 13] on span "Pages" at bounding box center [696, 15] width 41 height 12
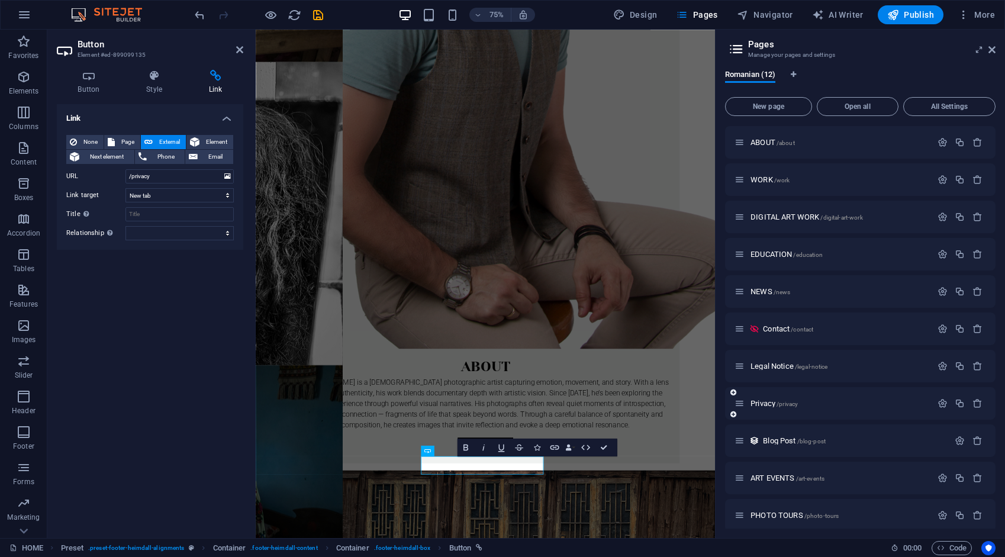
scroll to position [44, 0]
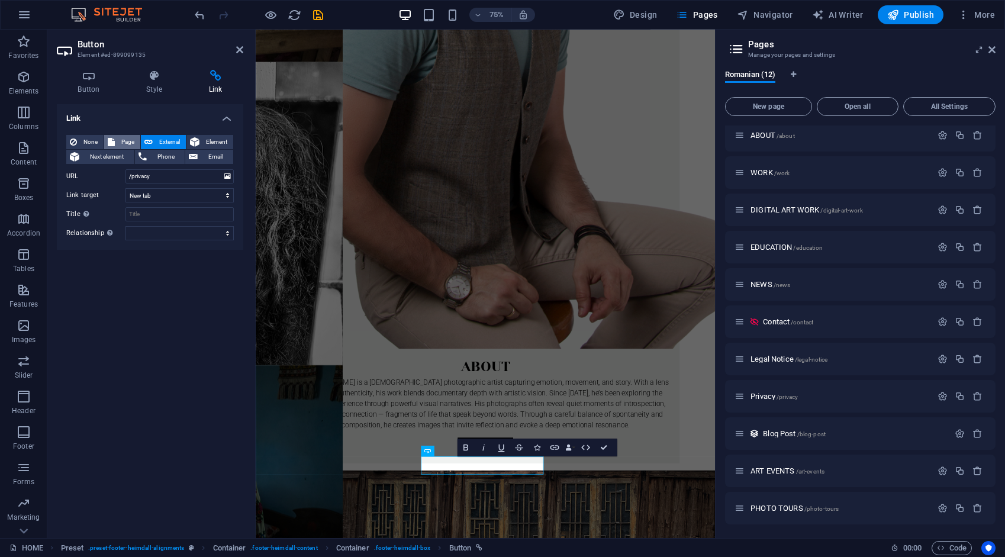
click at [134, 143] on span "Page" at bounding box center [127, 142] width 18 height 14
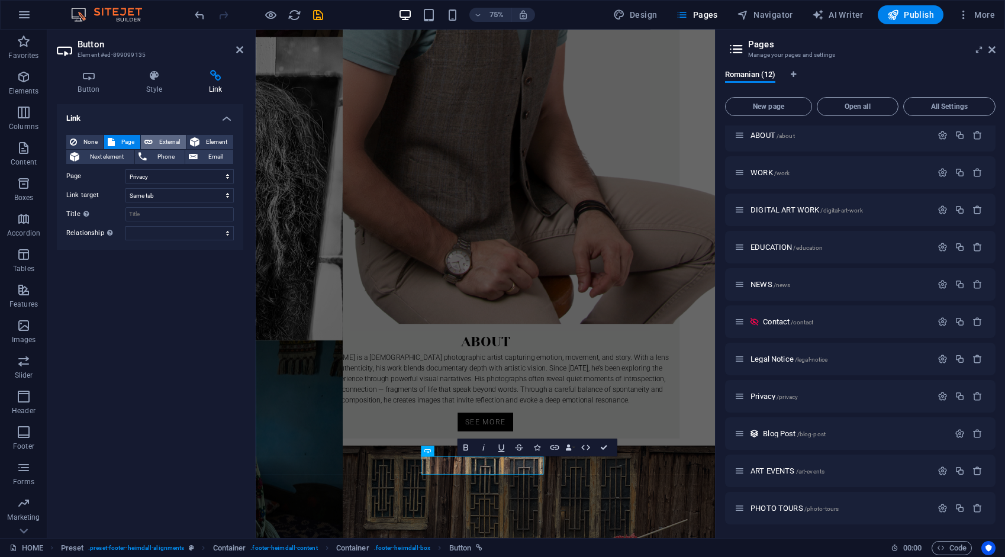
click at [169, 141] on span "External" at bounding box center [169, 142] width 26 height 14
click at [206, 141] on span "Element" at bounding box center [216, 142] width 27 height 14
click at [175, 141] on span "External" at bounding box center [169, 142] width 26 height 14
select select "blank"
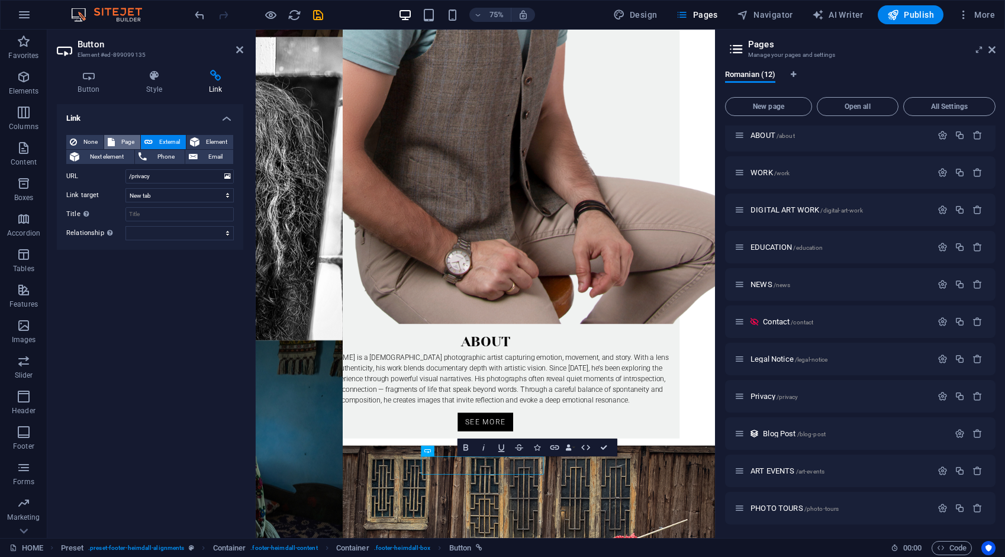
click at [128, 141] on span "Page" at bounding box center [127, 142] width 18 height 14
click at [938, 396] on icon "button" at bounding box center [942, 396] width 10 height 10
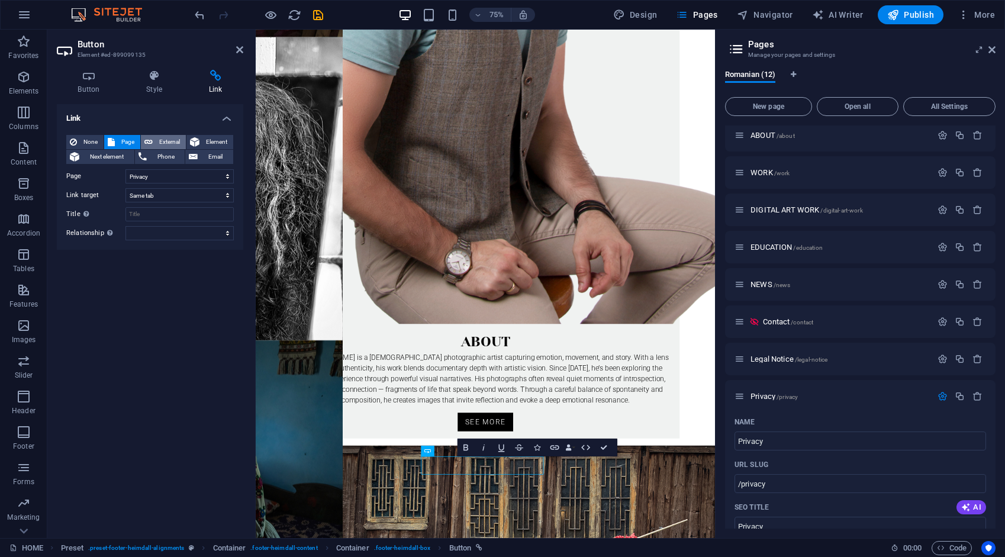
click at [172, 135] on span "External" at bounding box center [169, 142] width 26 height 14
select select "blank"
click at [167, 194] on select "New tab Same tab Overlay" at bounding box center [179, 195] width 108 height 14
click at [120, 140] on span "Page" at bounding box center [127, 142] width 18 height 14
click at [172, 140] on span "External" at bounding box center [169, 142] width 26 height 14
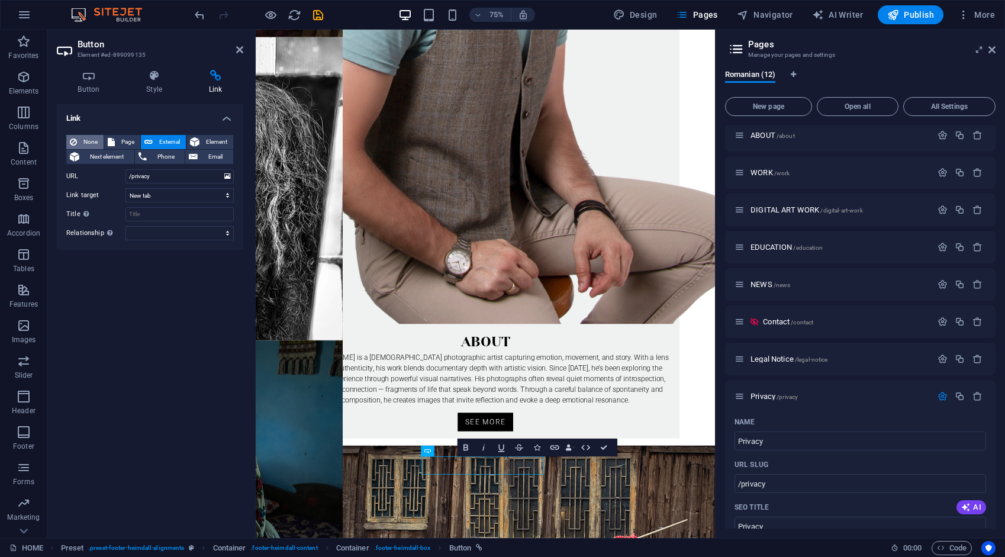
click at [79, 141] on button "None" at bounding box center [84, 142] width 37 height 14
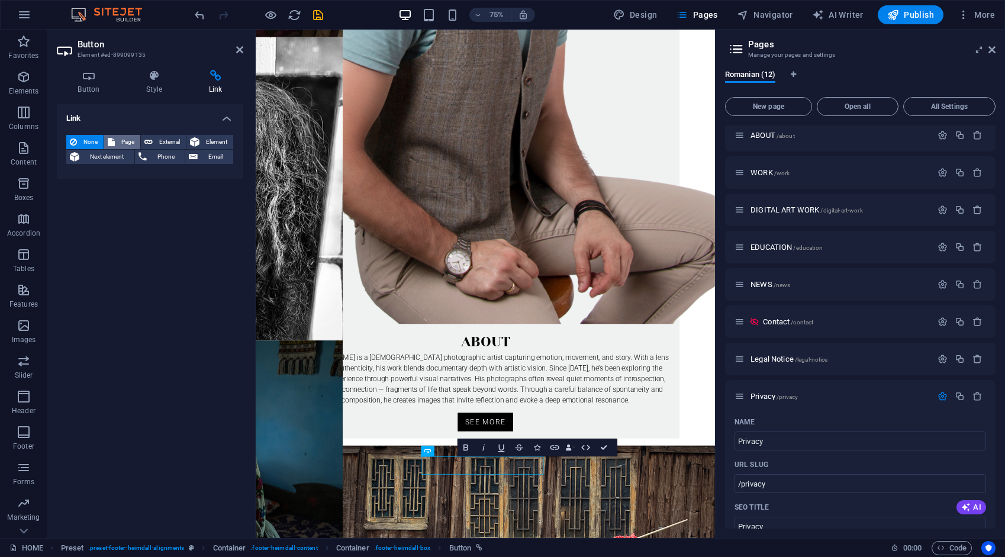
click at [129, 137] on span "Page" at bounding box center [127, 142] width 18 height 14
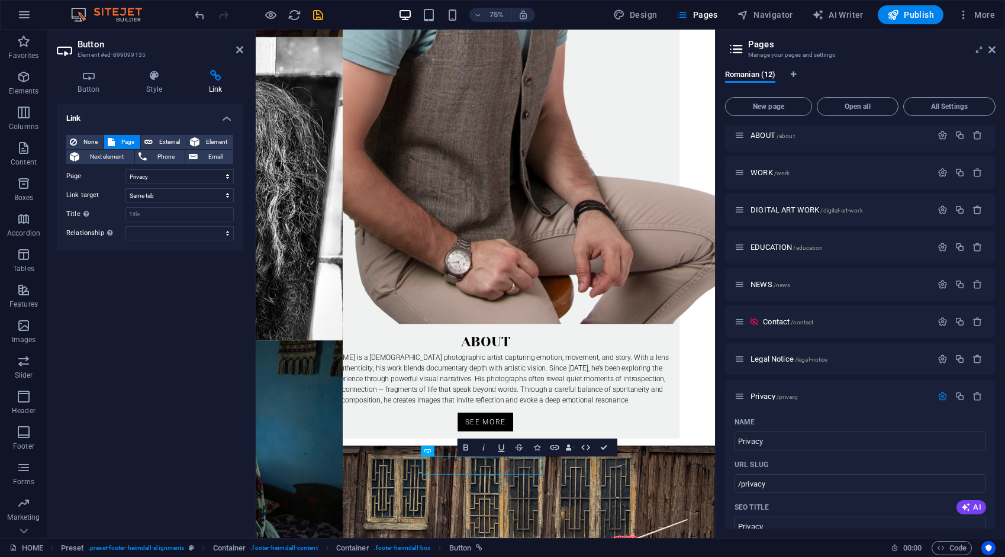
click at [87, 138] on span "None" at bounding box center [90, 142] width 20 height 14
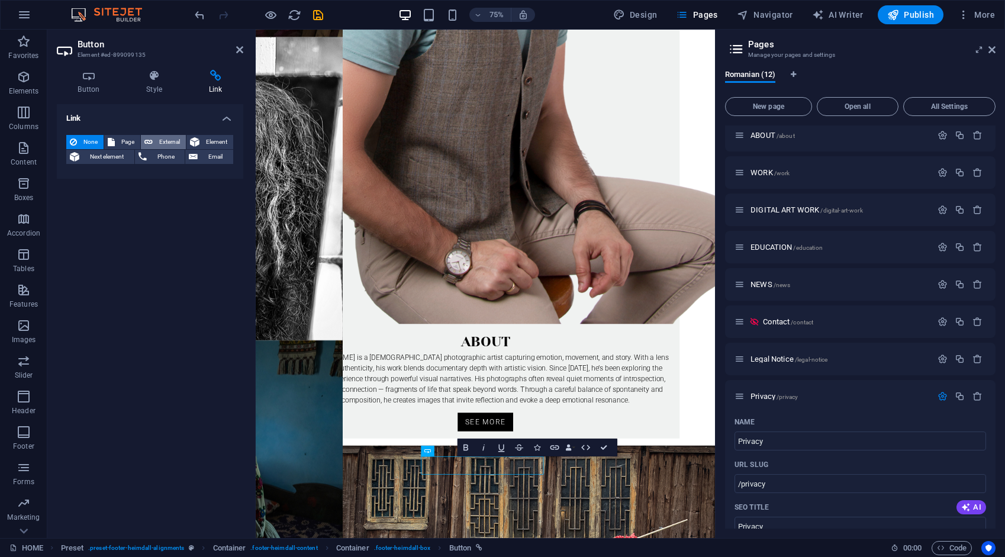
click at [162, 143] on span "External" at bounding box center [169, 142] width 26 height 14
select select "blank"
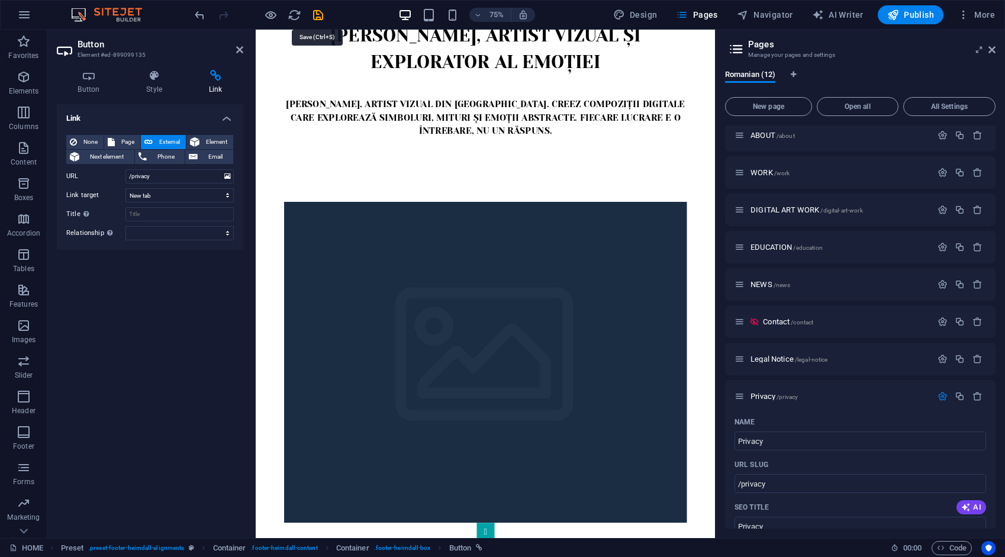
click at [312, 12] on icon "save" at bounding box center [318, 15] width 14 height 14
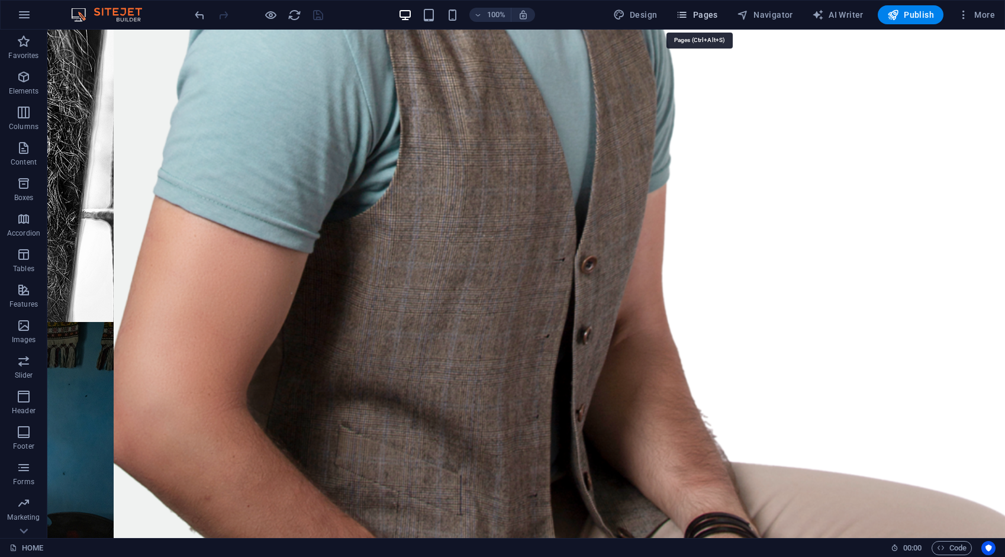
click at [713, 18] on span "Pages" at bounding box center [696, 15] width 41 height 12
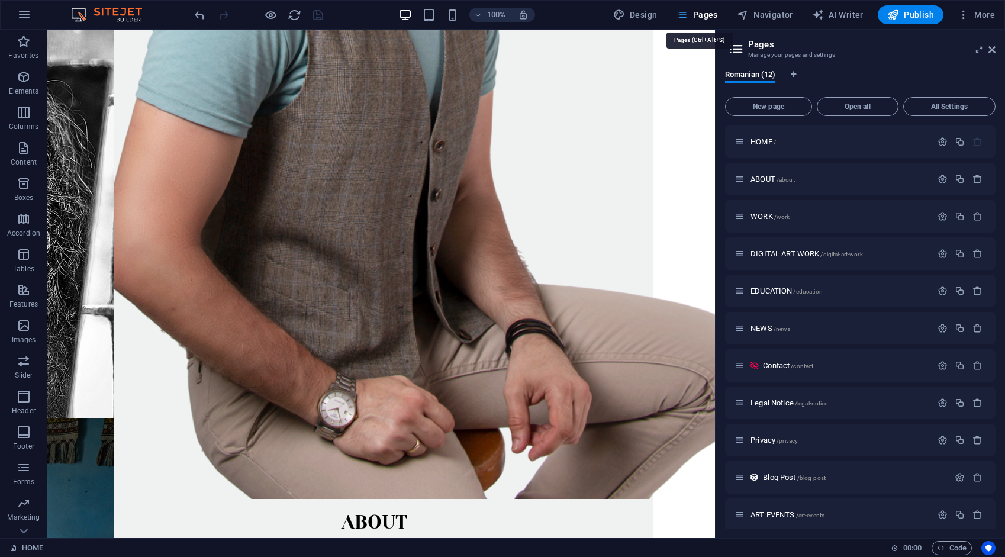
scroll to position [1798, 0]
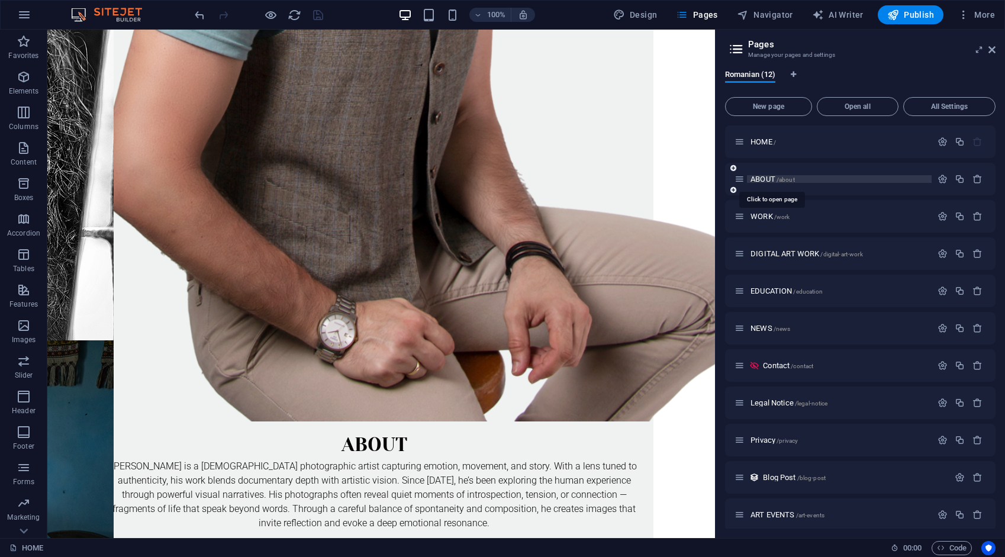
click at [769, 178] on span "ABOUT /about" at bounding box center [772, 179] width 44 height 9
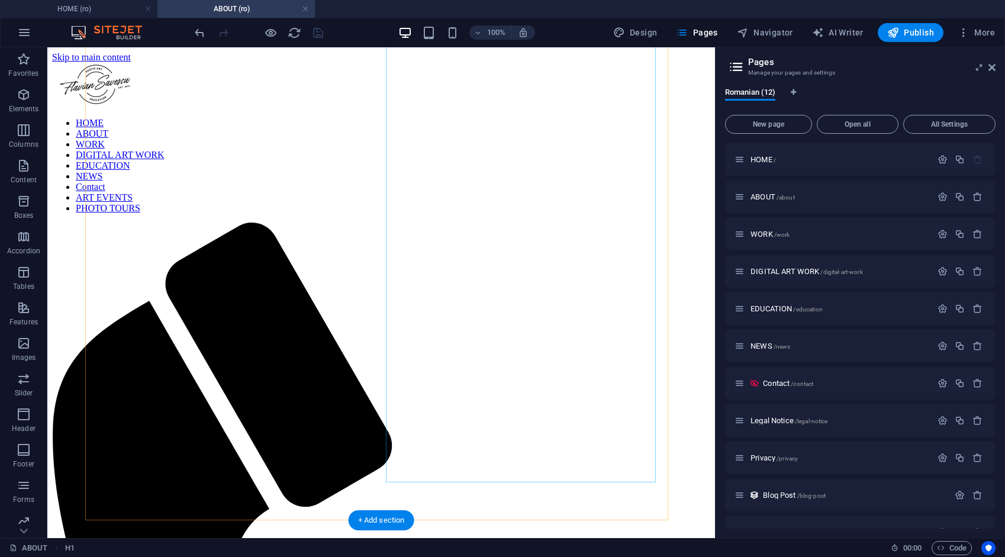
scroll to position [605, 0]
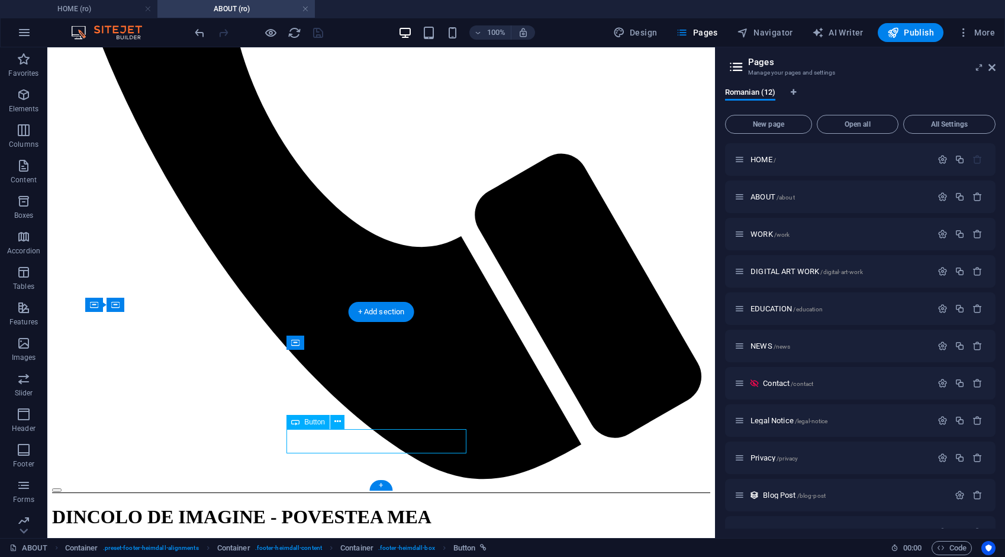
select select "8"
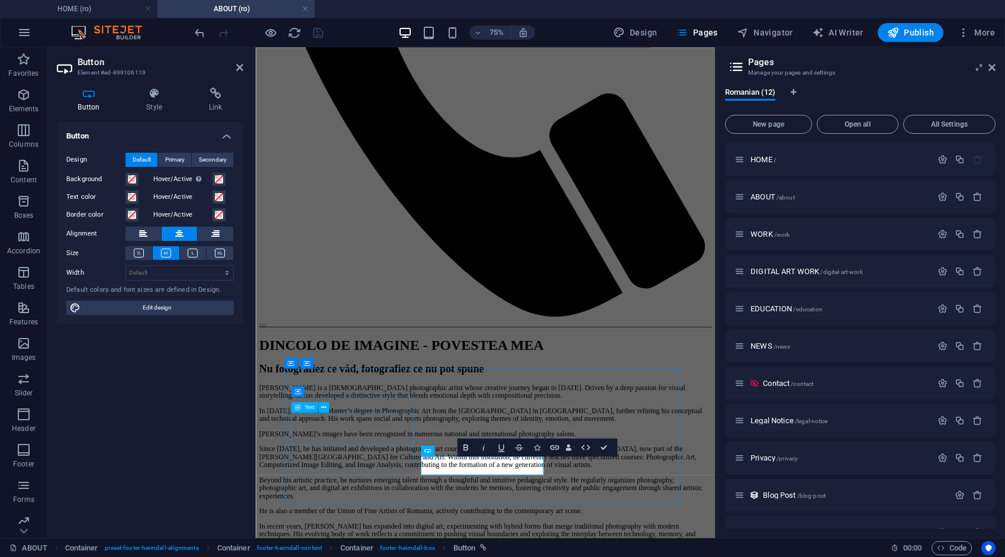
scroll to position [470, 0]
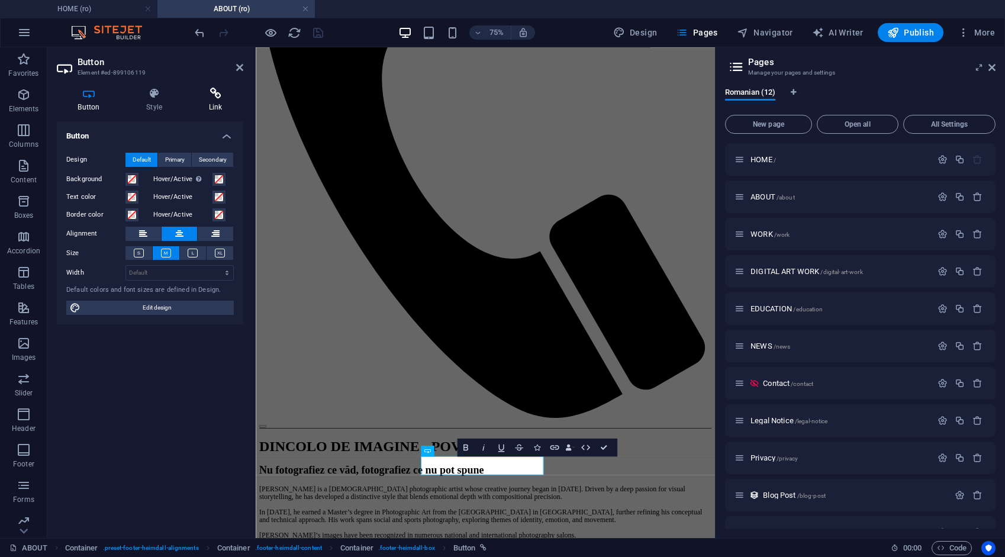
click at [215, 100] on h4 "Link" at bounding box center [216, 100] width 56 height 25
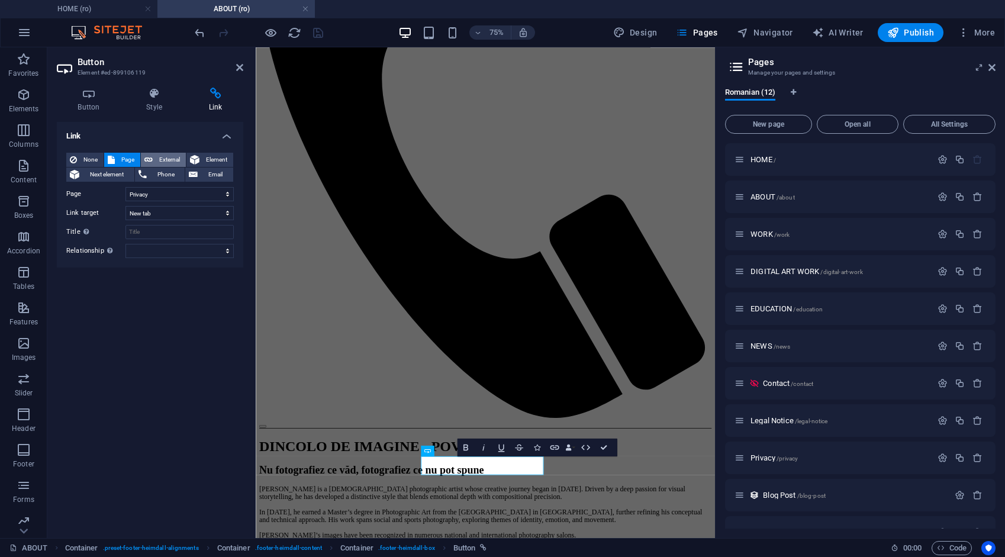
click at [173, 159] on span "External" at bounding box center [169, 160] width 26 height 14
click at [317, 32] on icon "save" at bounding box center [318, 33] width 14 height 14
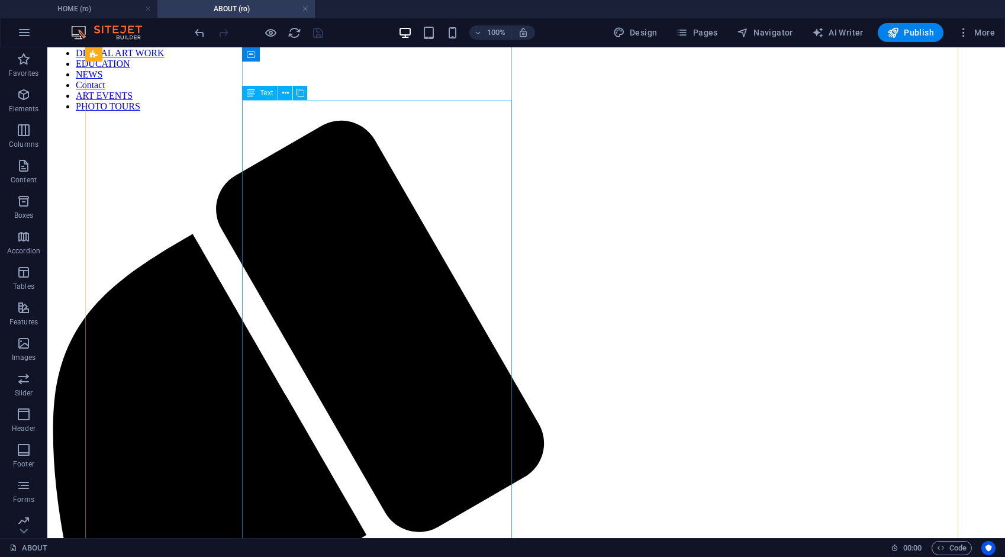
scroll to position [89, 0]
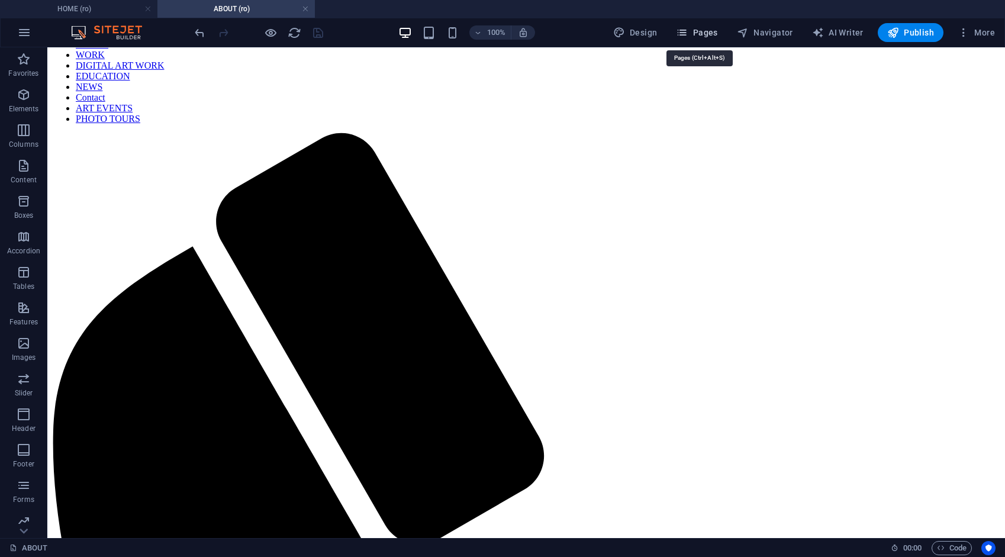
click at [709, 32] on span "Pages" at bounding box center [696, 33] width 41 height 12
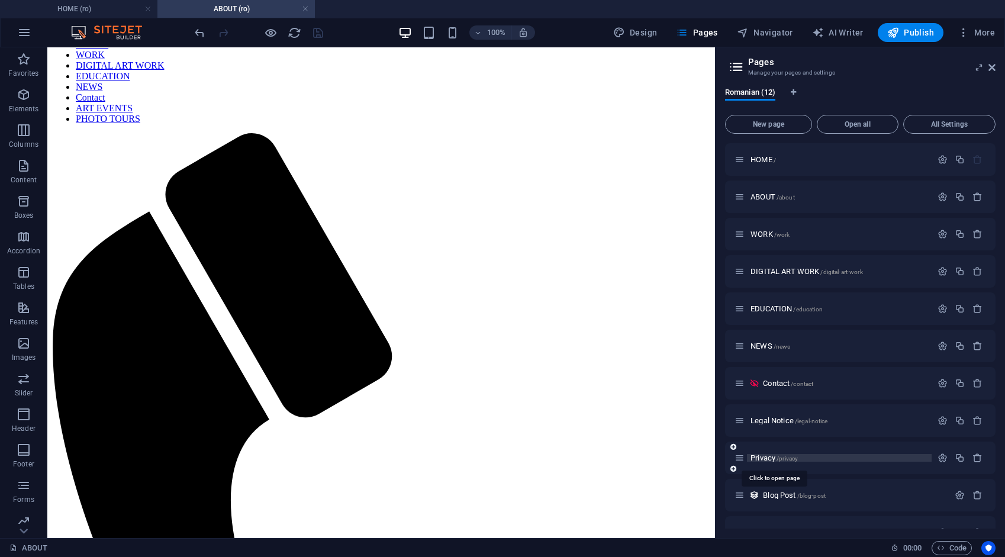
click at [768, 457] on span "Privacy /privacy" at bounding box center [773, 457] width 47 height 9
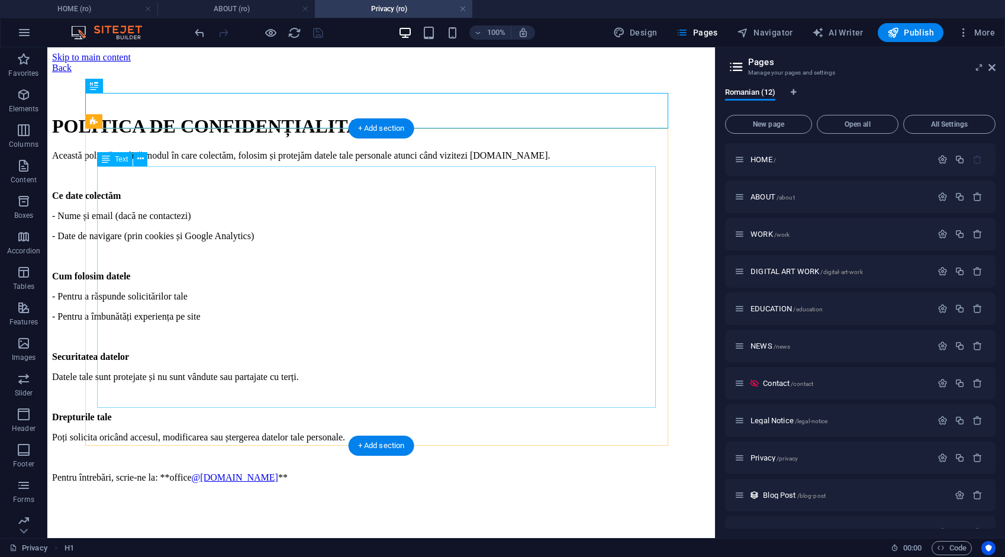
scroll to position [0, 0]
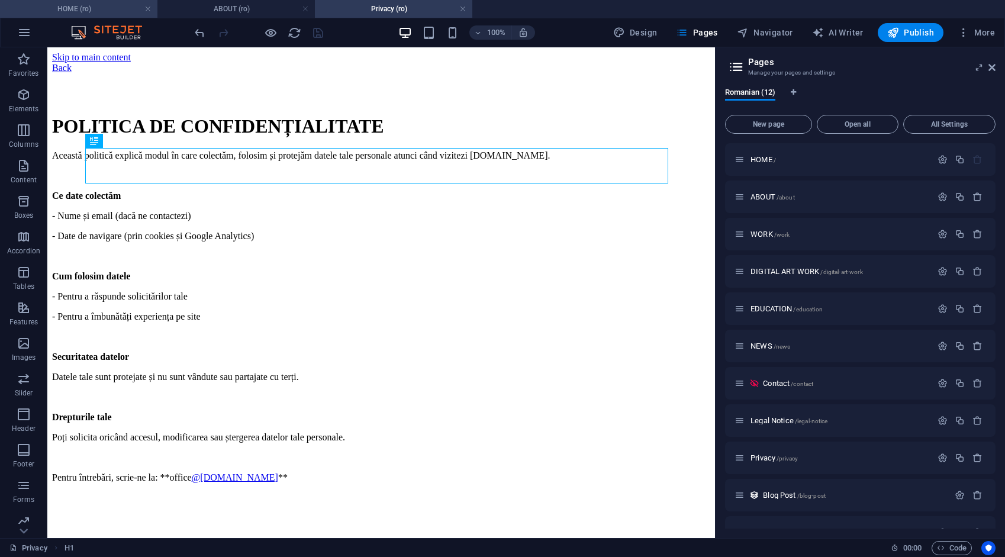
click at [108, 8] on h4 "HOME (ro)" at bounding box center [78, 8] width 157 height 13
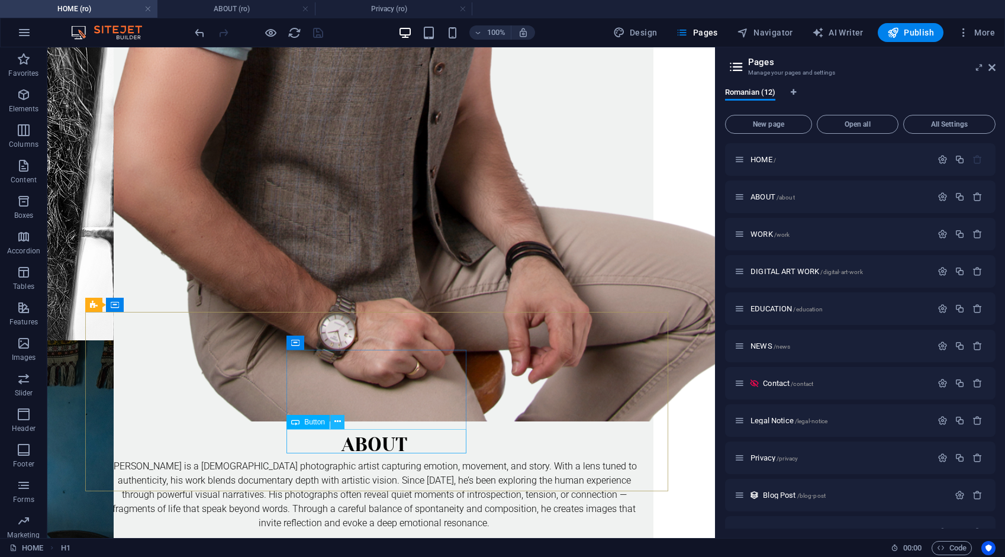
click at [336, 422] on icon at bounding box center [337, 421] width 7 height 12
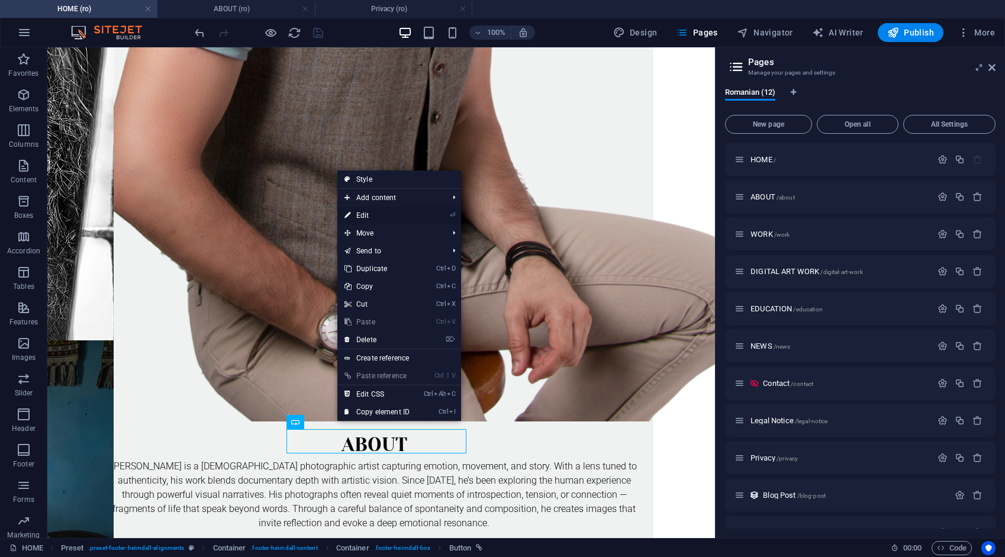
drag, startPoint x: 376, startPoint y: 214, endPoint x: 159, endPoint y: 221, distance: 217.3
click at [376, 214] on link "⏎ Edit" at bounding box center [376, 216] width 79 height 18
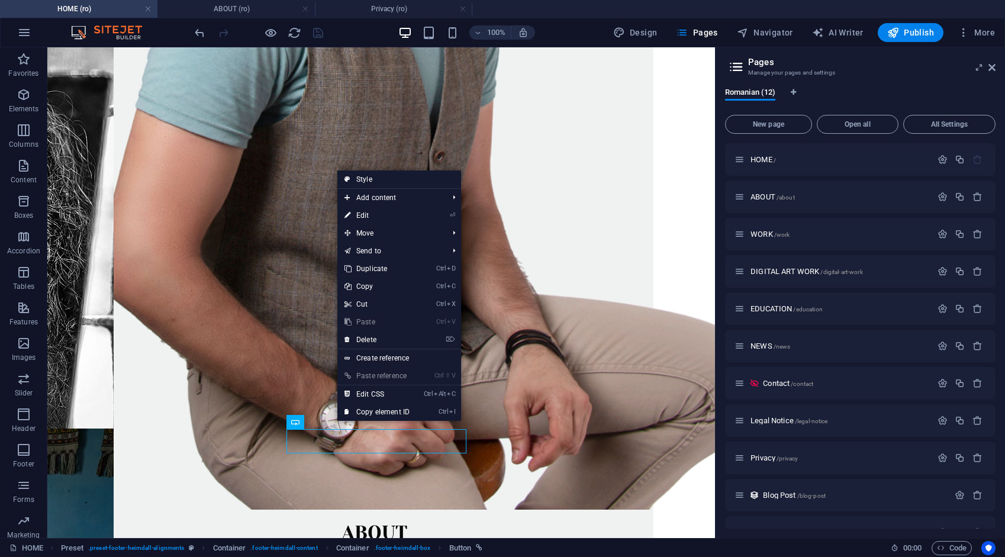
scroll to position [1695, 0]
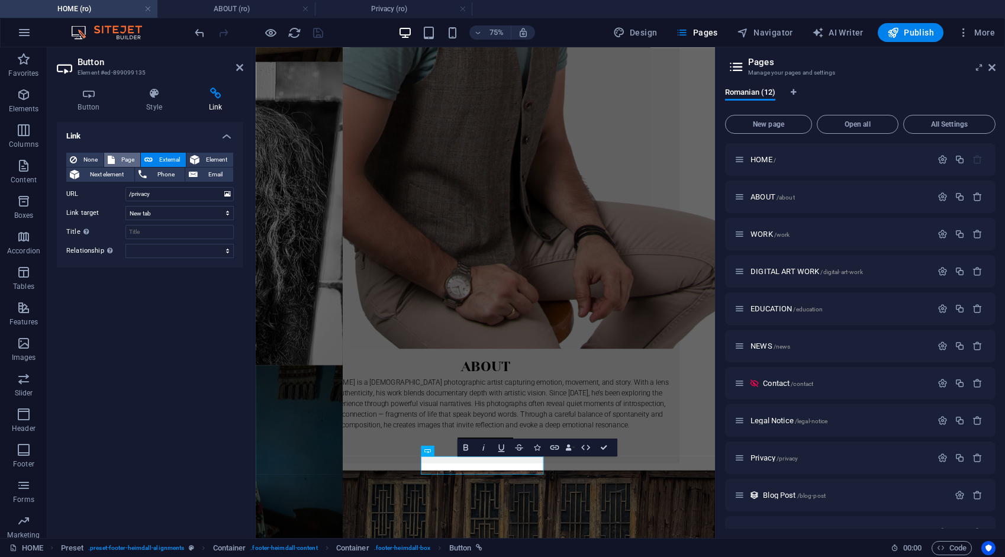
click at [122, 157] on span "Page" at bounding box center [127, 160] width 18 height 14
select select
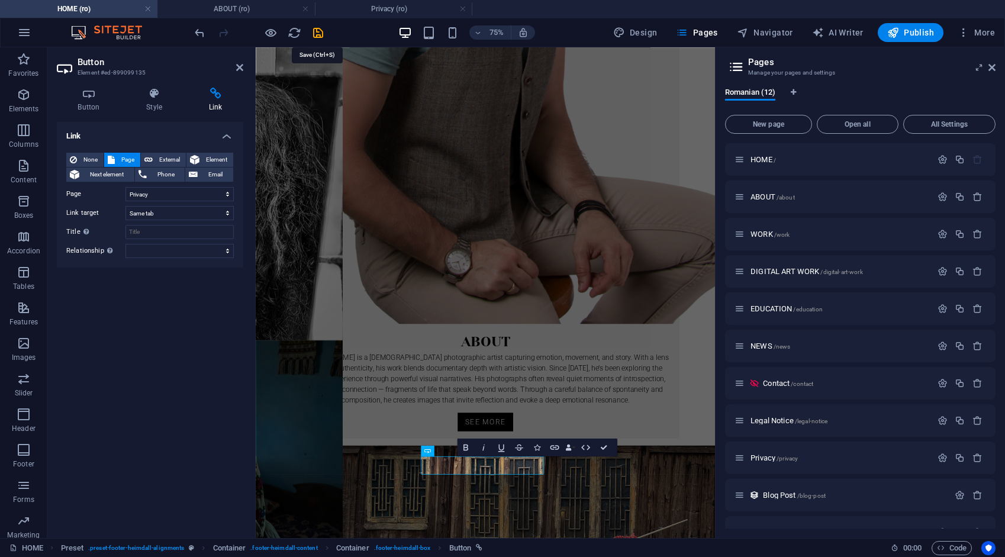
click at [317, 33] on icon "save" at bounding box center [318, 33] width 14 height 14
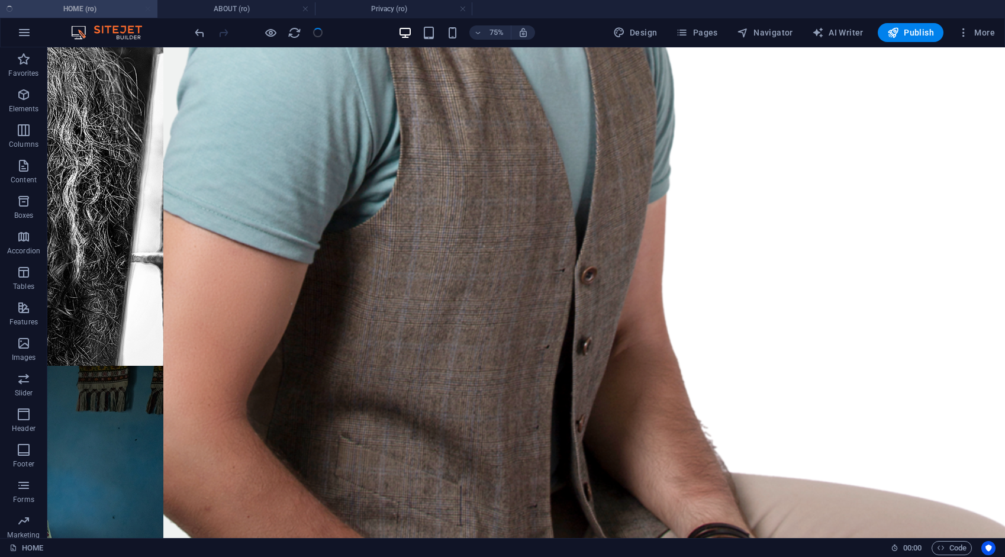
scroll to position [1738, 0]
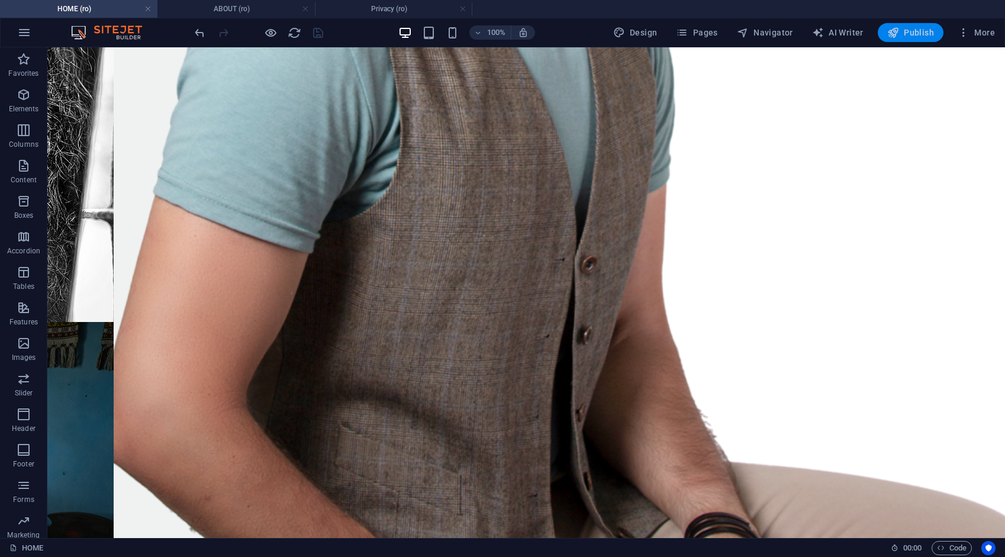
click at [905, 33] on span "Publish" at bounding box center [910, 33] width 47 height 12
